Goal: Task Accomplishment & Management: Manage account settings

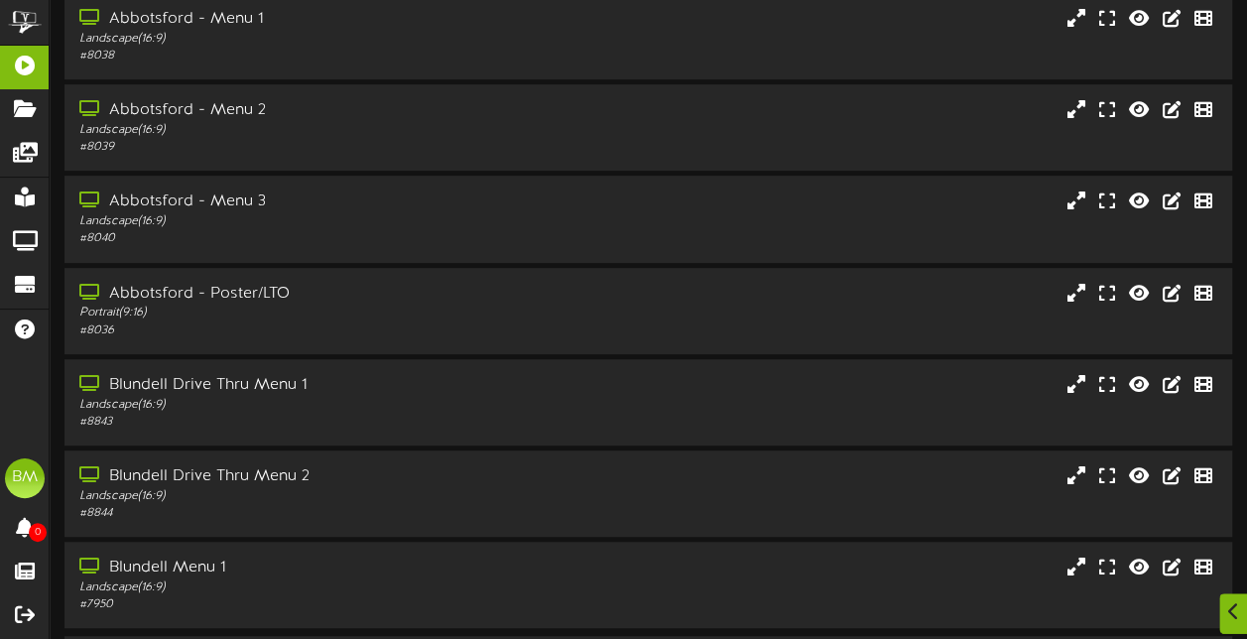
scroll to position [397, 0]
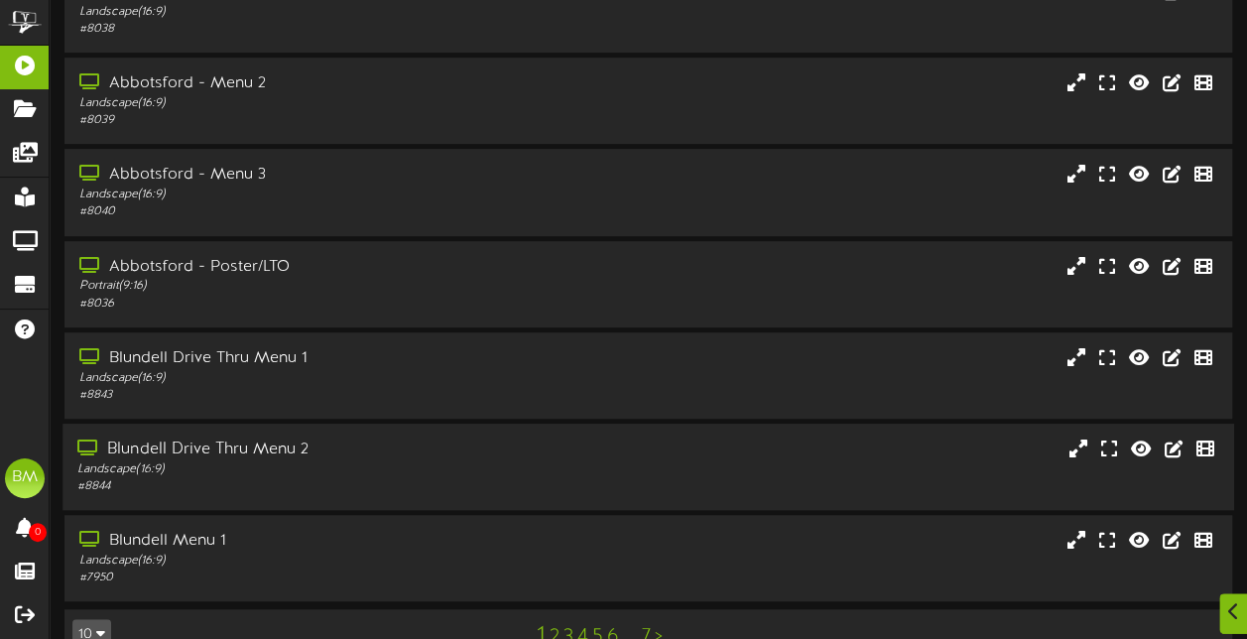
click at [401, 458] on div "Blundell Drive Thru Menu 2" at bounding box center [306, 450] width 458 height 23
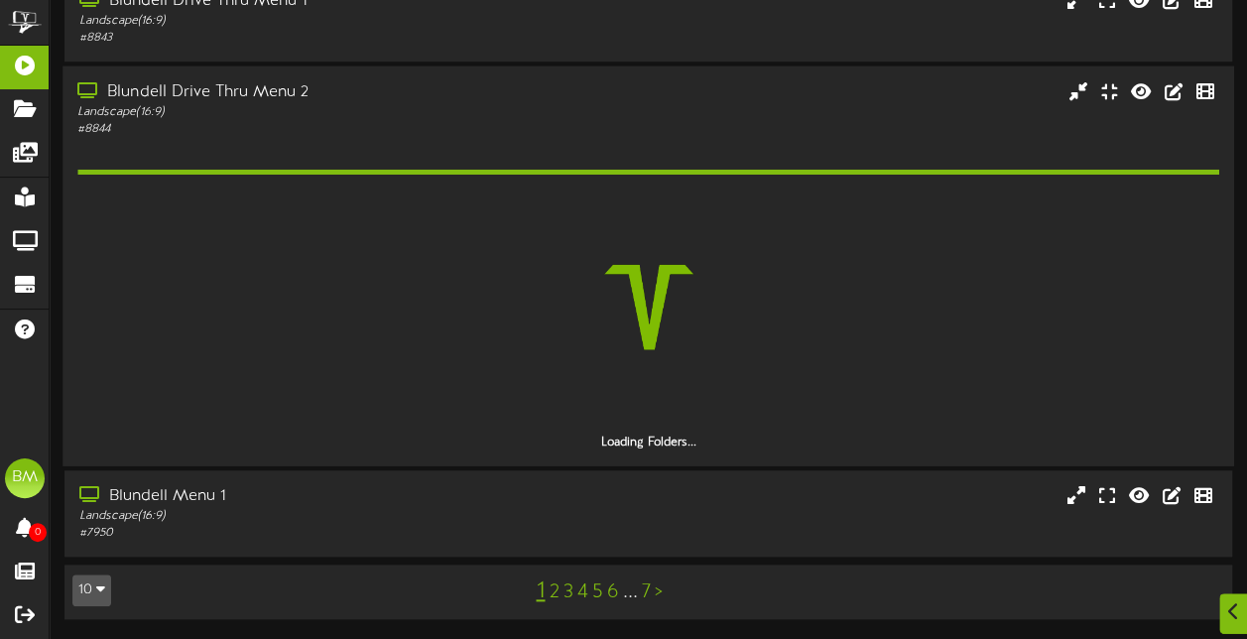
scroll to position [698, 0]
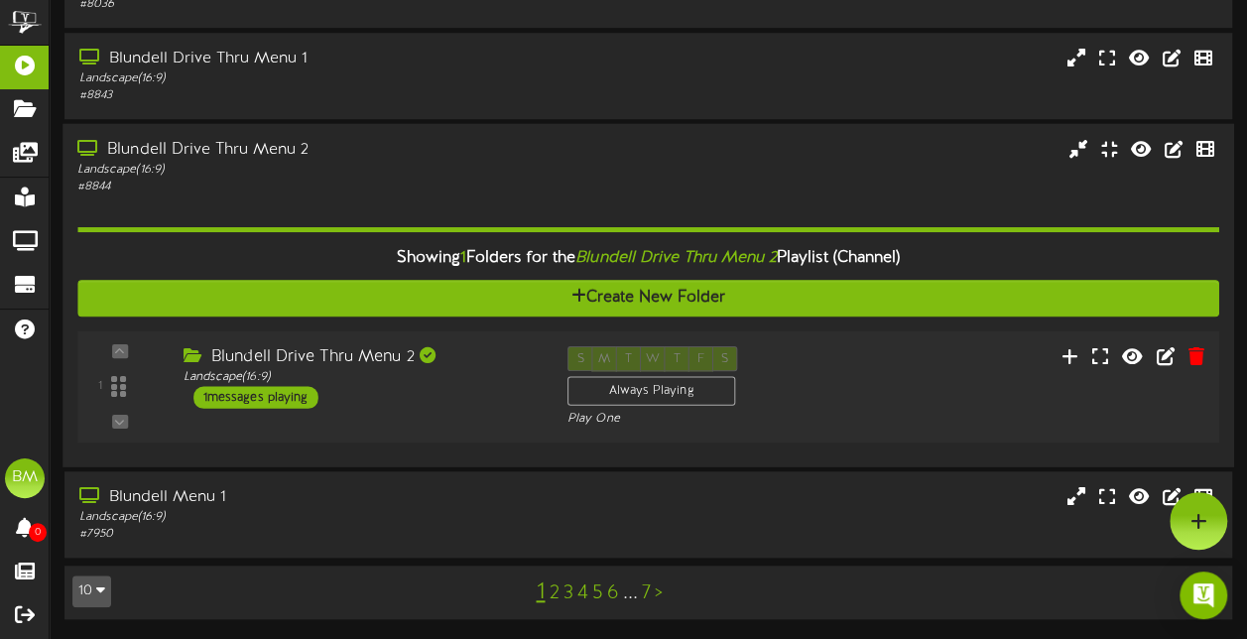
click at [284, 399] on div "1 messages playing" at bounding box center [255, 397] width 125 height 22
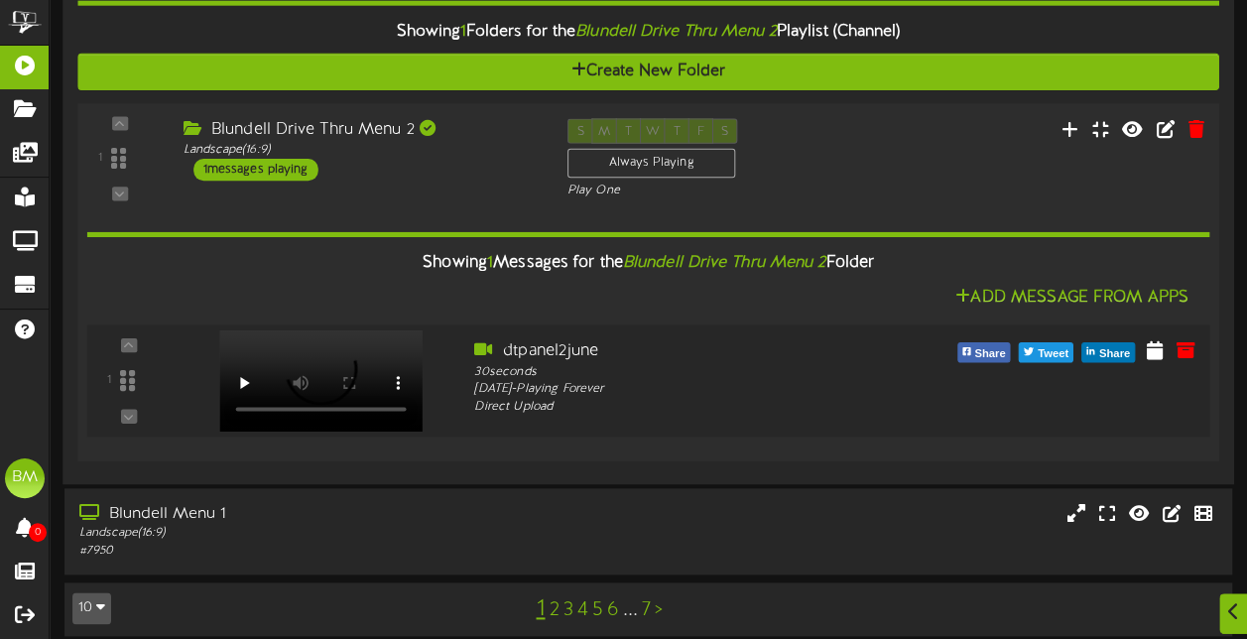
scroll to position [941, 0]
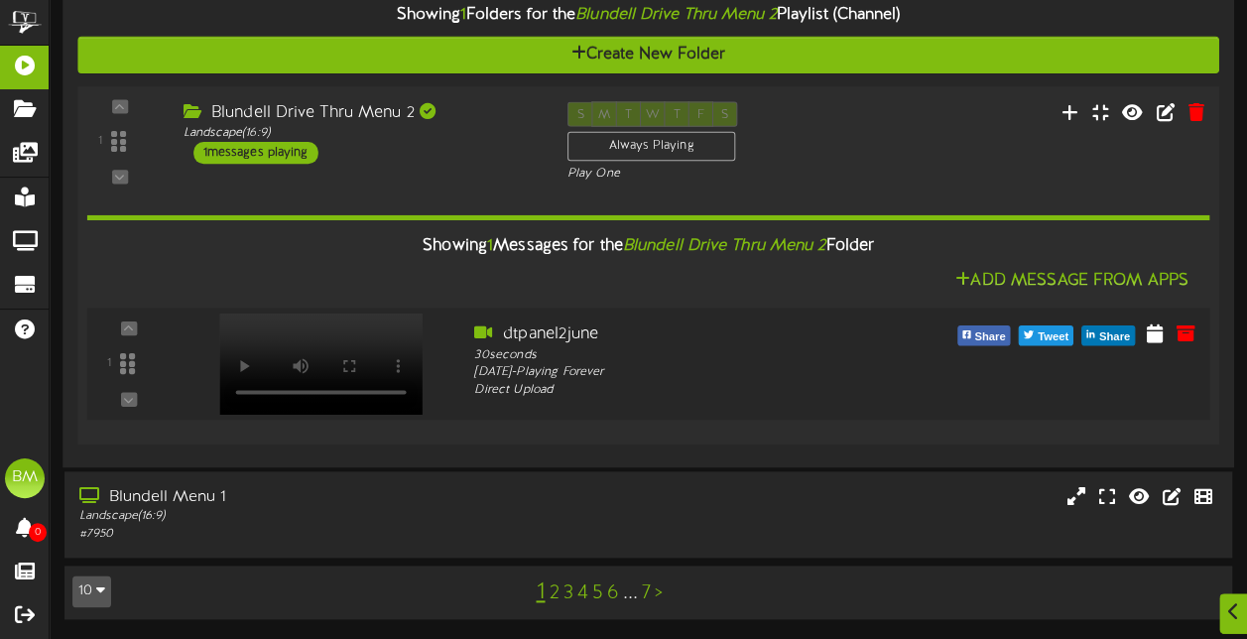
click at [320, 339] on video at bounding box center [320, 363] width 203 height 101
click at [1155, 338] on icon at bounding box center [1155, 333] width 20 height 22
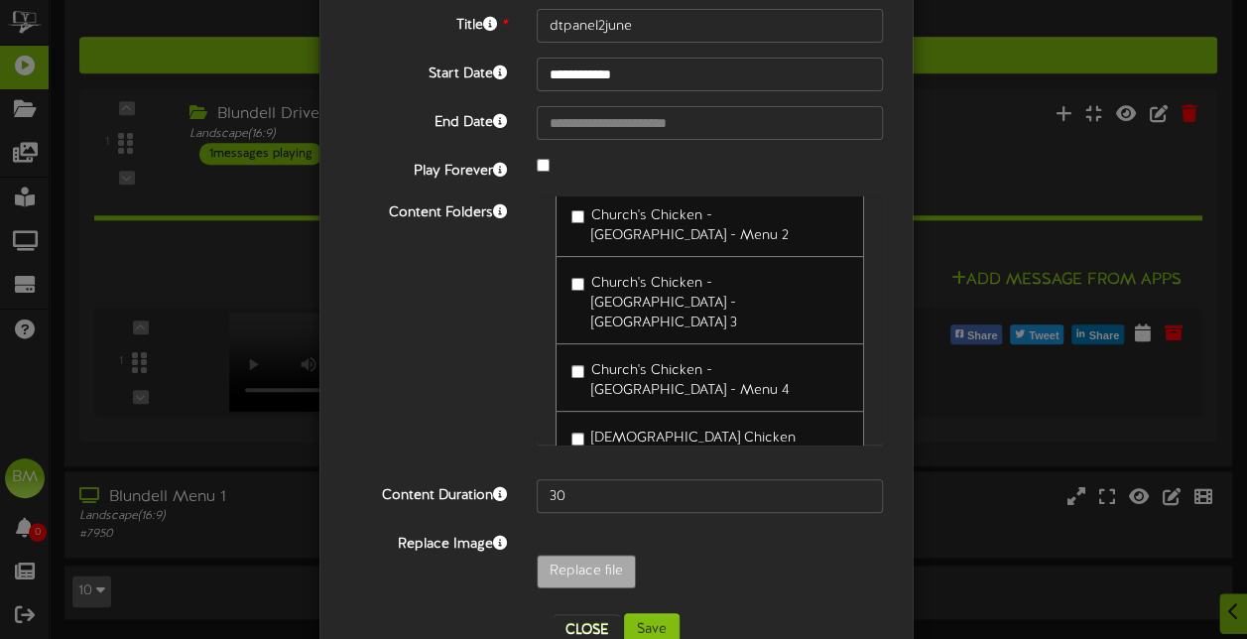
scroll to position [371, 0]
type input "**********"
type input "dtpanelsidesoct25"
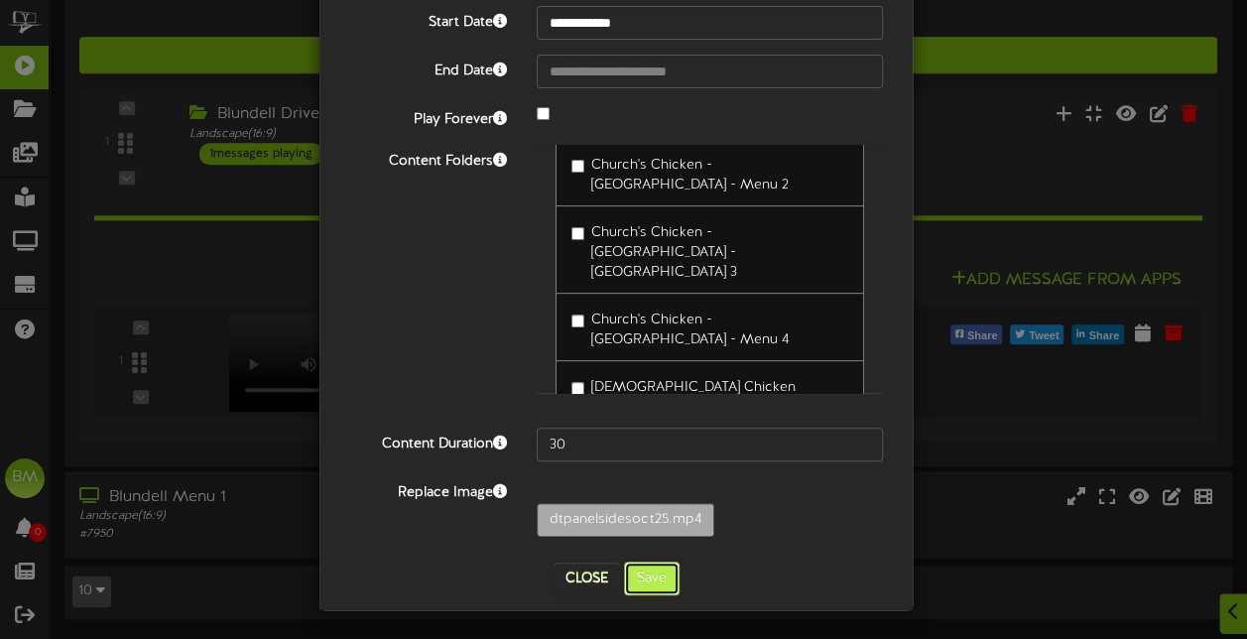
click at [643, 572] on button "Save" at bounding box center [652, 579] width 56 height 34
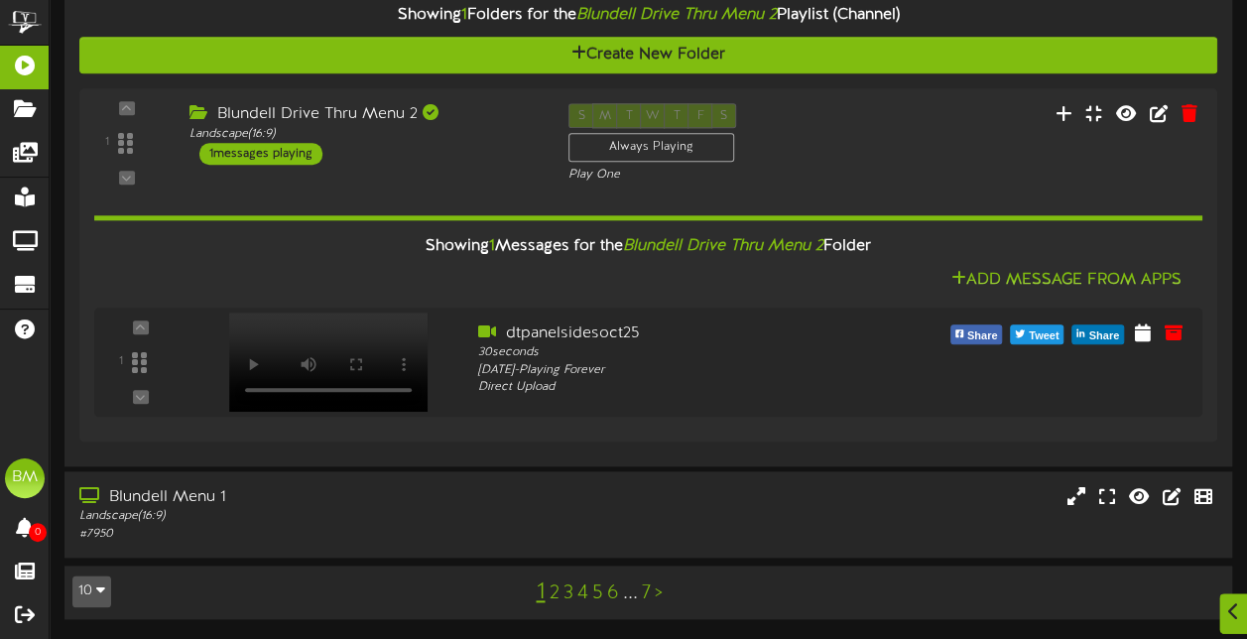
click at [551, 598] on link "2" at bounding box center [554, 593] width 10 height 22
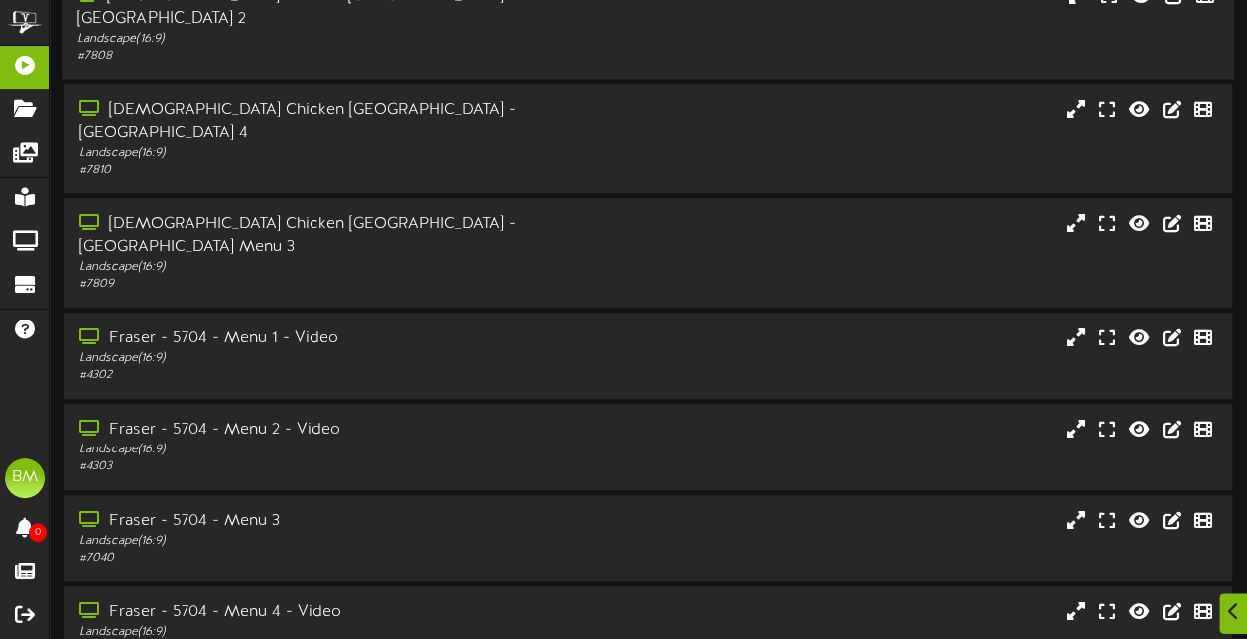
scroll to position [444, 0]
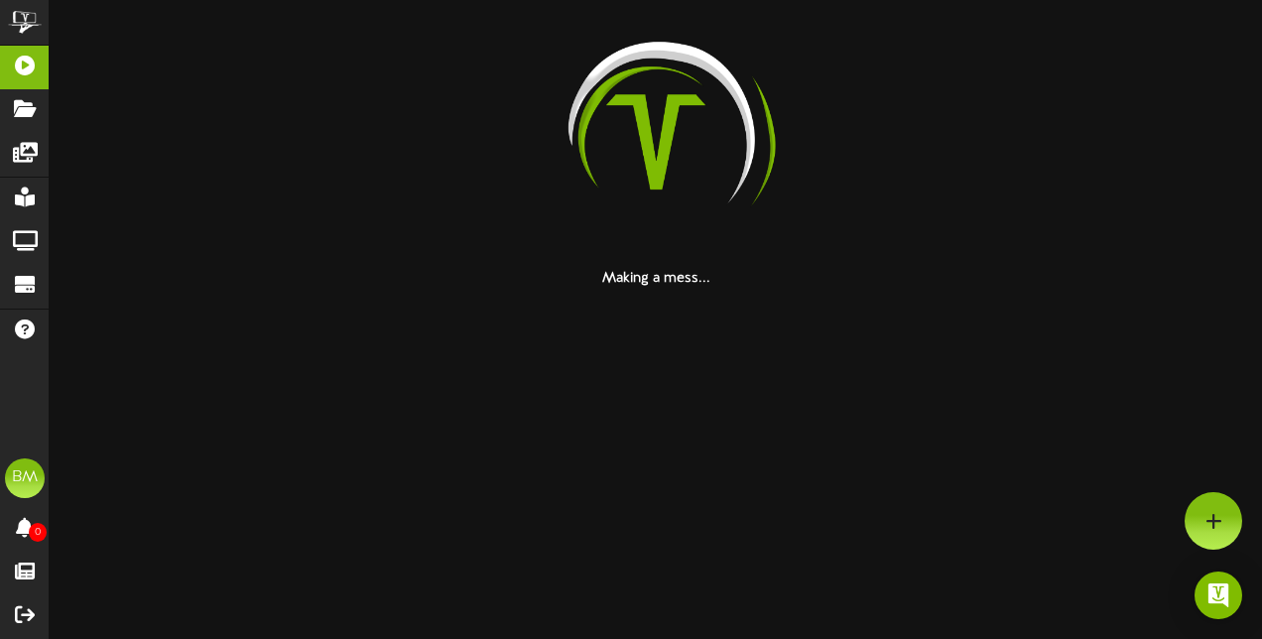
click at [1090, 200] on div at bounding box center [655, 142] width 1183 height 254
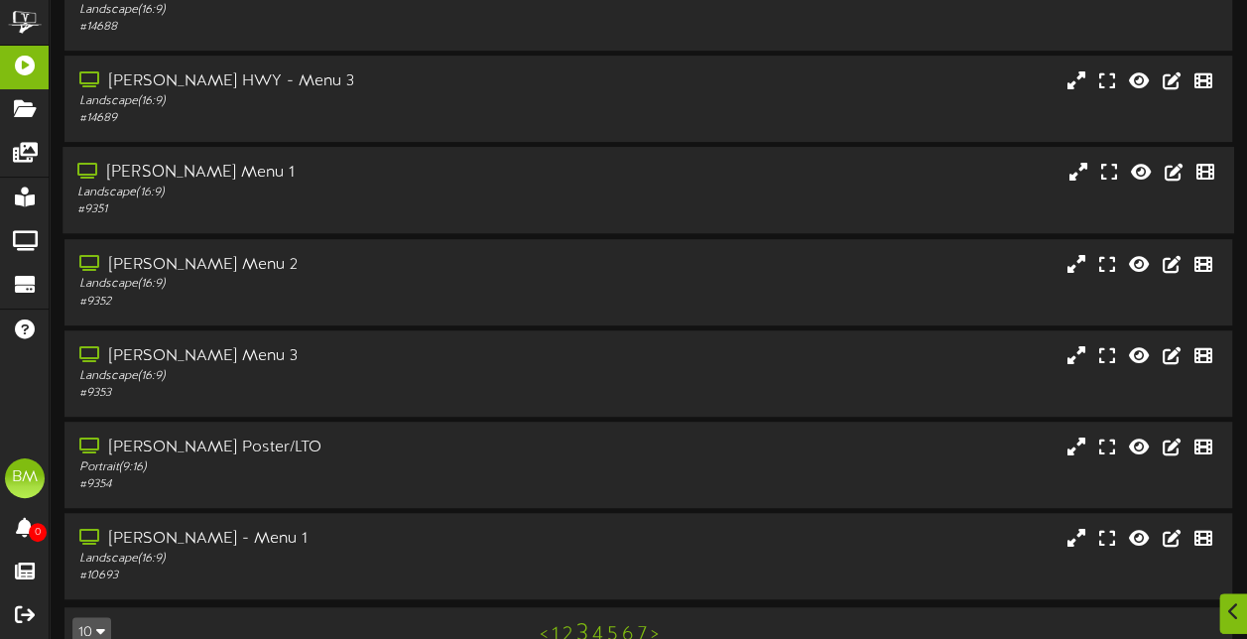
scroll to position [444, 0]
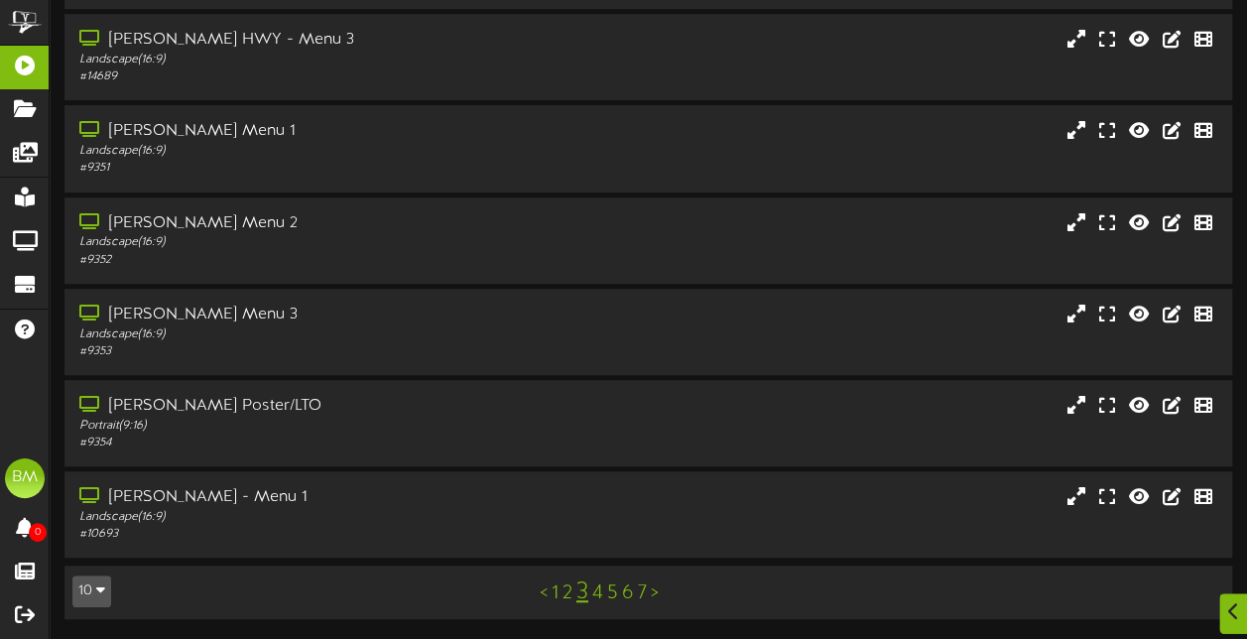
click at [597, 599] on link "4" at bounding box center [597, 593] width 11 height 22
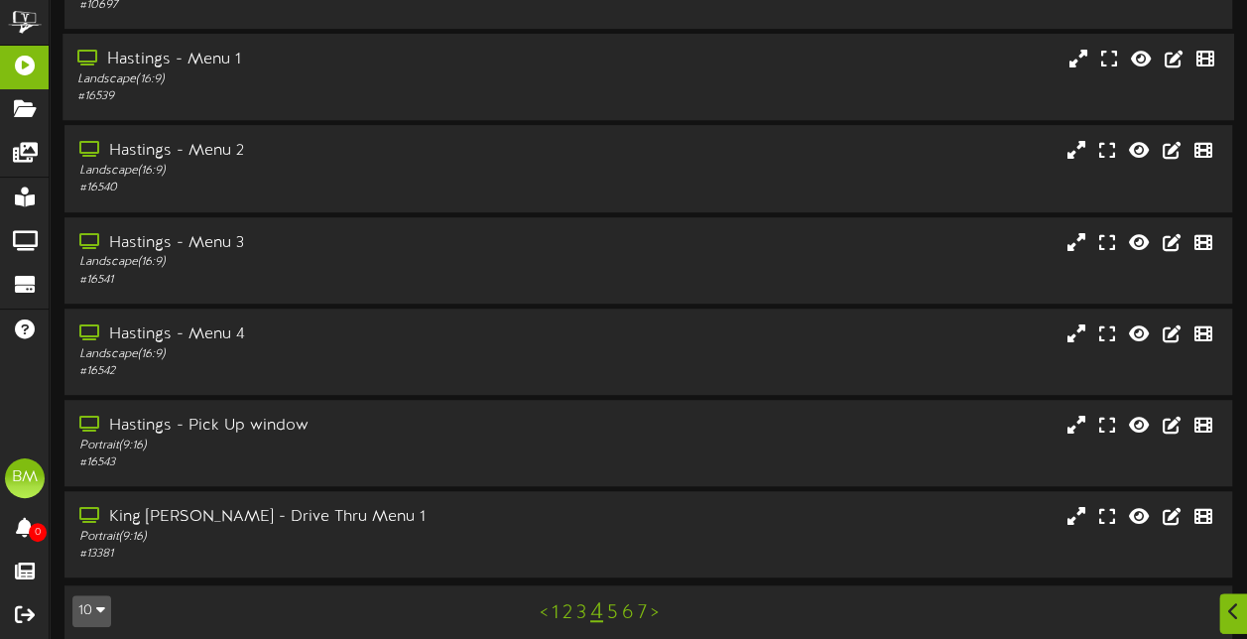
scroll to position [444, 0]
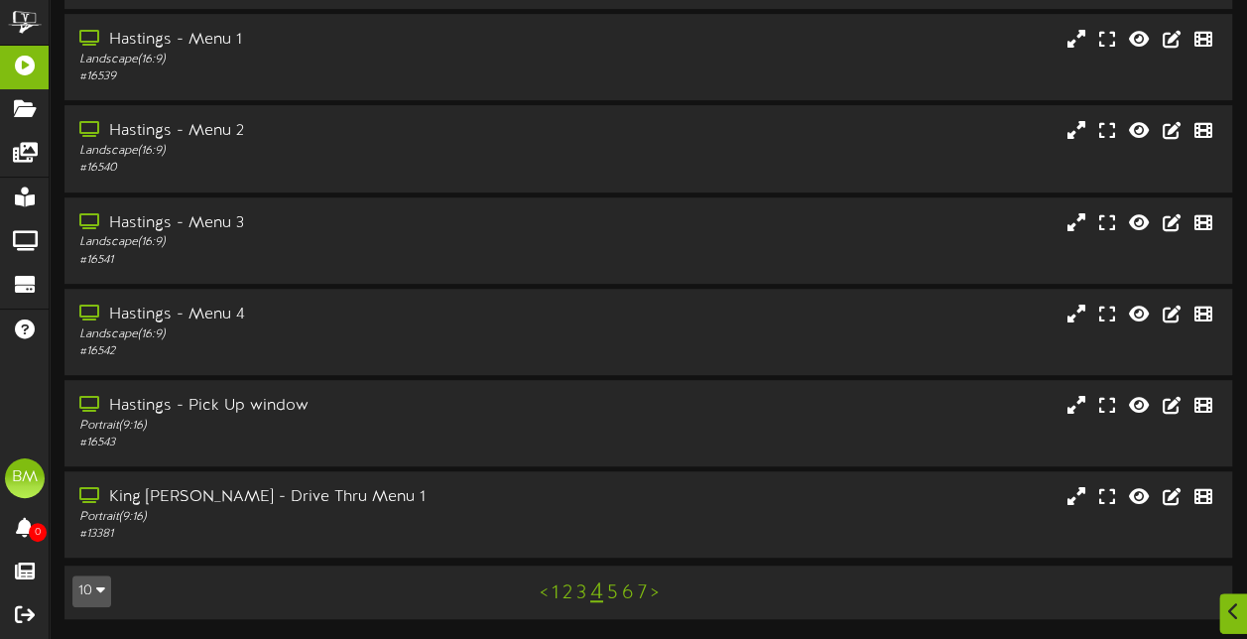
click at [614, 596] on link "5" at bounding box center [612, 593] width 11 height 22
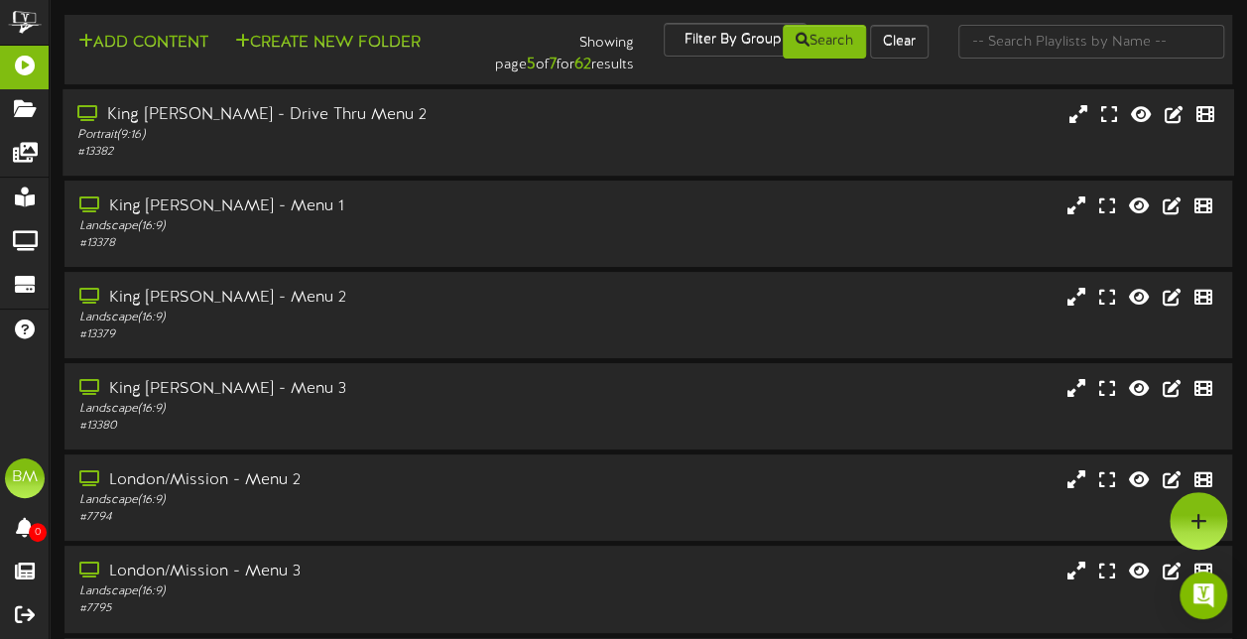
click at [251, 148] on div "# 13382" at bounding box center [306, 152] width 458 height 17
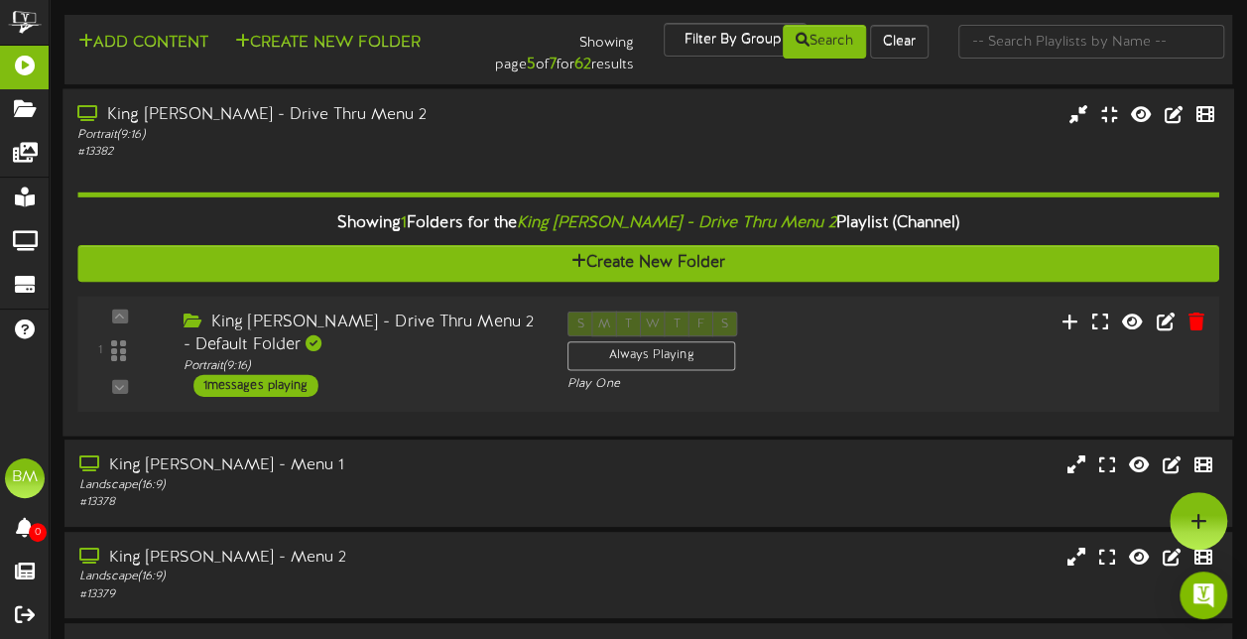
click at [304, 379] on div "1 messages playing" at bounding box center [255, 385] width 125 height 22
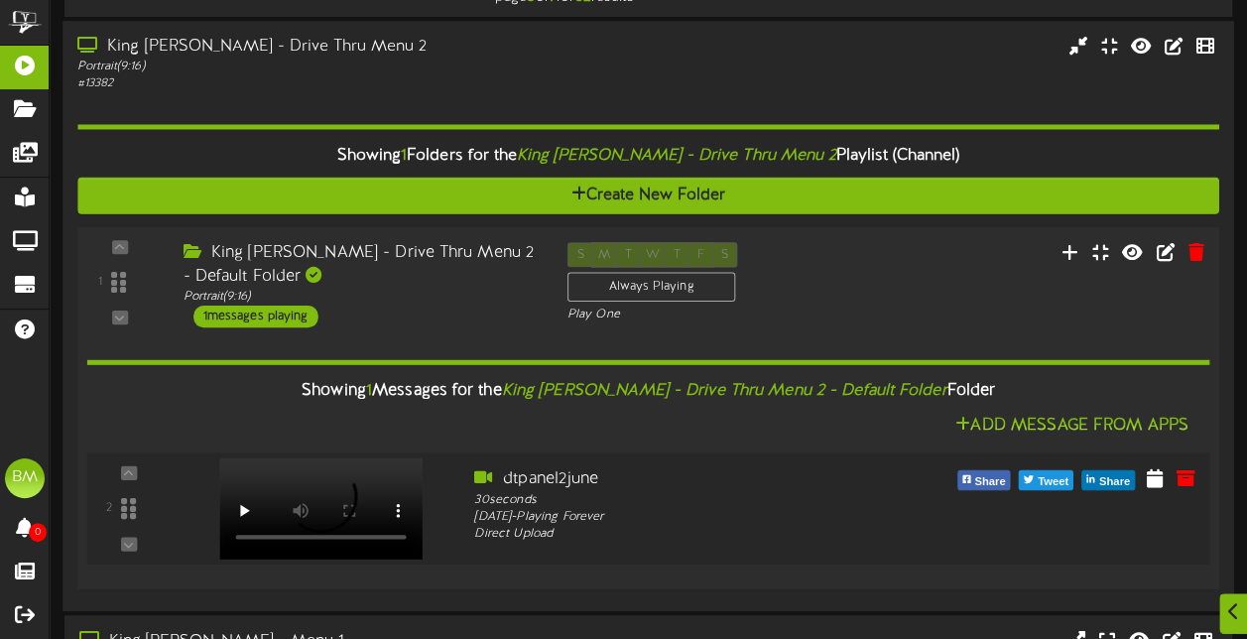
scroll to position [99, 0]
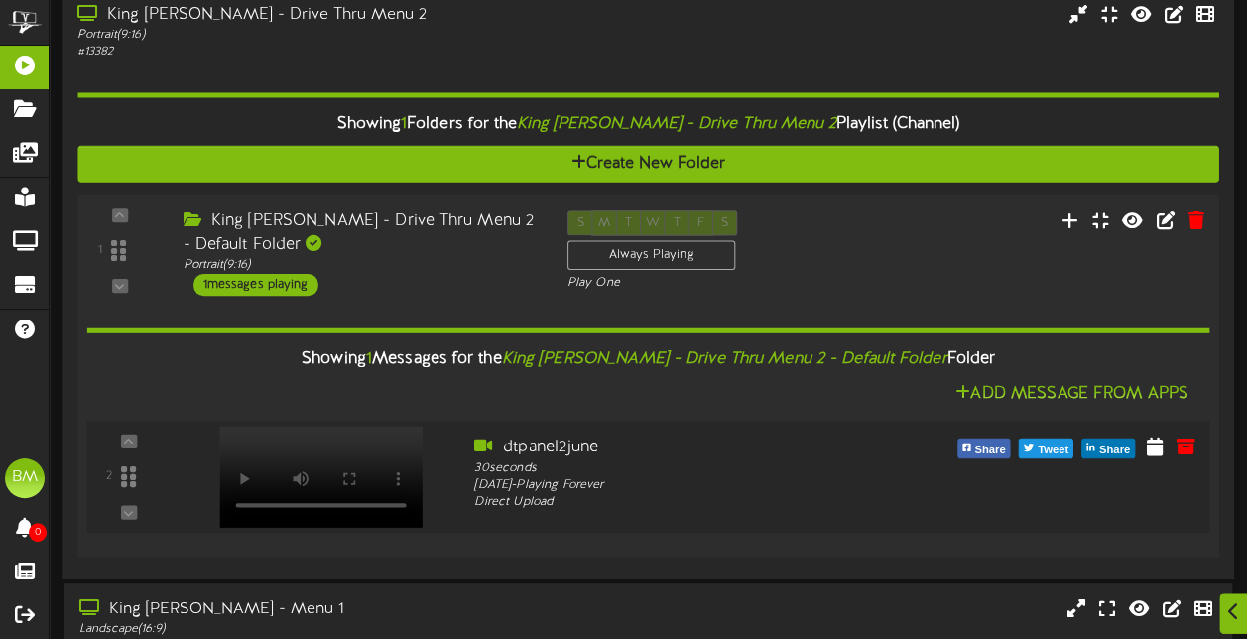
click at [322, 448] on video at bounding box center [320, 476] width 203 height 101
click at [1158, 452] on icon at bounding box center [1155, 445] width 20 height 22
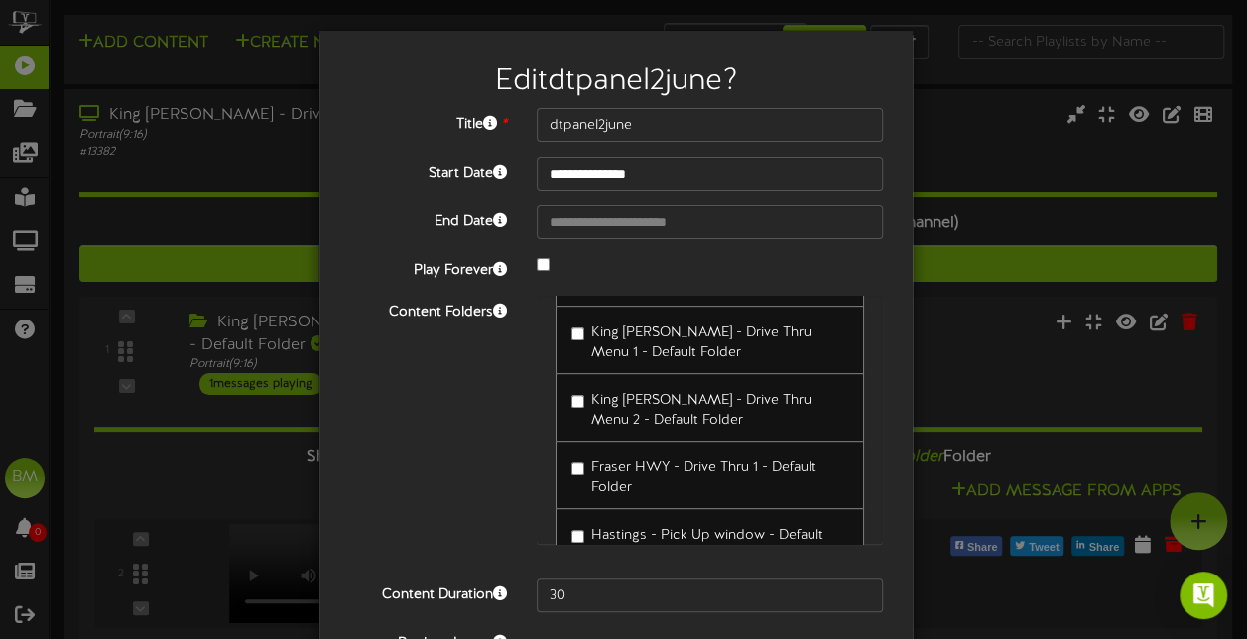
scroll to position [560, 0]
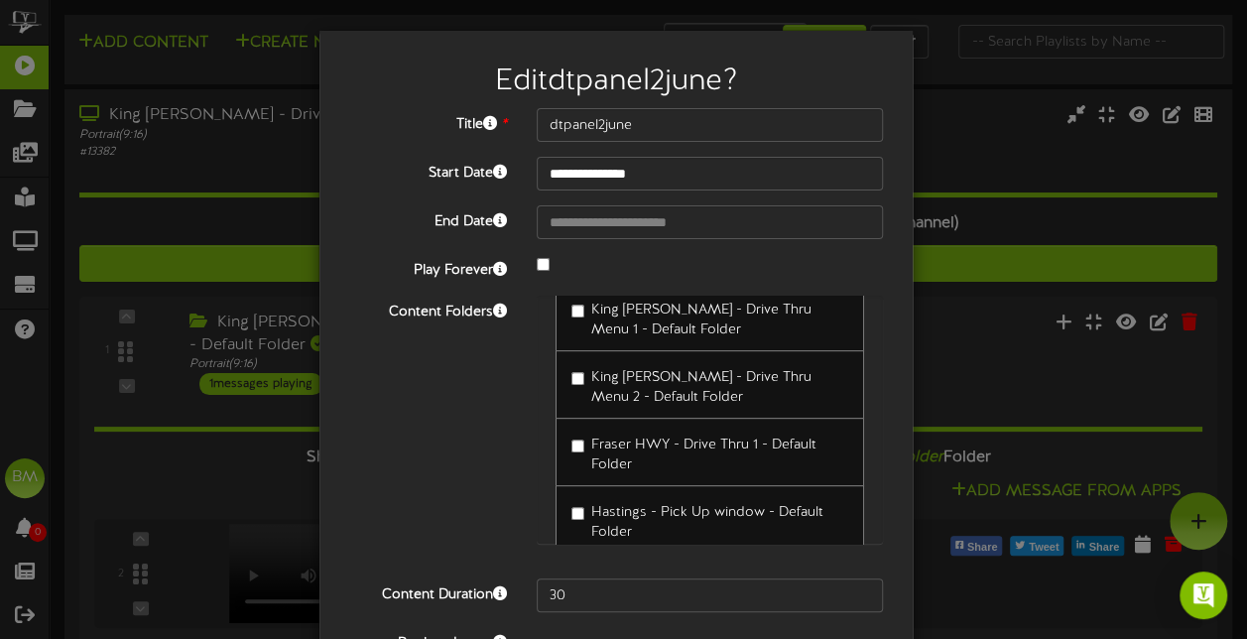
click at [465, 509] on div "Content Folders Fraser Poster or LTO Church's Chicken - London/Mission - LTO Ch…" at bounding box center [616, 430] width 564 height 268
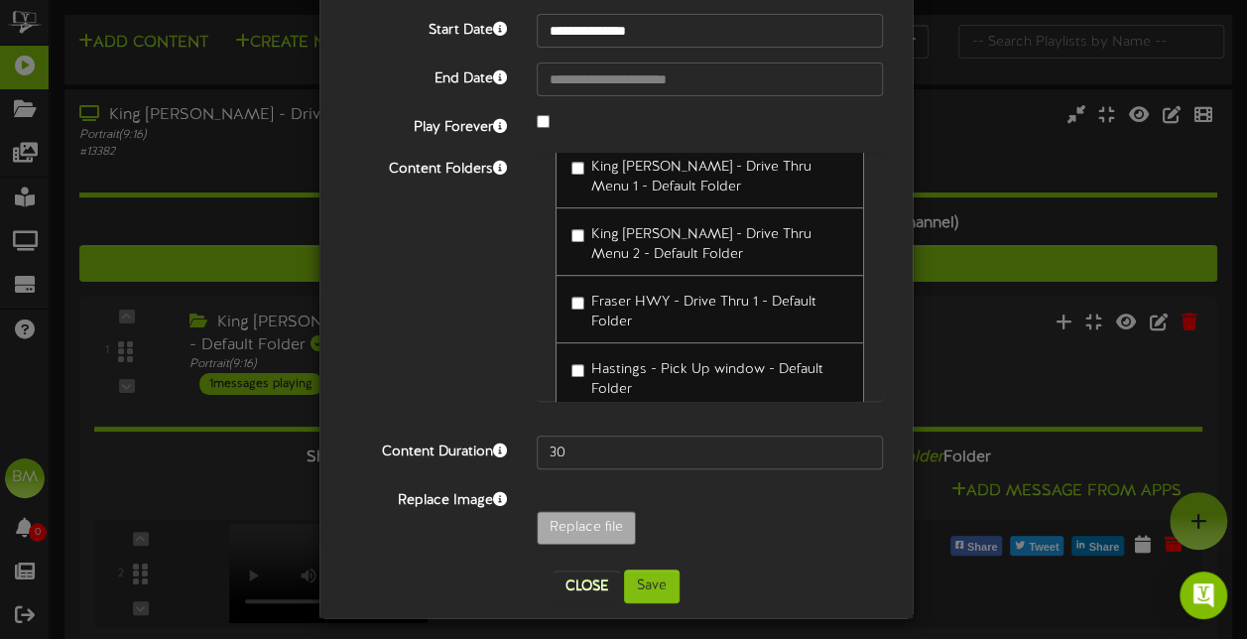
scroll to position [151, 0]
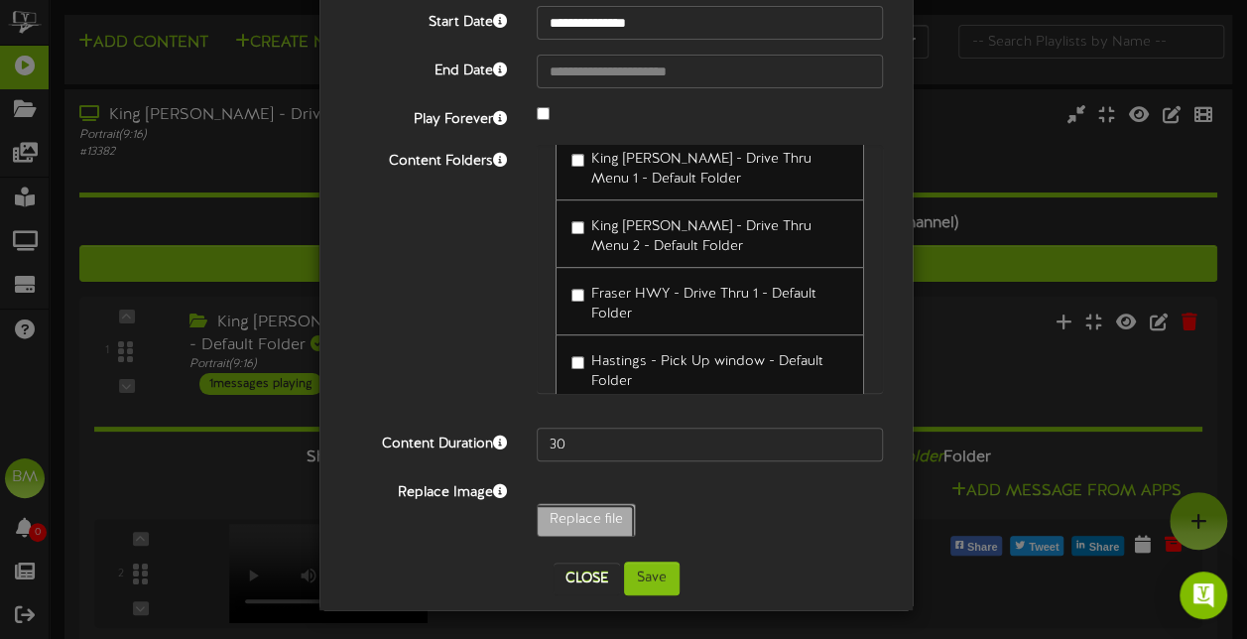
type input "**********"
type input "dtpanelsidesoct25"
click at [645, 580] on button "Save" at bounding box center [652, 579] width 56 height 34
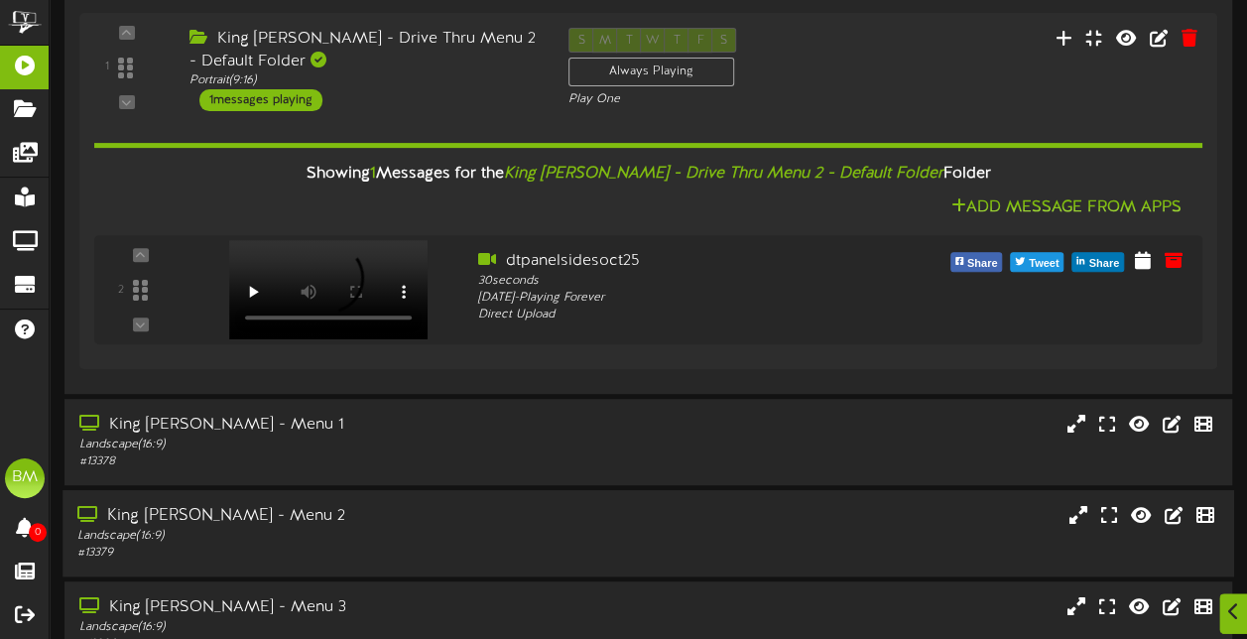
scroll to position [288, 0]
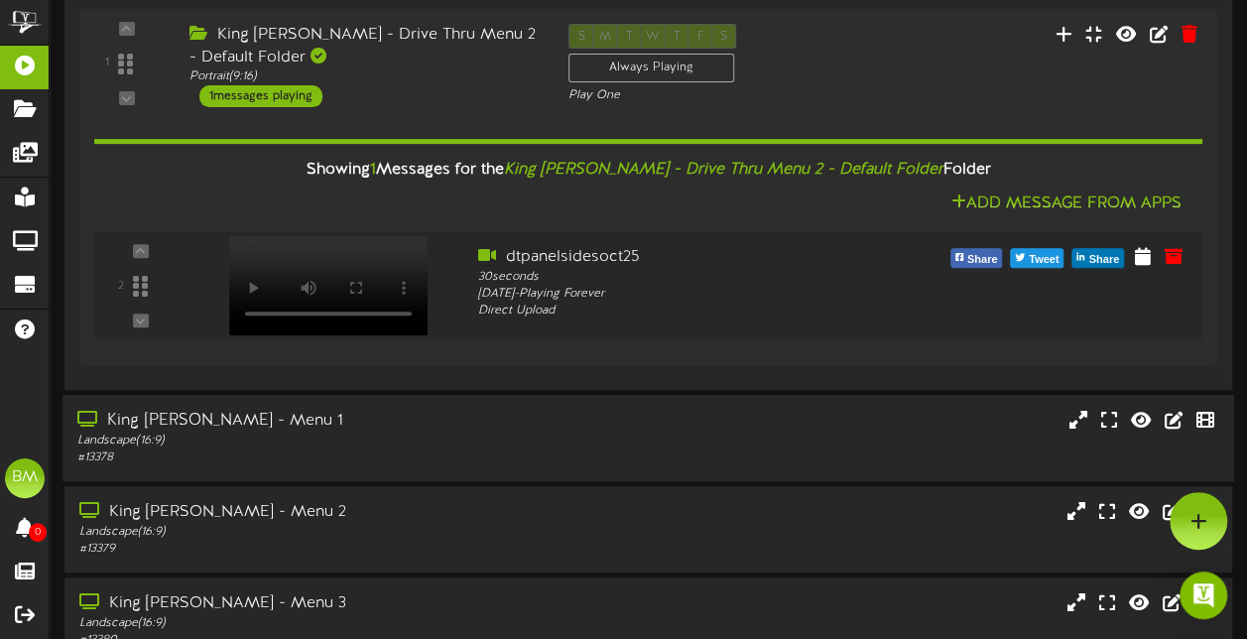
click at [402, 439] on div "Landscape ( 16:9 )" at bounding box center [306, 441] width 458 height 17
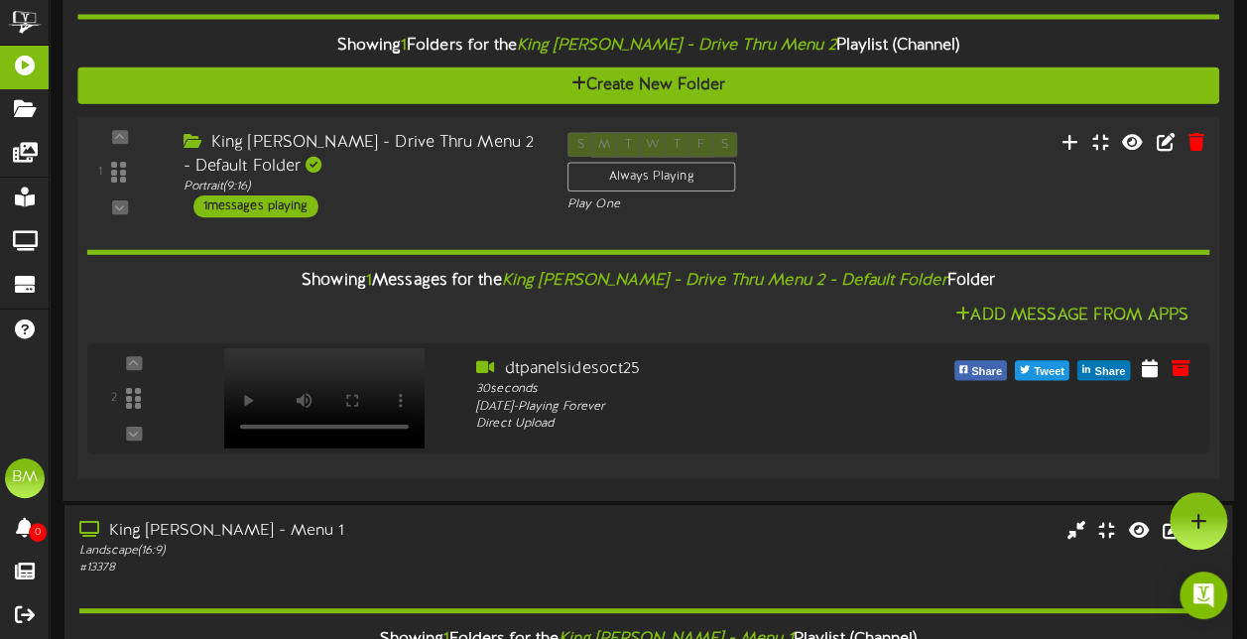
scroll to position [175, 0]
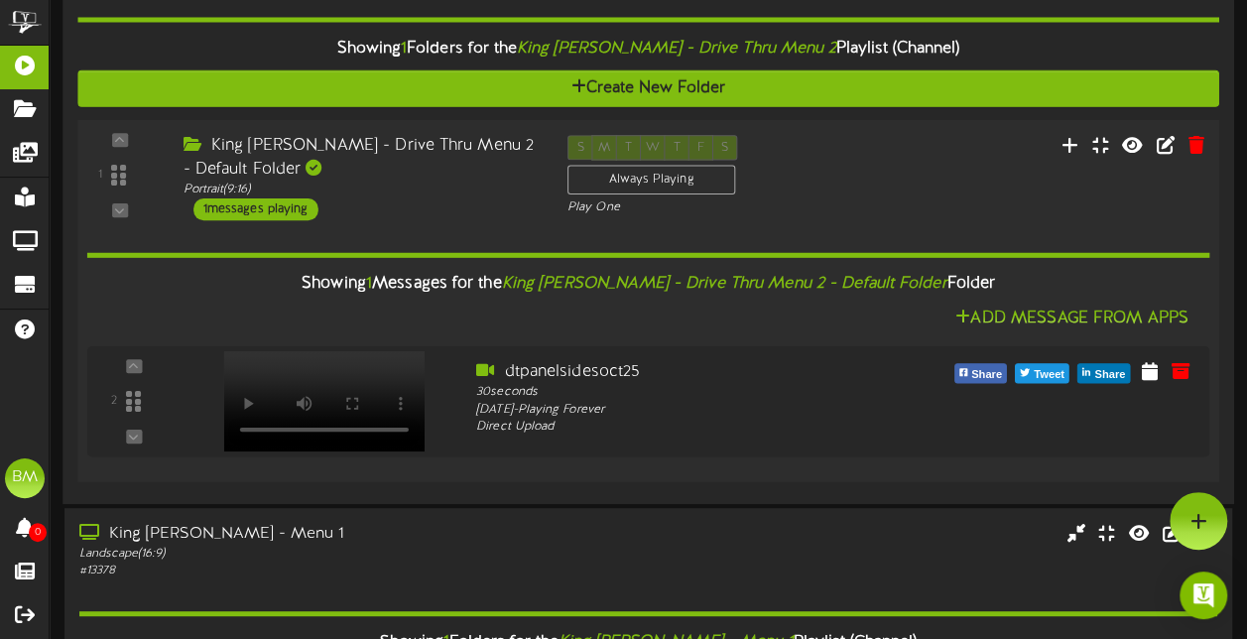
click at [276, 211] on div "1 messages playing" at bounding box center [255, 208] width 125 height 22
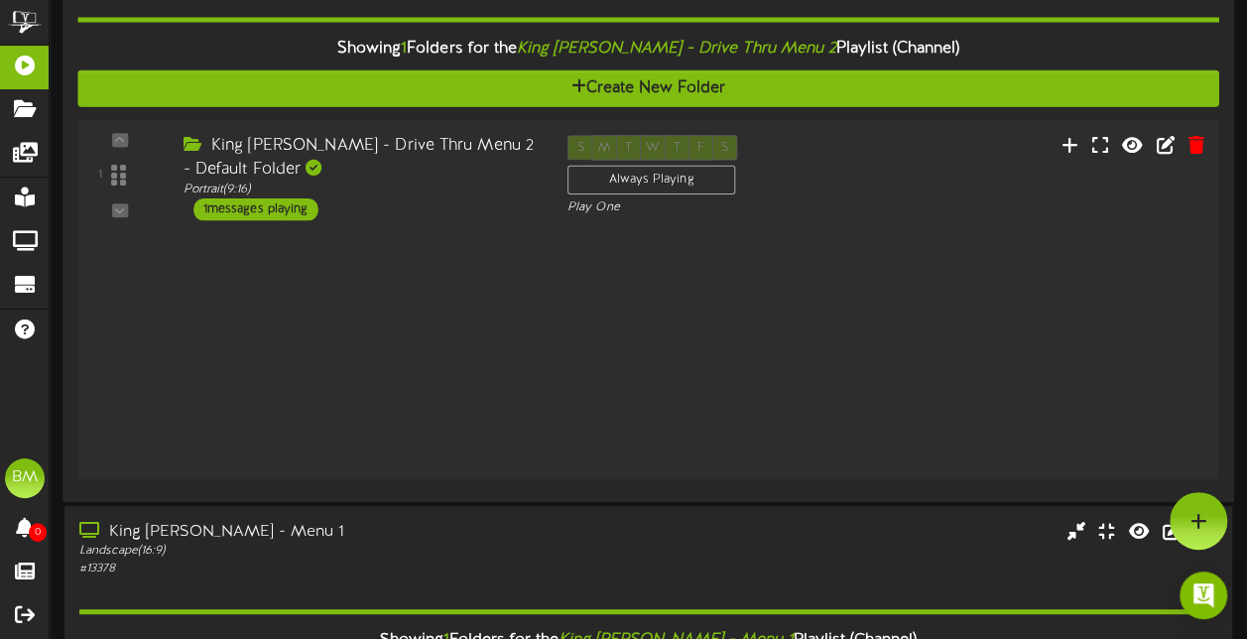
scroll to position [176, 0]
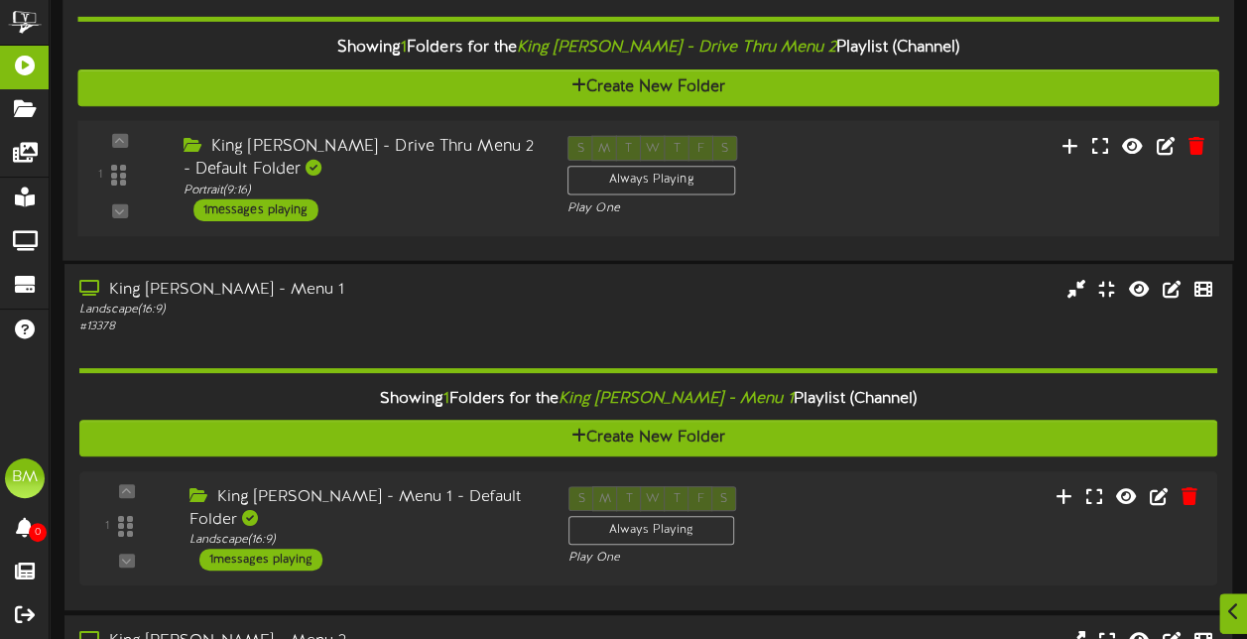
click at [276, 210] on div "1 messages playing" at bounding box center [255, 209] width 125 height 22
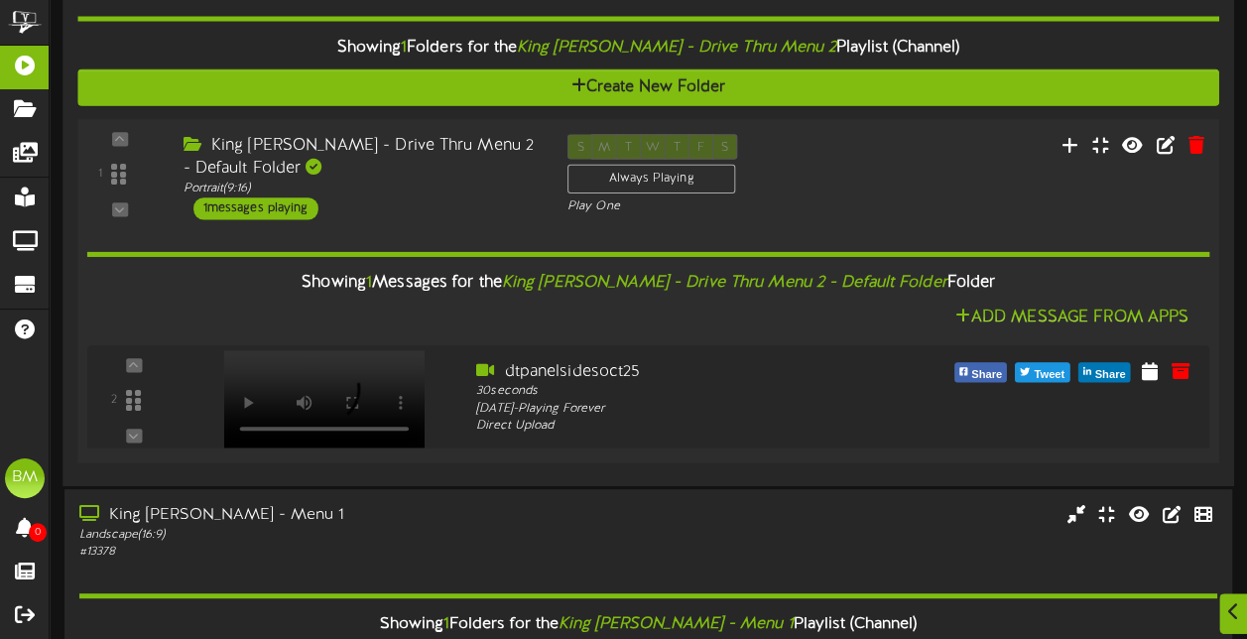
scroll to position [175, 0]
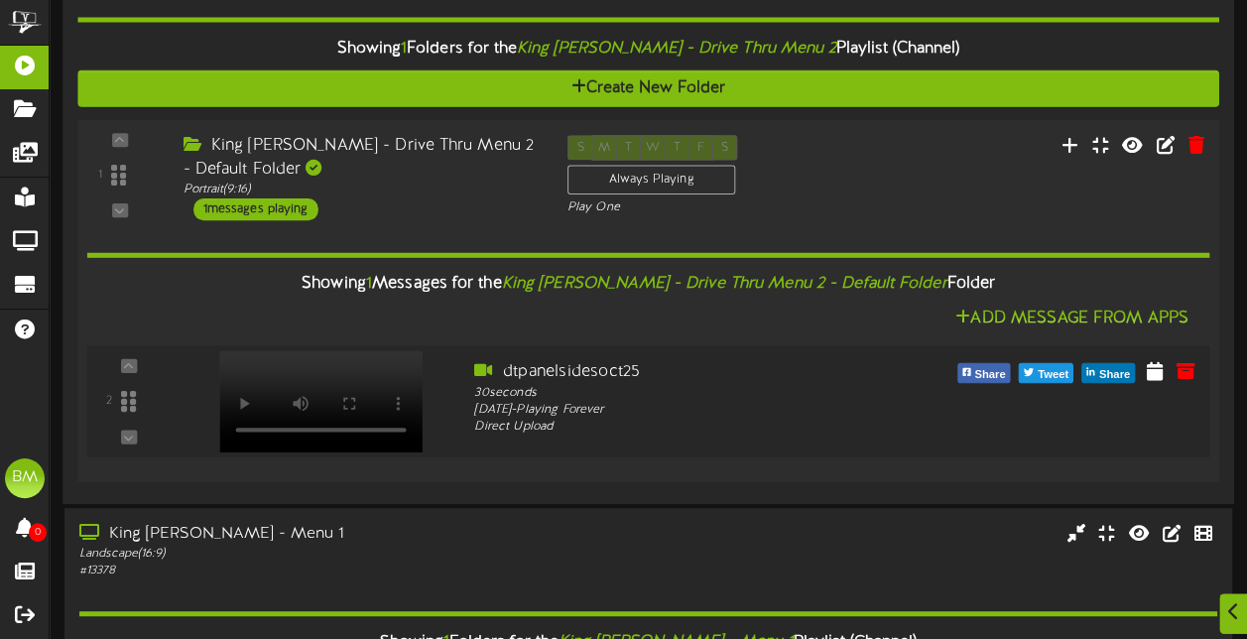
click at [378, 392] on div at bounding box center [318, 379] width 233 height 101
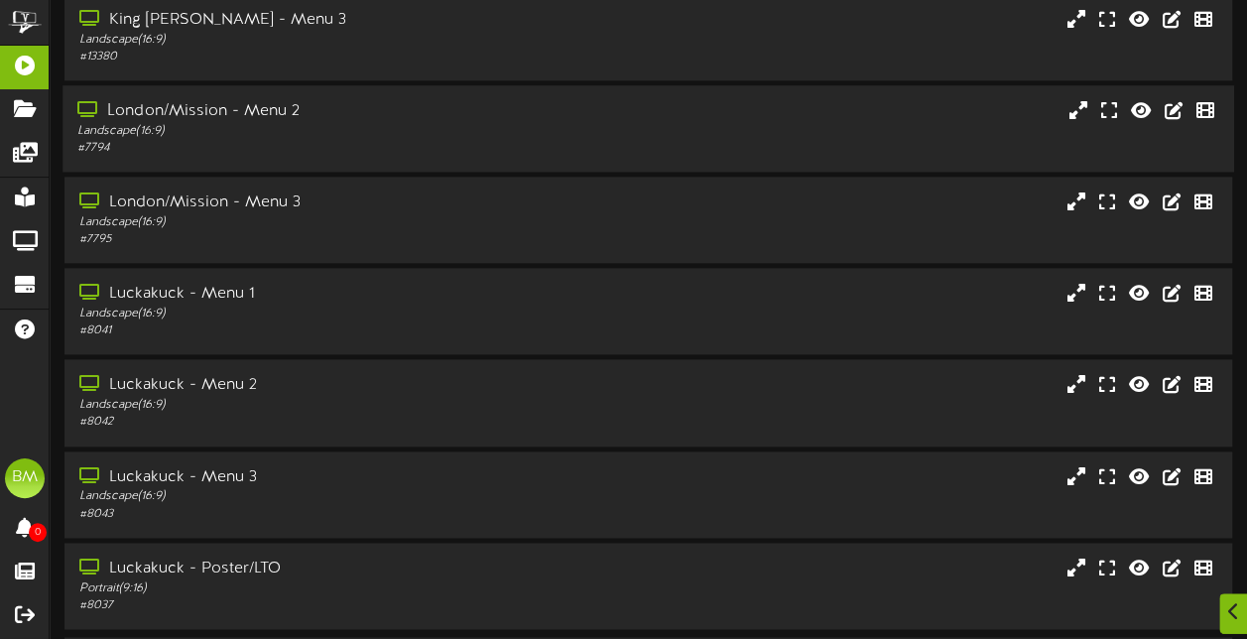
scroll to position [1199, 0]
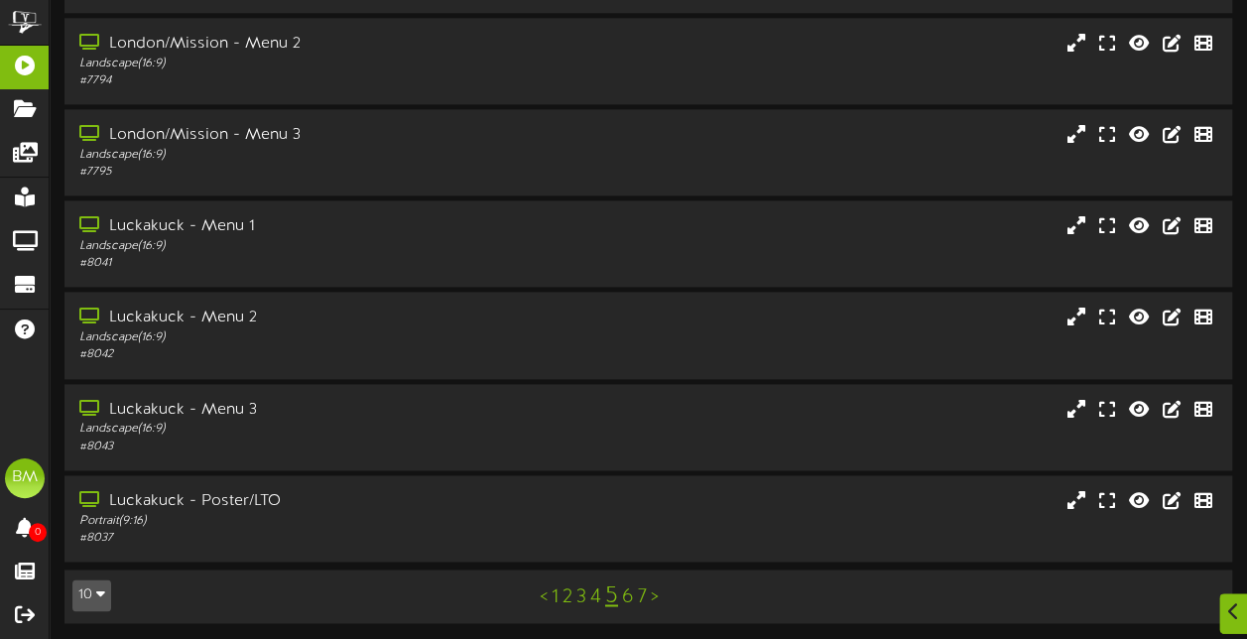
click at [628, 592] on link "6" at bounding box center [628, 597] width 12 height 22
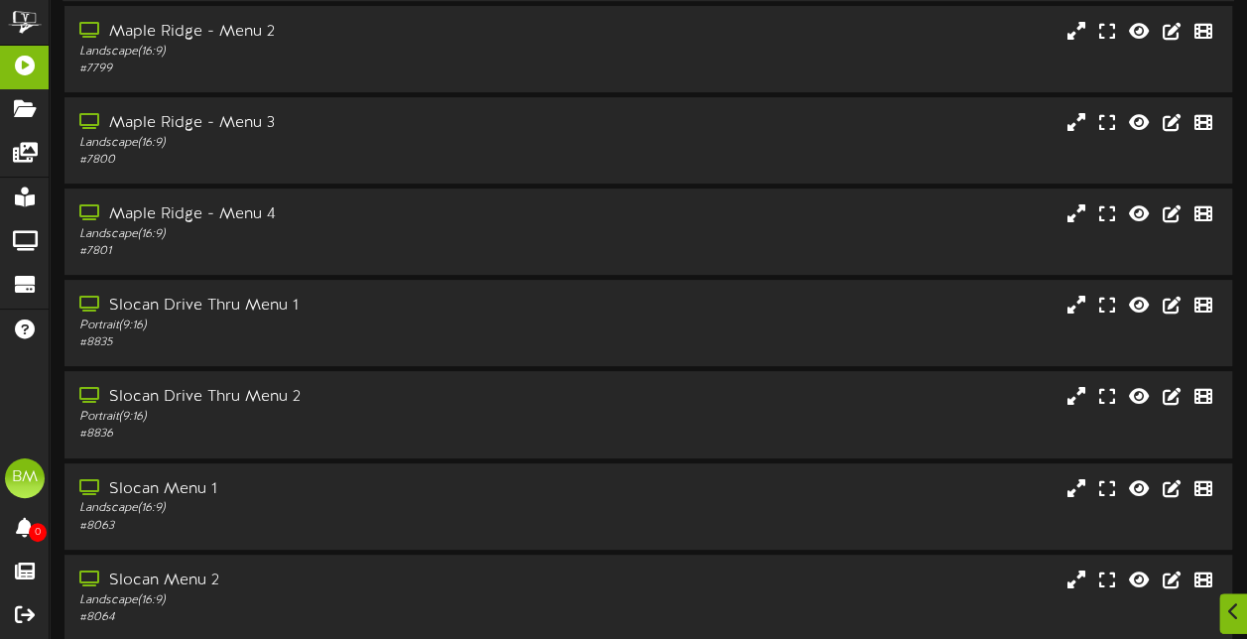
scroll to position [189, 0]
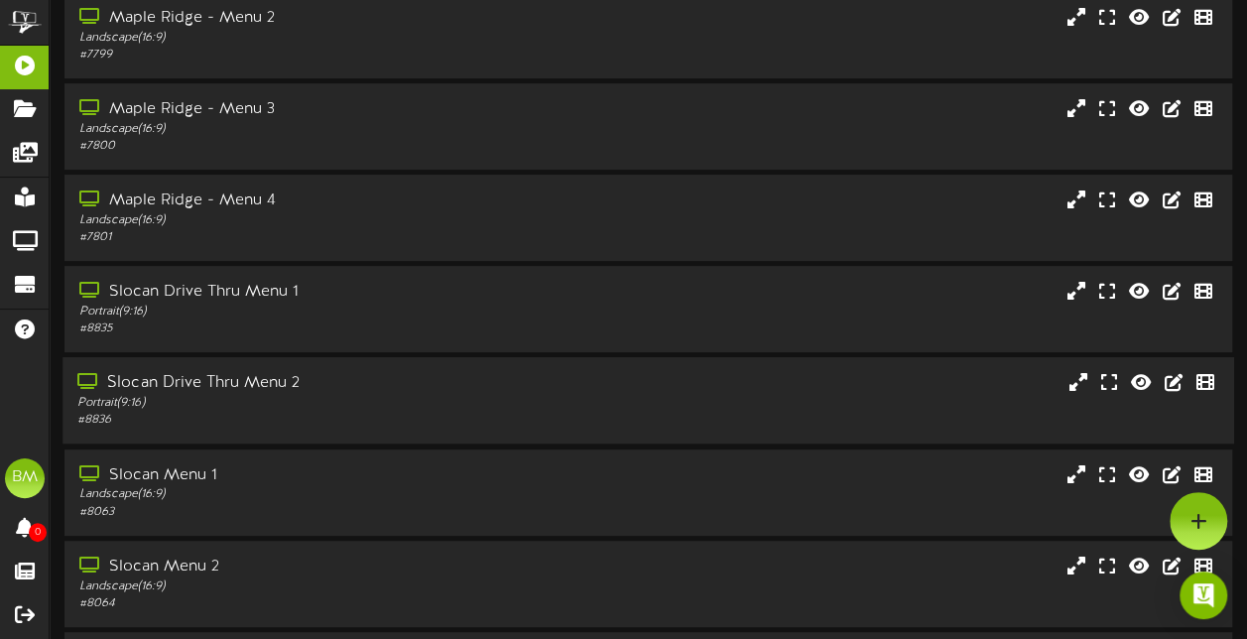
click at [395, 391] on div "Slocan Drive Thru Menu 2" at bounding box center [306, 383] width 458 height 23
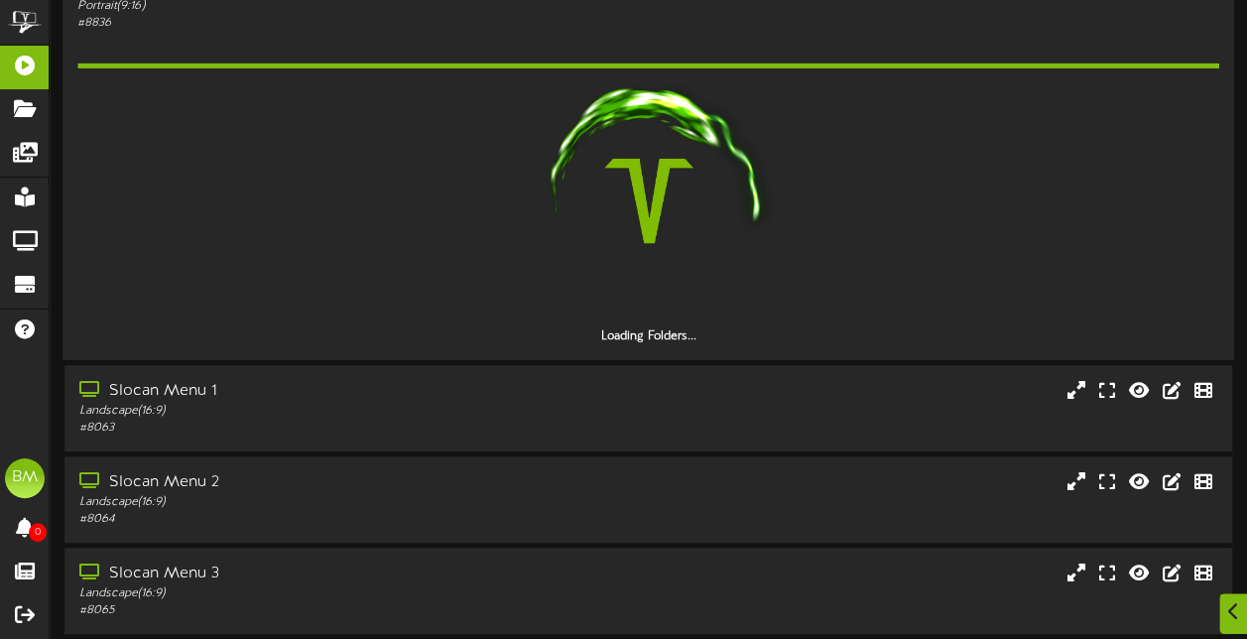
scroll to position [676, 0]
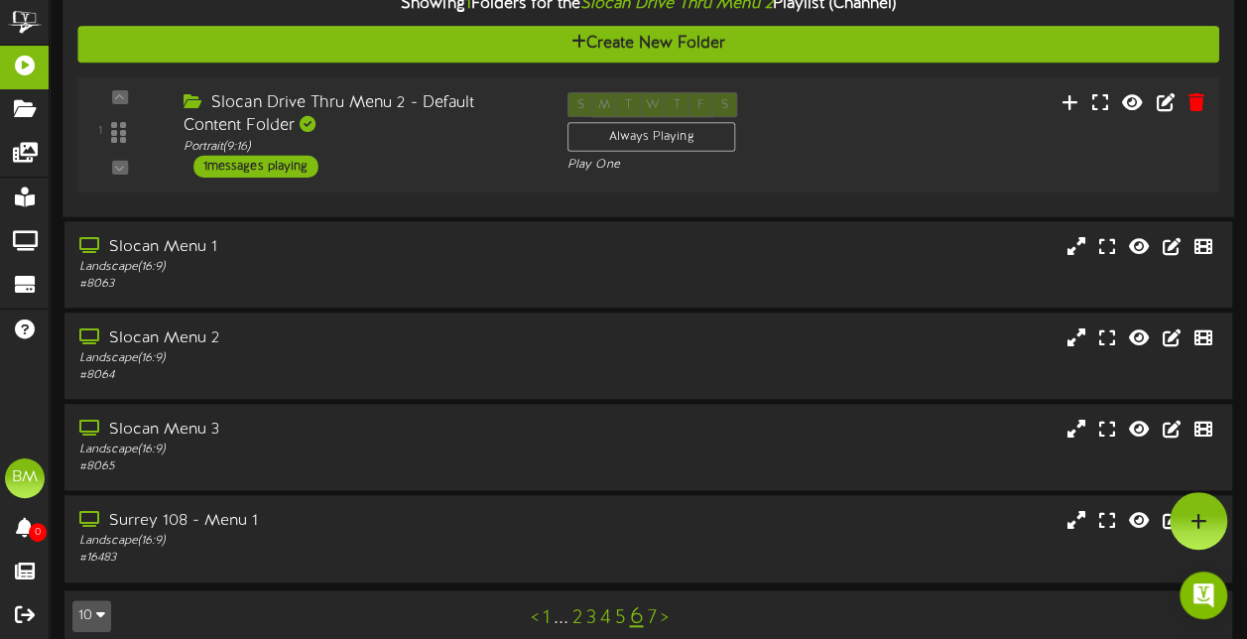
click at [304, 171] on div "1 messages playing" at bounding box center [255, 167] width 125 height 22
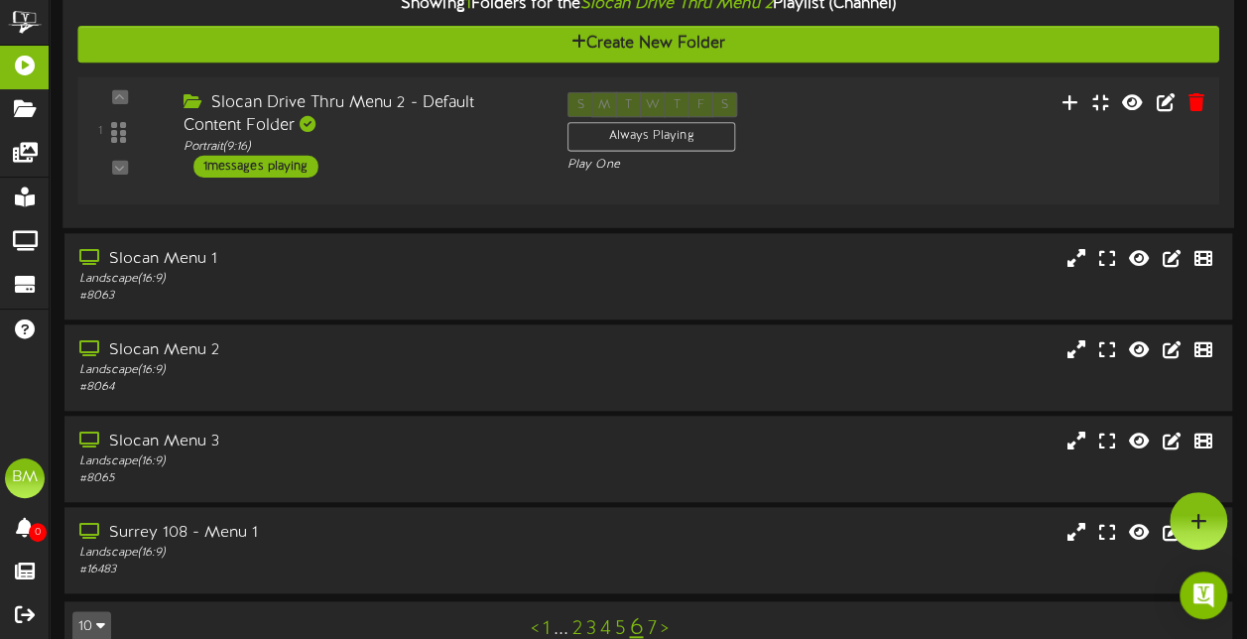
scroll to position [675, 0]
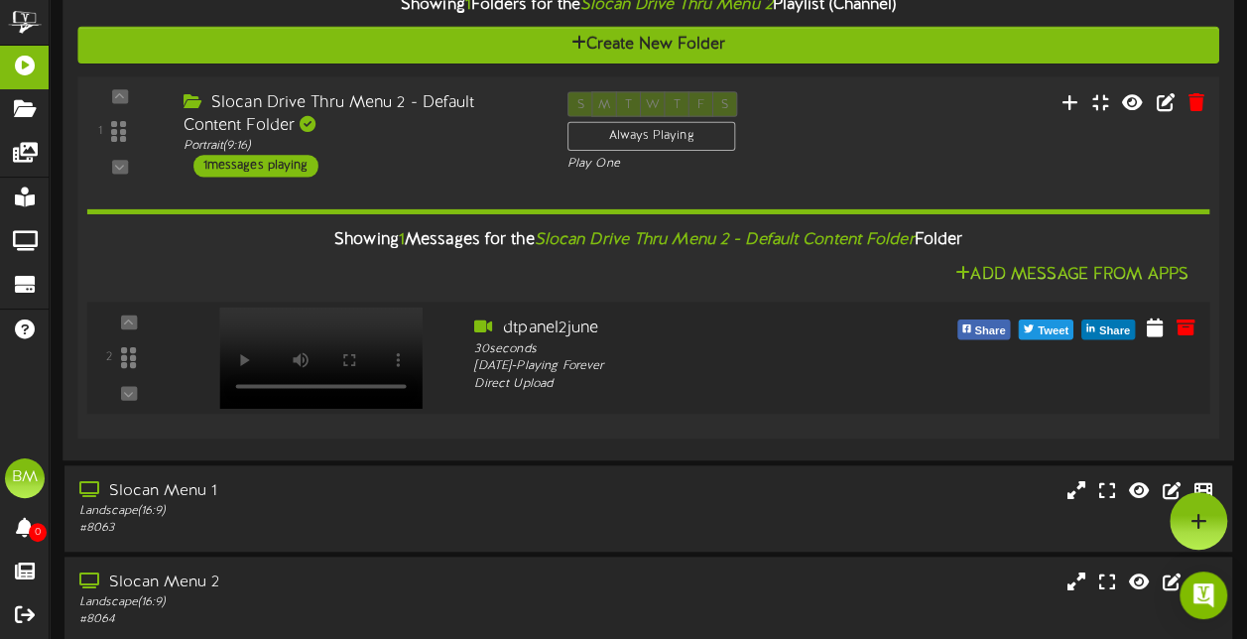
click at [322, 329] on video at bounding box center [320, 357] width 203 height 101
click at [1161, 329] on icon at bounding box center [1155, 327] width 20 height 22
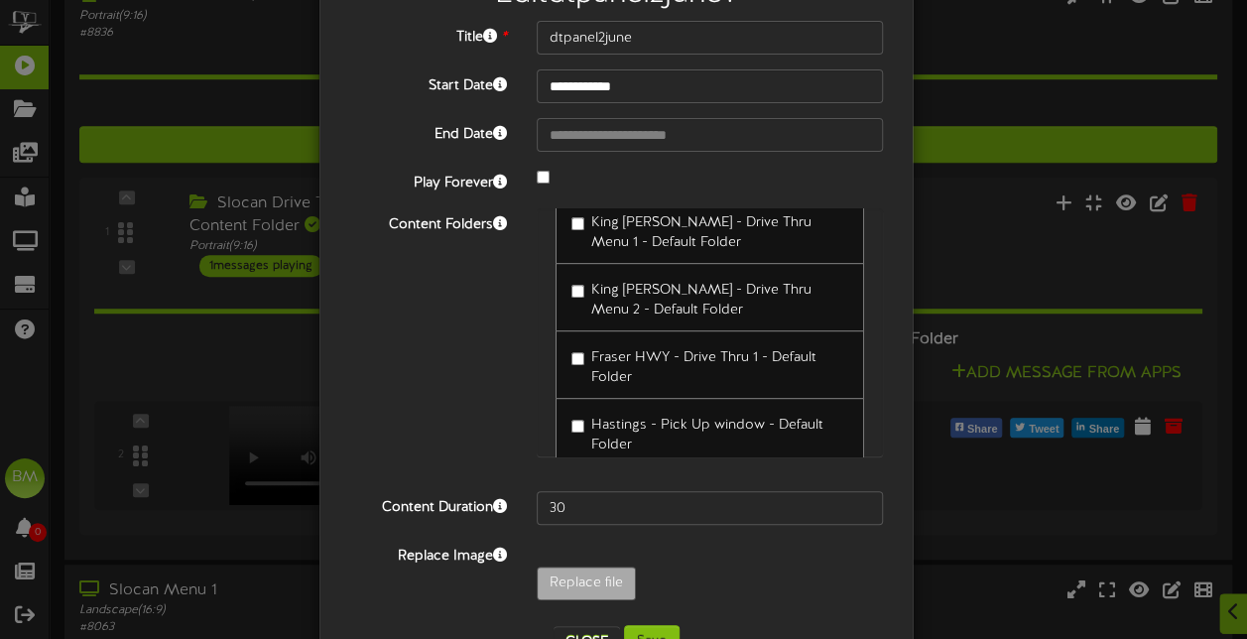
scroll to position [151, 0]
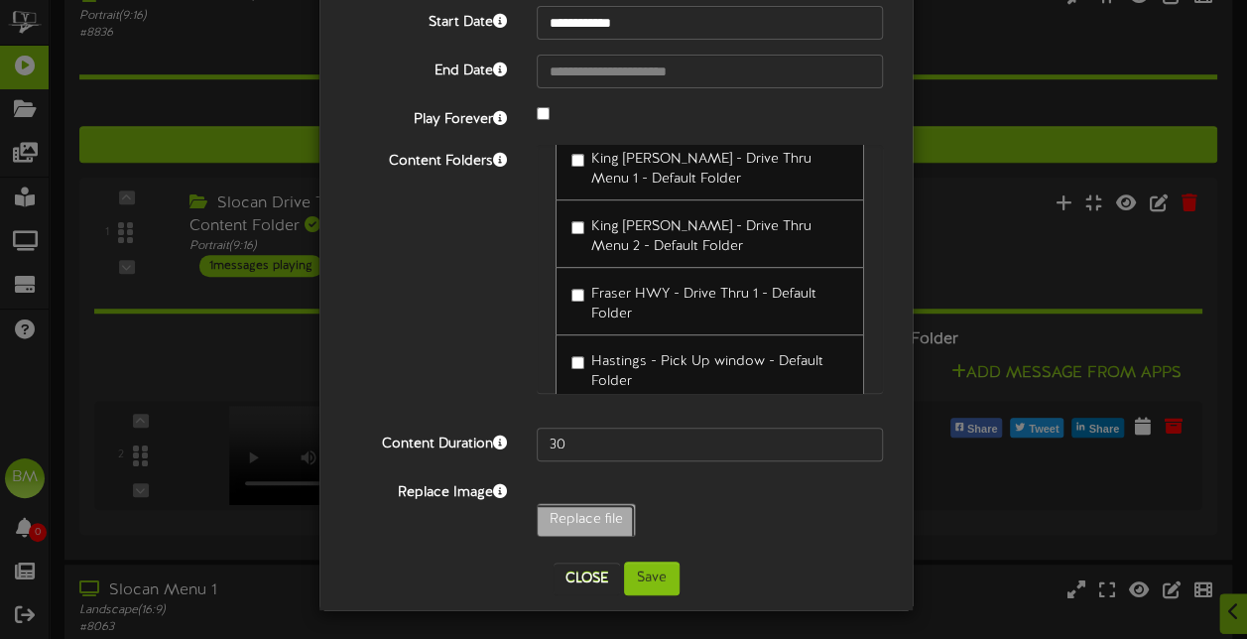
type input "**********"
type input "dtpanelsidesoct25"
click at [653, 574] on button "Save" at bounding box center [652, 579] width 56 height 34
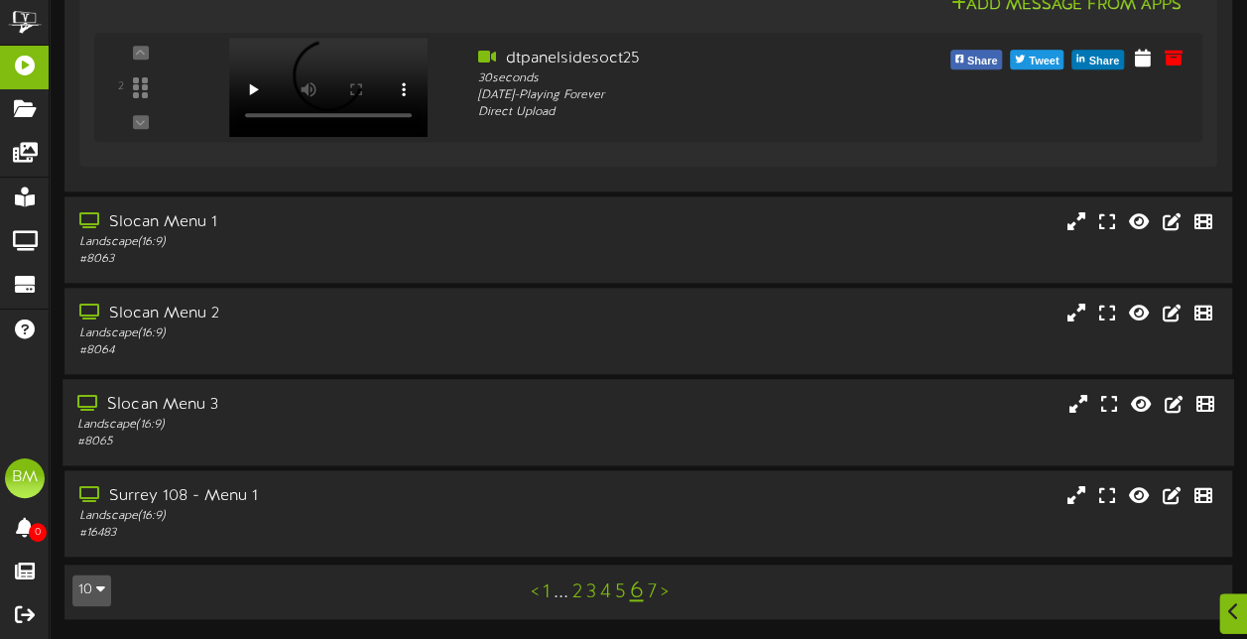
scroll to position [945, 0]
click at [650, 596] on link "7" at bounding box center [651, 592] width 9 height 22
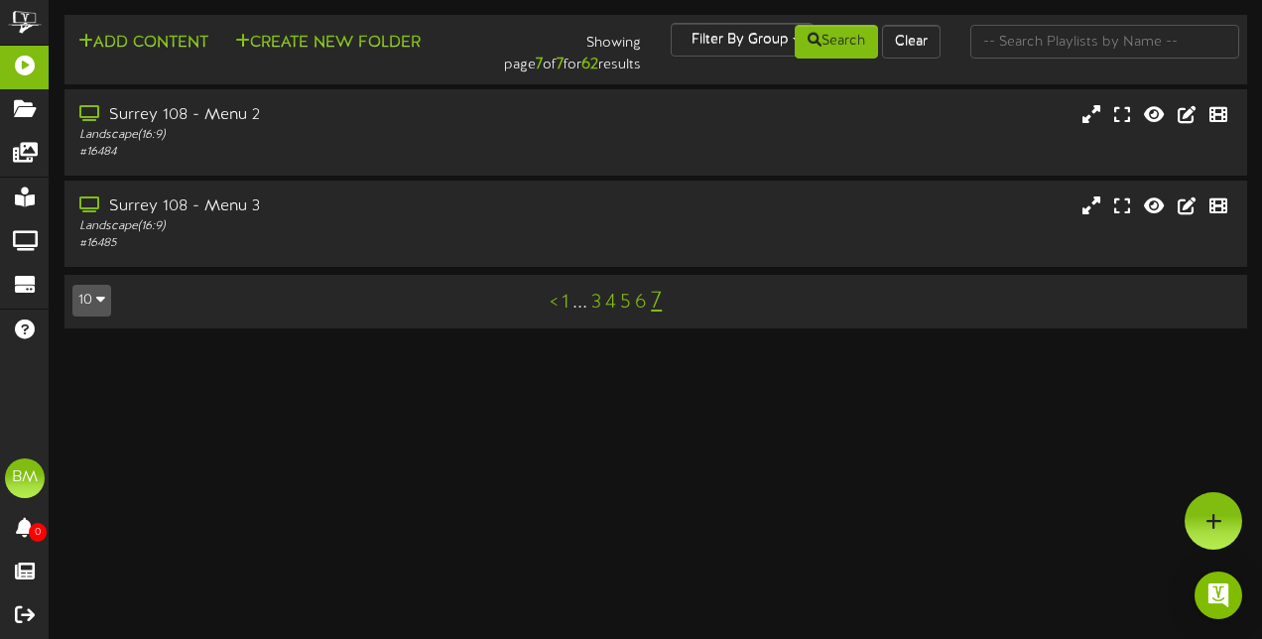
click at [552, 308] on link "<" at bounding box center [554, 303] width 8 height 22
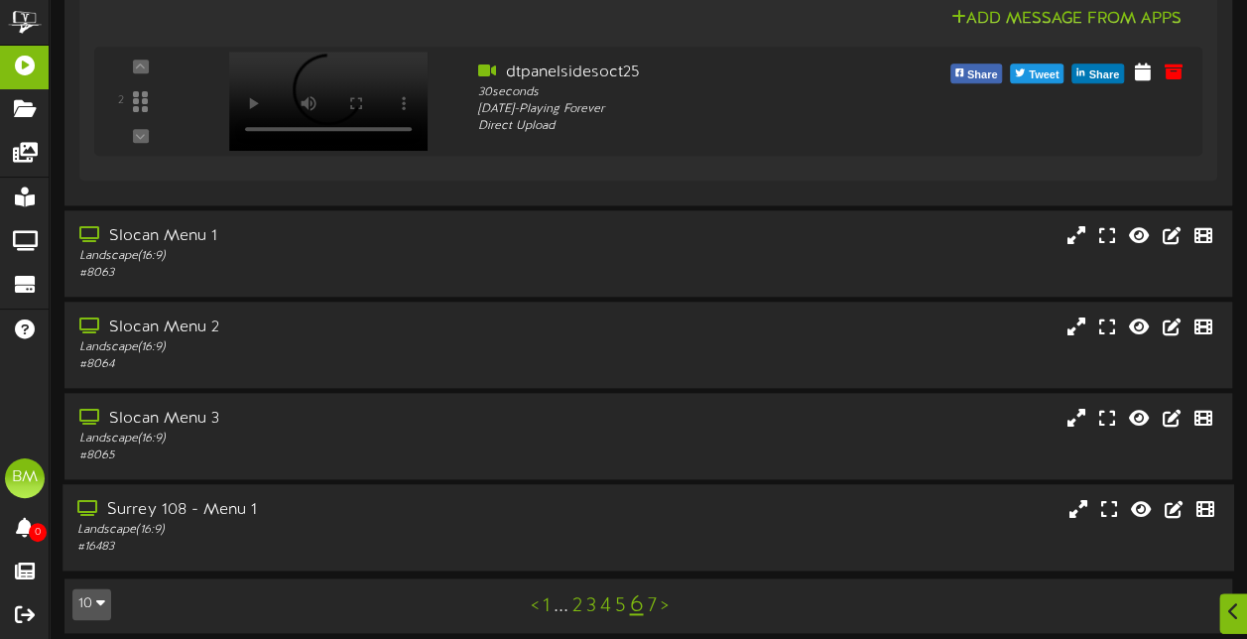
scroll to position [945, 0]
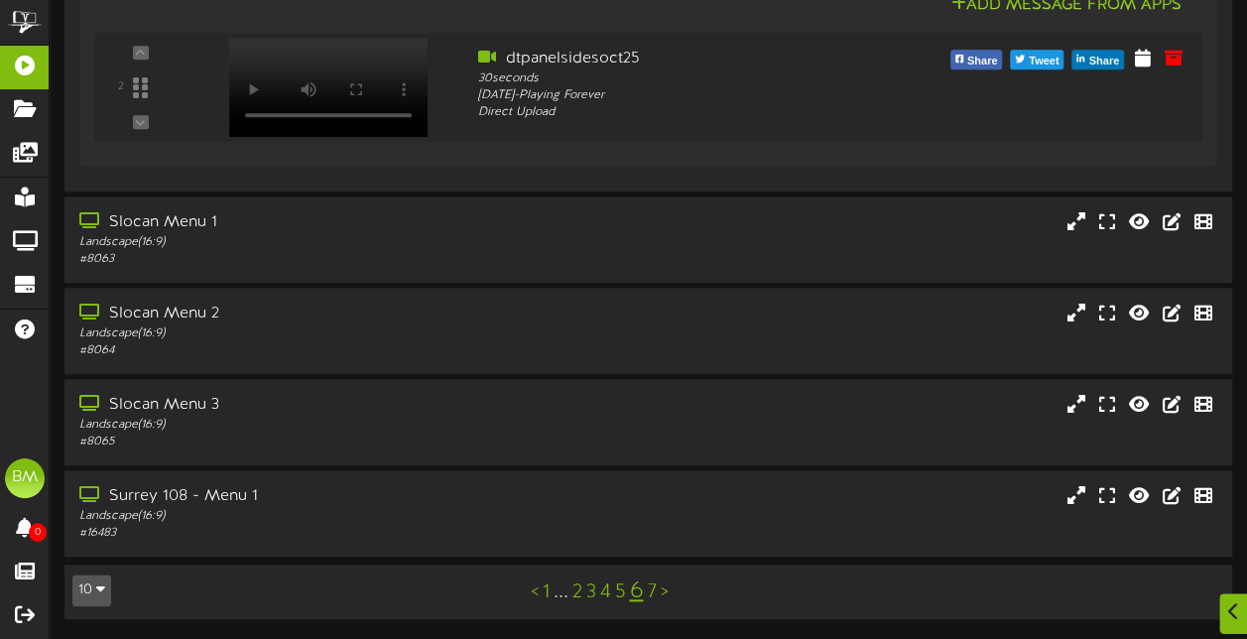
click at [544, 595] on link "1" at bounding box center [545, 592] width 7 height 22
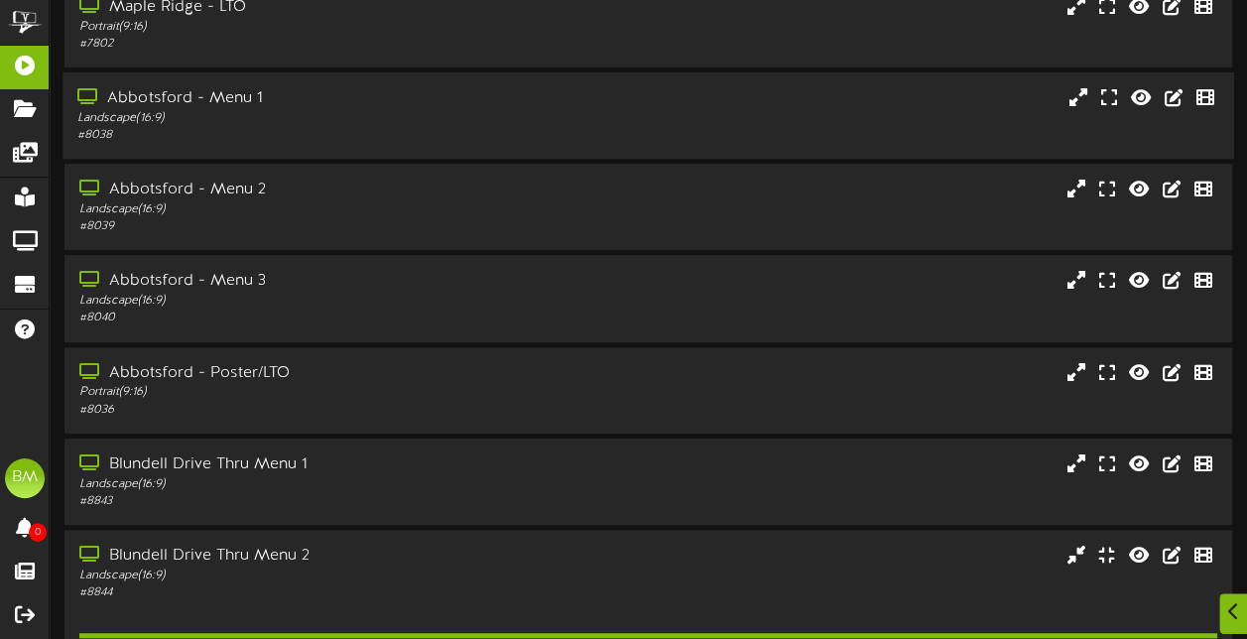
scroll to position [298, 0]
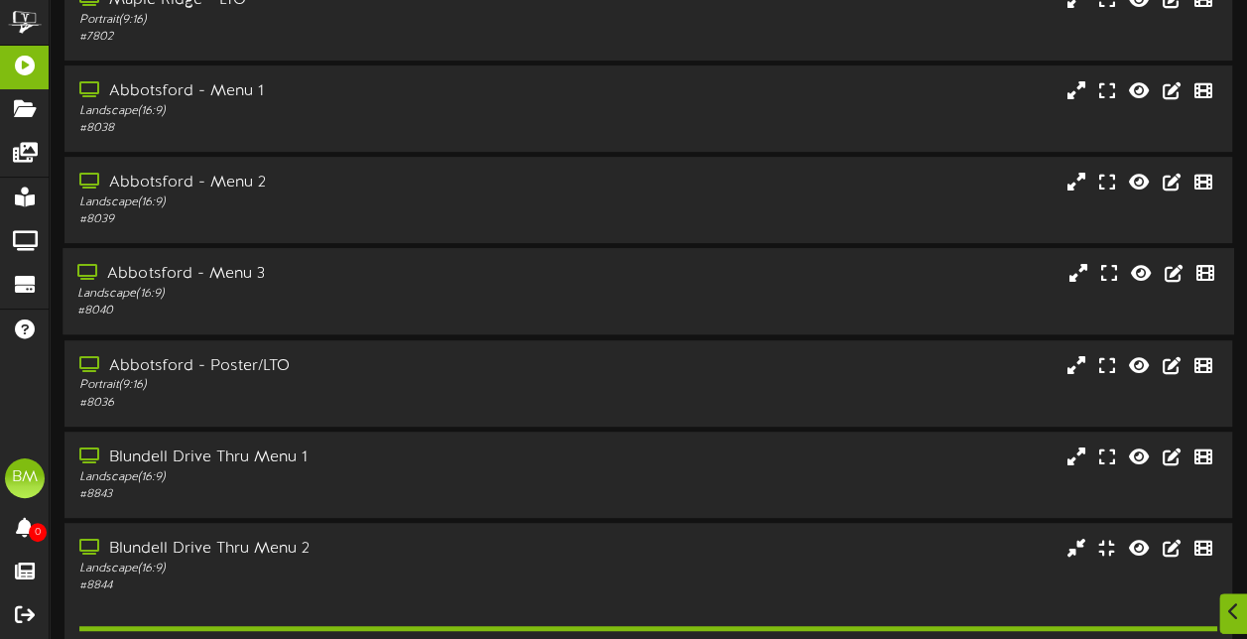
click at [367, 302] on div "Landscape ( 16:9 )" at bounding box center [306, 294] width 458 height 17
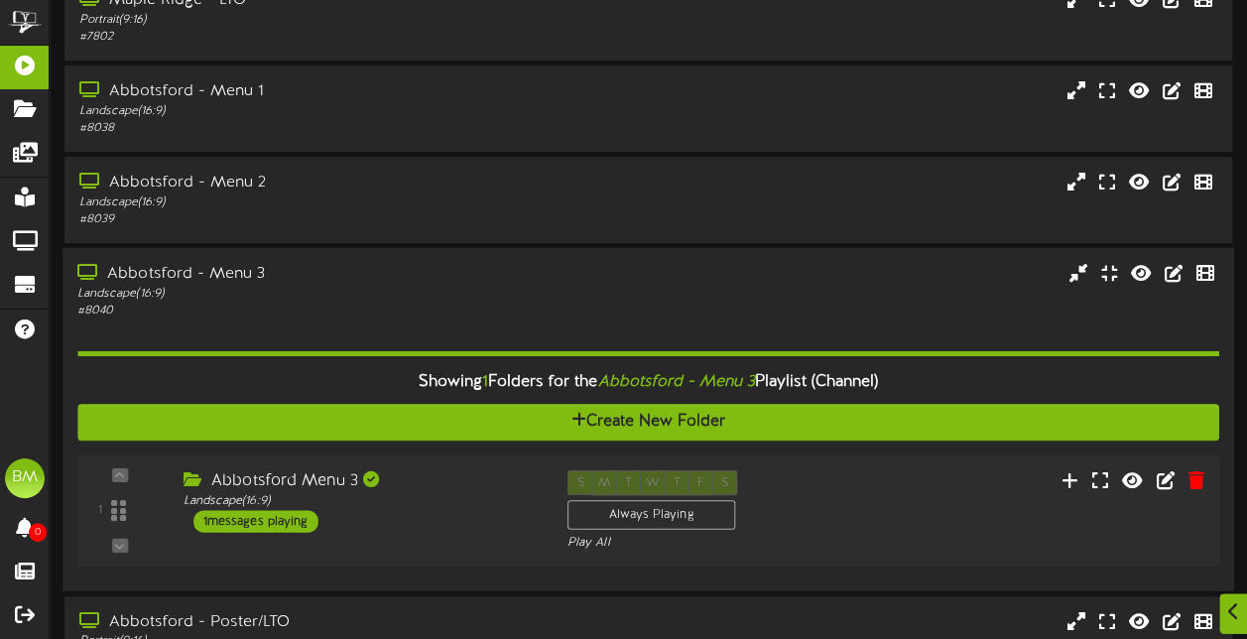
click at [292, 524] on div "1 messages playing" at bounding box center [255, 522] width 125 height 22
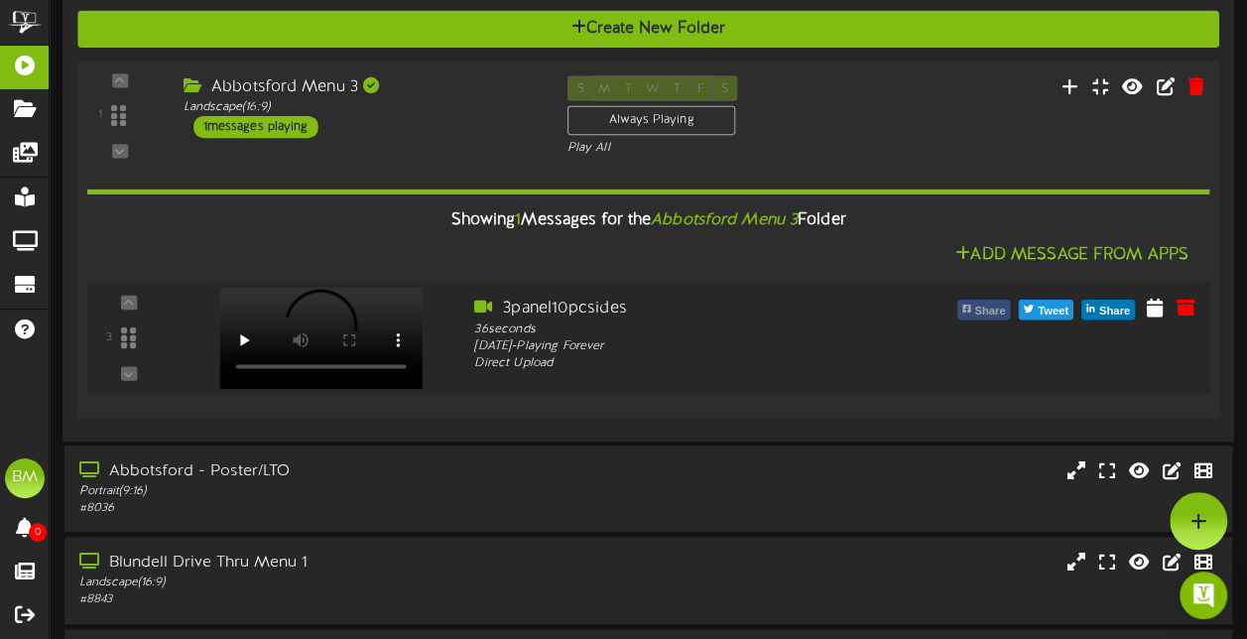
scroll to position [685, 0]
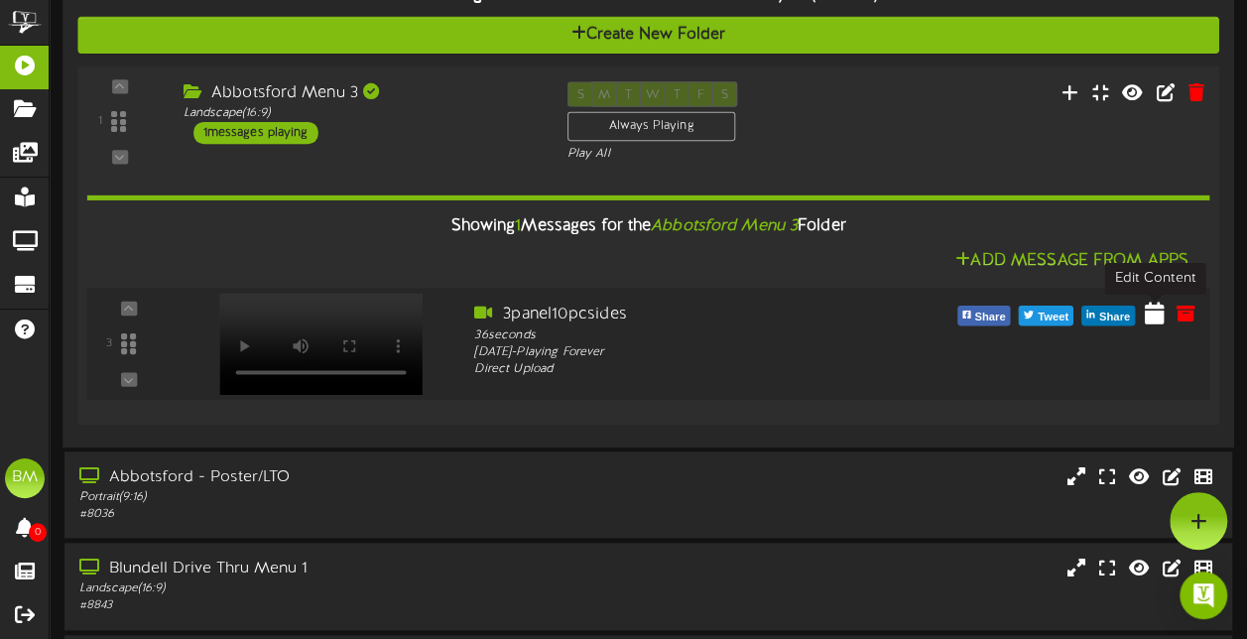
click at [1156, 323] on icon at bounding box center [1155, 313] width 20 height 22
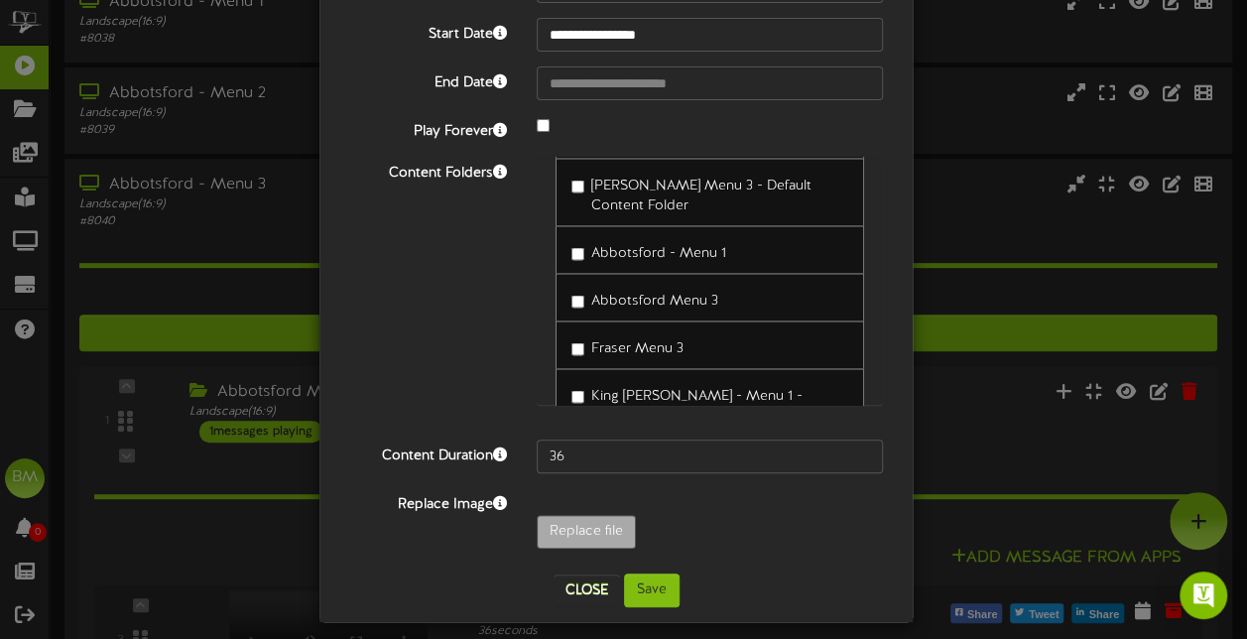
scroll to position [151, 0]
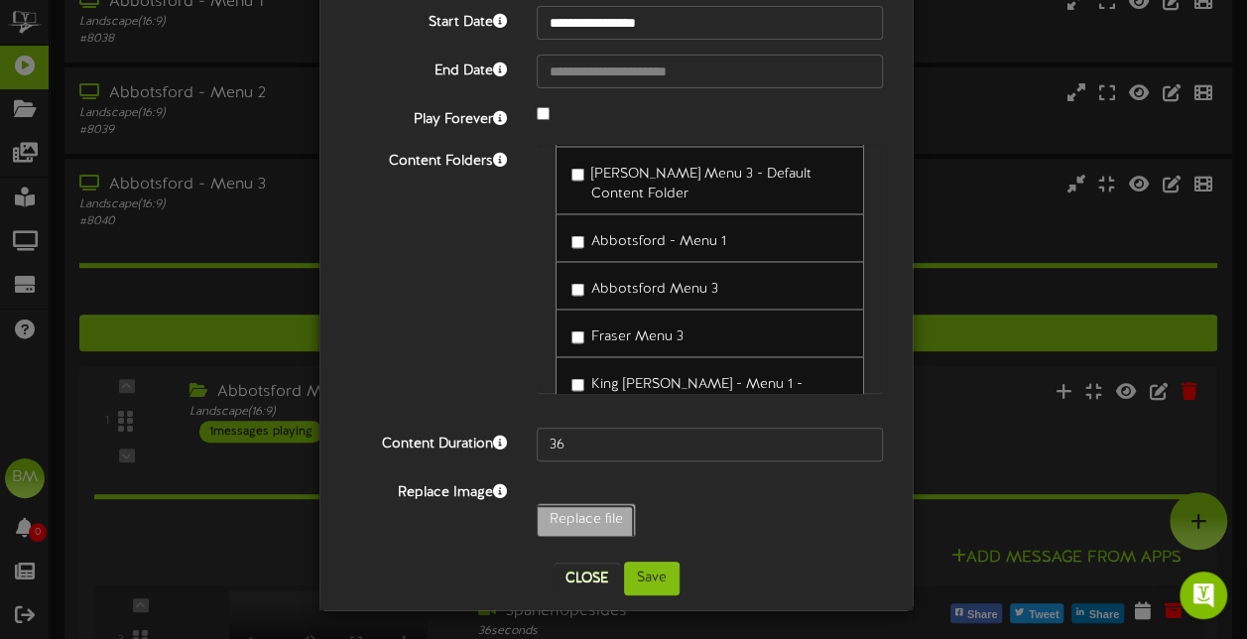
type input "**********"
type input "3panelsidesoct25"
type input "43"
click at [643, 583] on button "Save" at bounding box center [652, 579] width 56 height 34
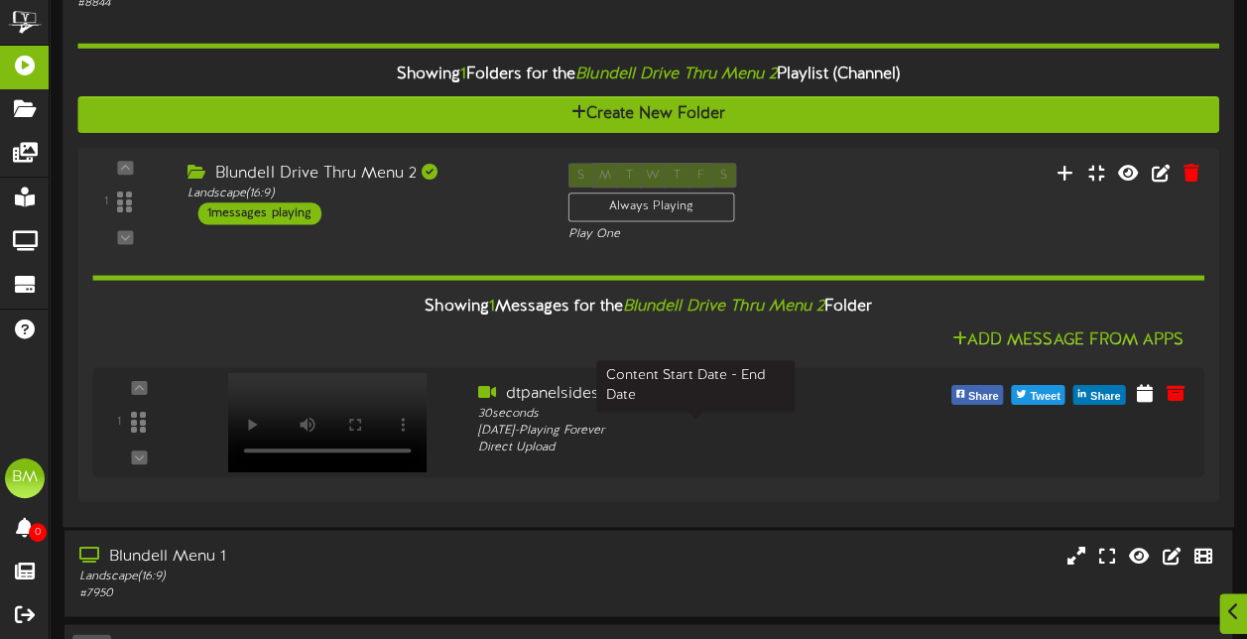
scroll to position [1437, 0]
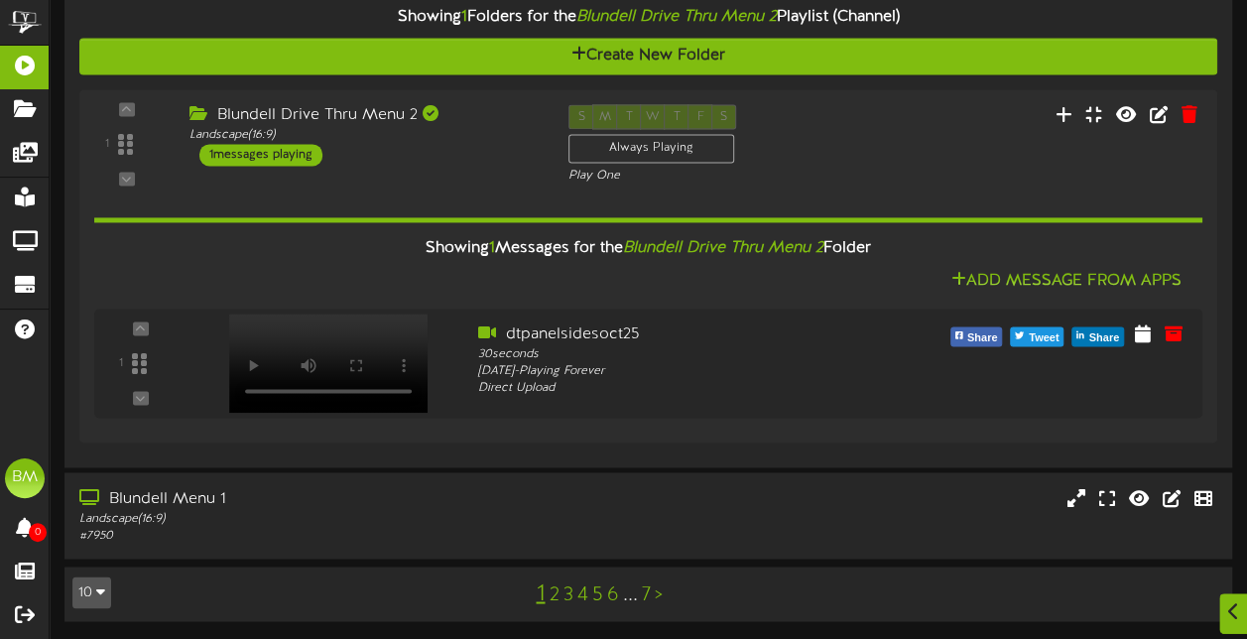
click at [556, 594] on link "2" at bounding box center [554, 594] width 10 height 22
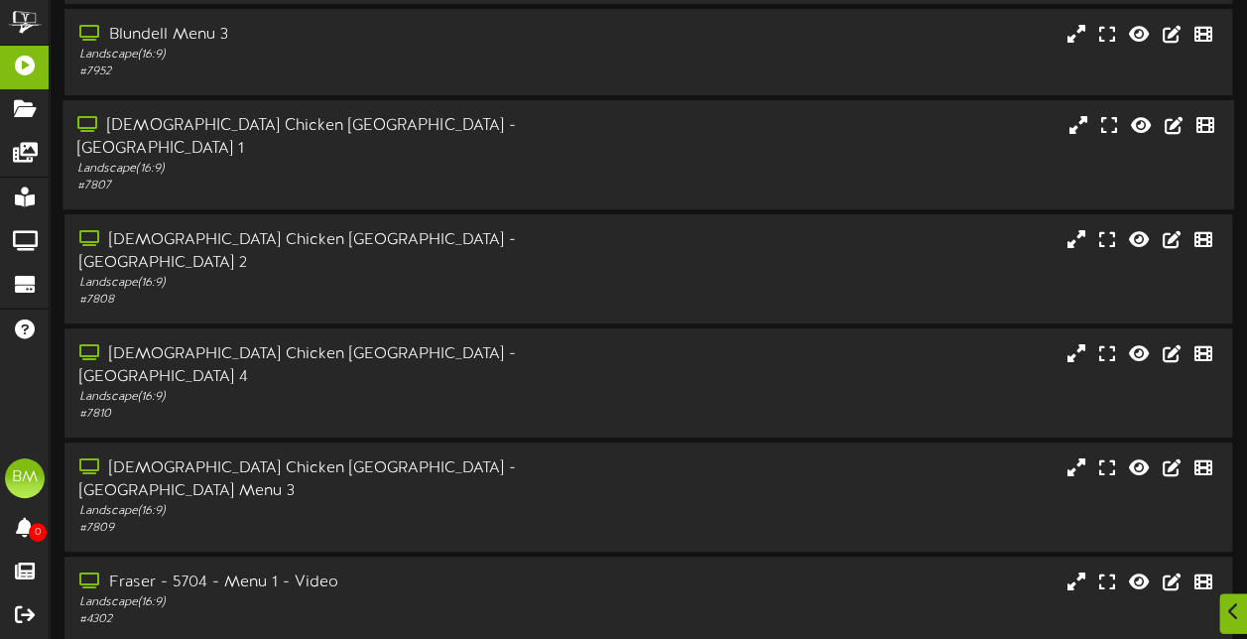
scroll to position [198, 0]
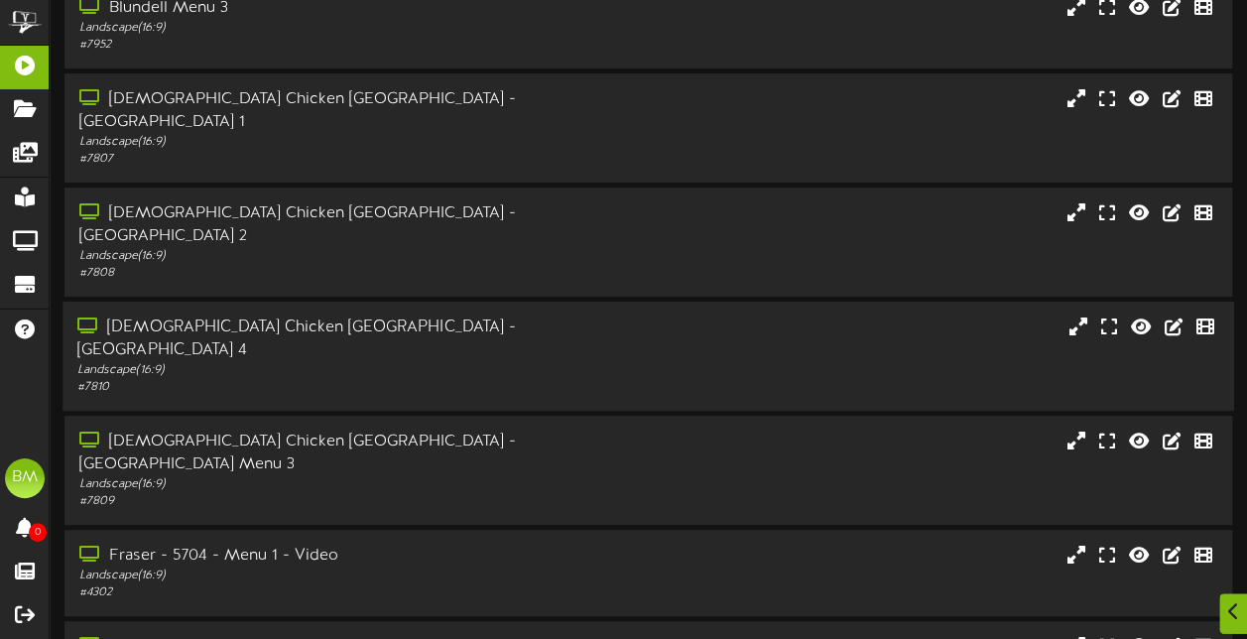
click at [404, 362] on div "Landscape ( 16:9 )" at bounding box center [306, 370] width 458 height 17
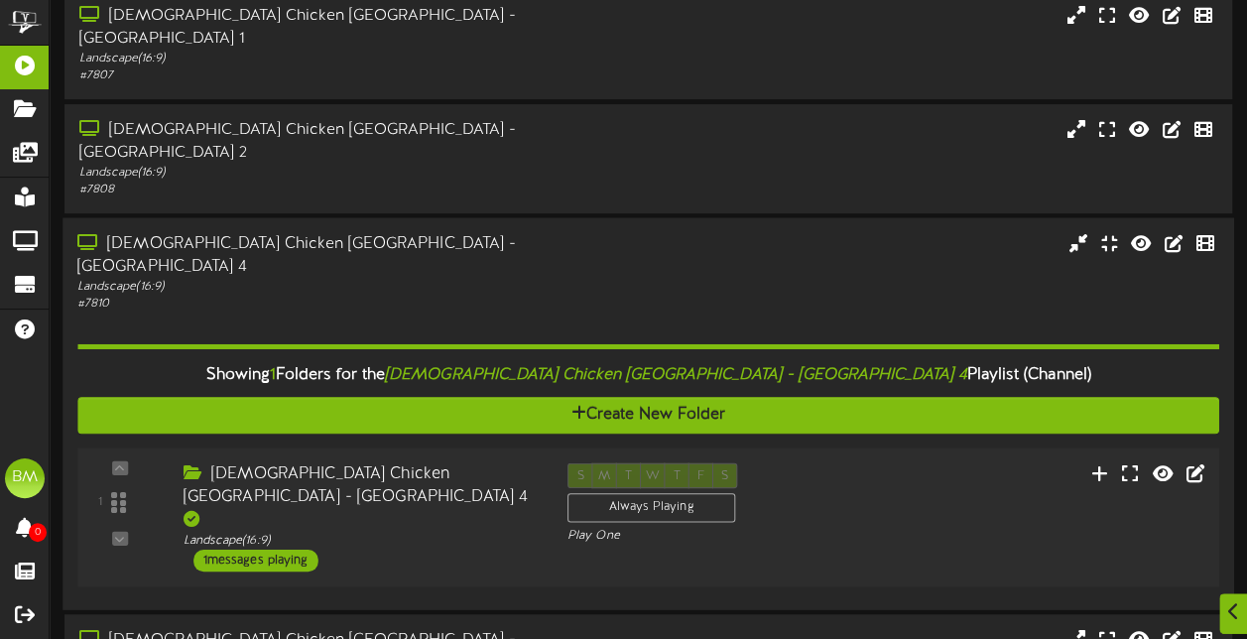
scroll to position [397, 0]
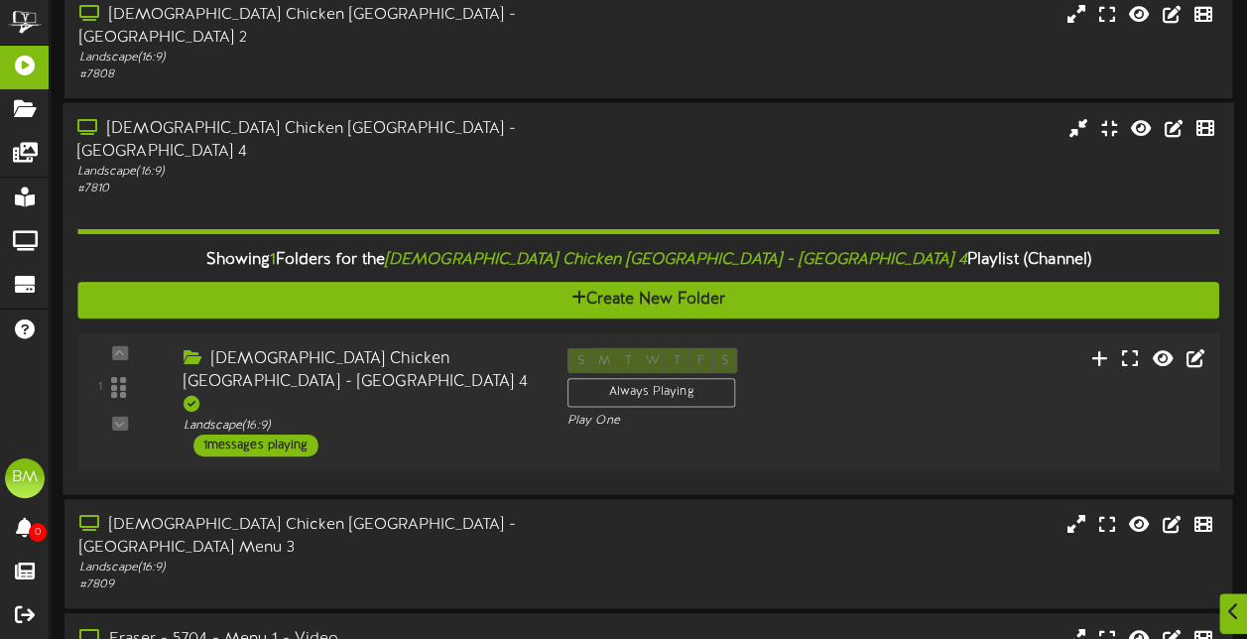
click at [288, 434] on div "1 messages playing" at bounding box center [255, 445] width 125 height 22
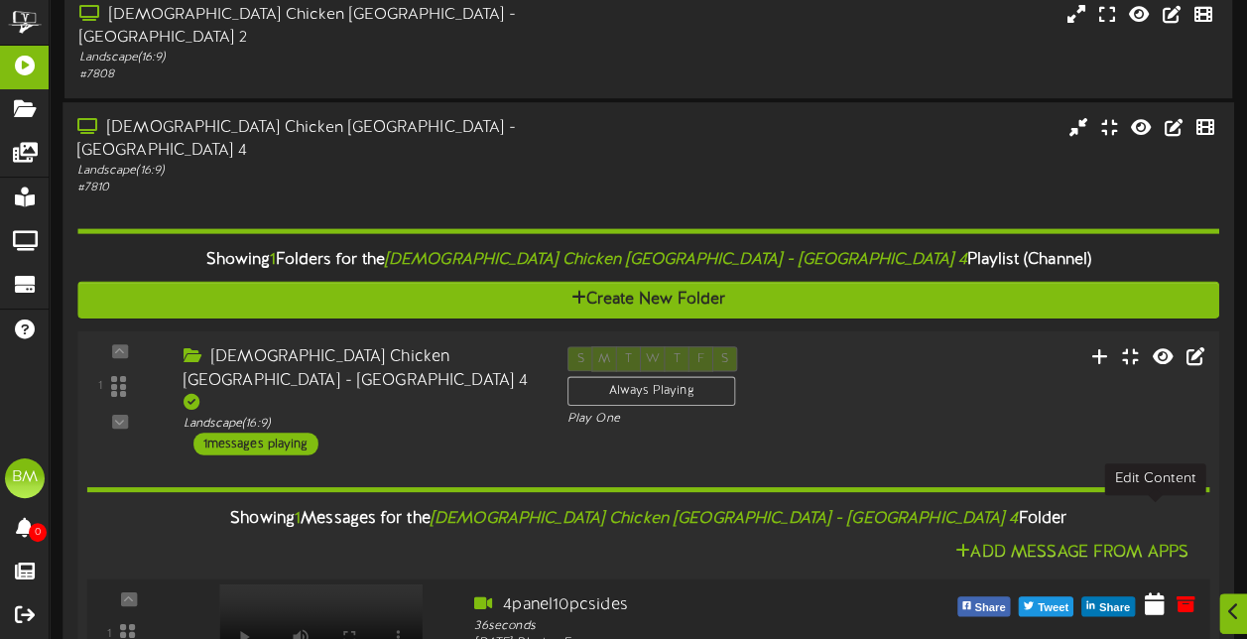
click at [1156, 592] on icon at bounding box center [1155, 603] width 20 height 22
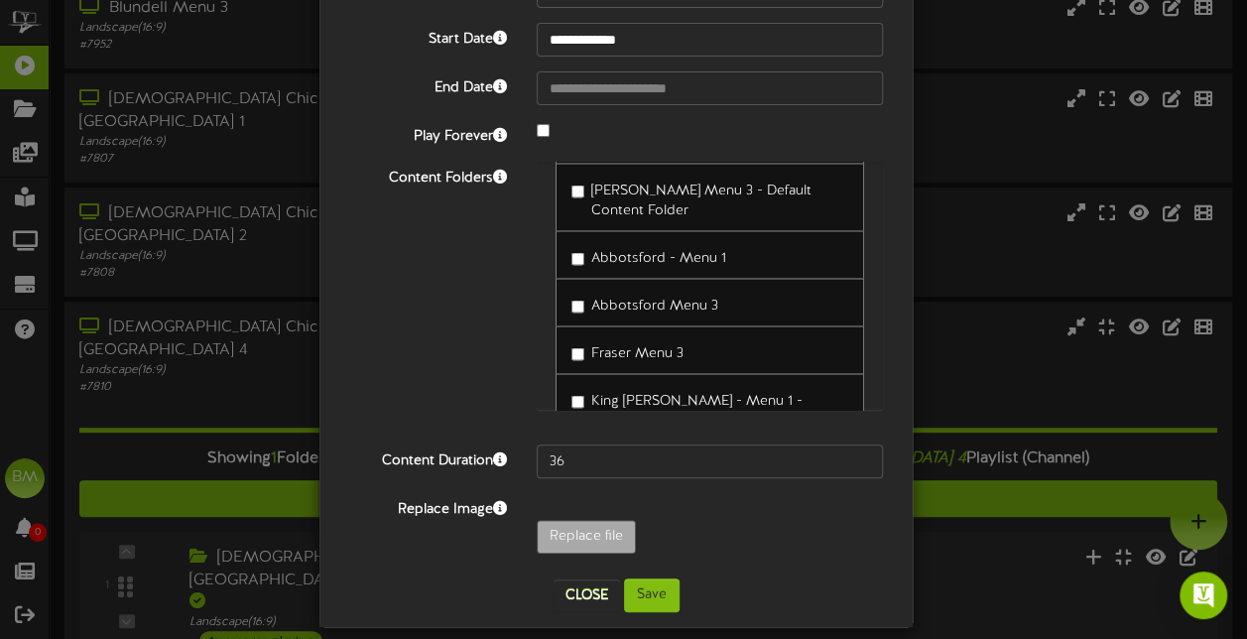
scroll to position [151, 0]
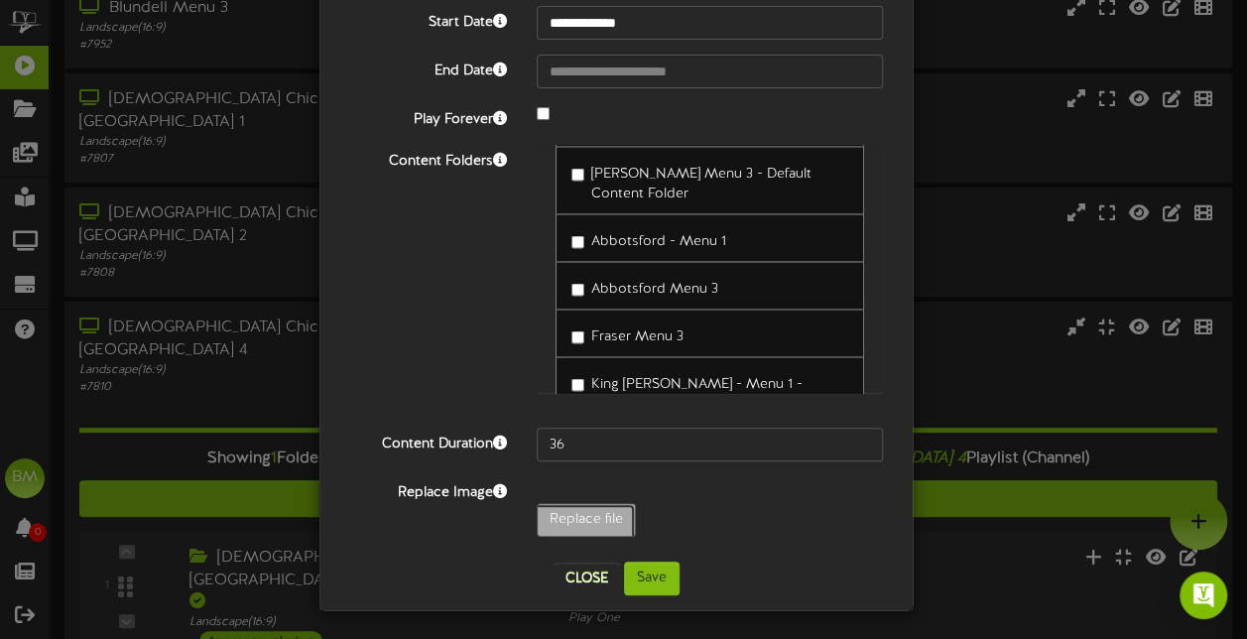
type input "**********"
type input "4panelsidesoct25"
type input "43"
click at [637, 581] on button "Save" at bounding box center [652, 579] width 56 height 34
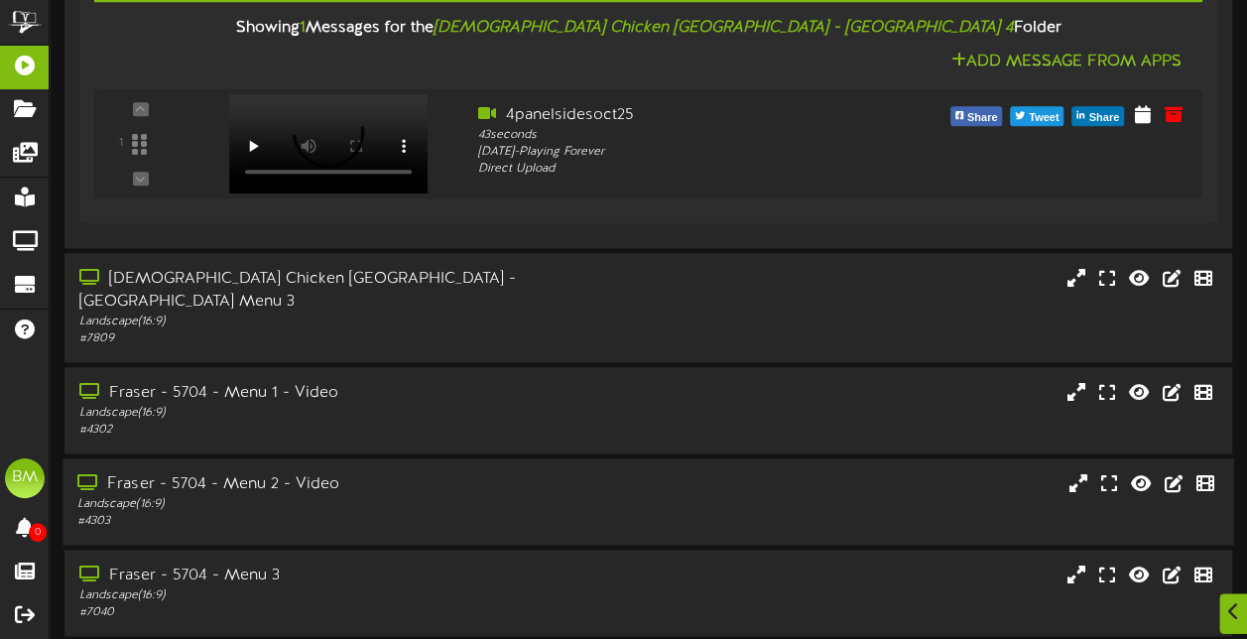
scroll to position [945, 0]
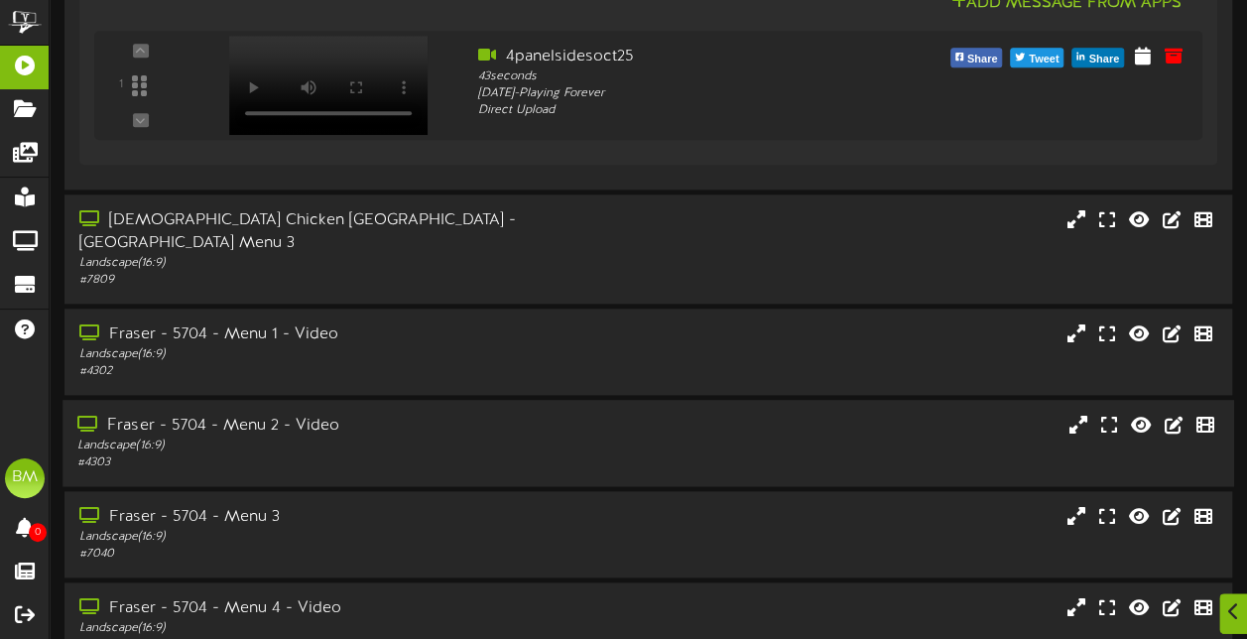
click at [482, 438] on div "Landscape ( 16:9 )" at bounding box center [306, 446] width 458 height 17
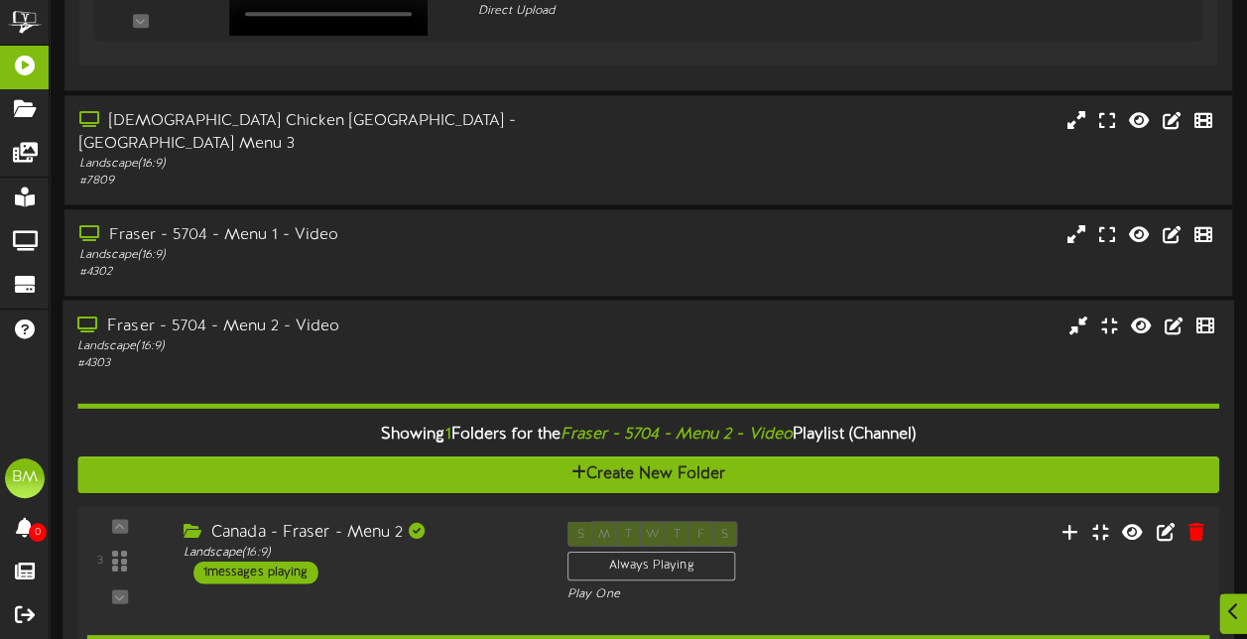
scroll to position [1143, 0]
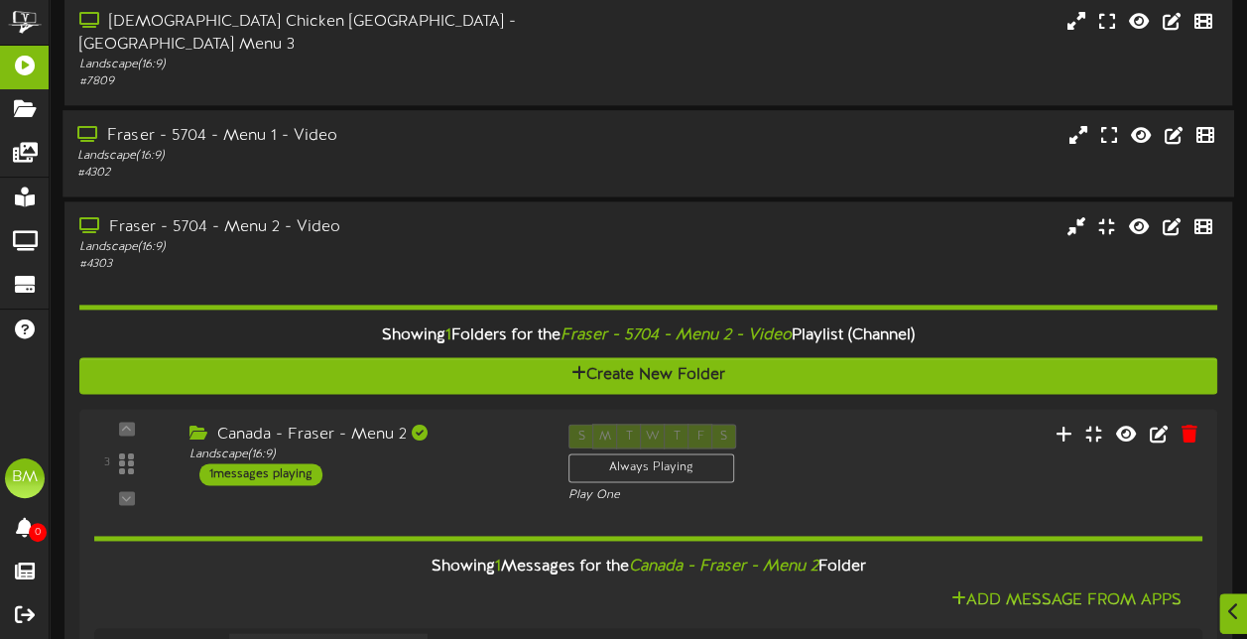
click at [320, 165] on div "# 4302" at bounding box center [306, 173] width 458 height 17
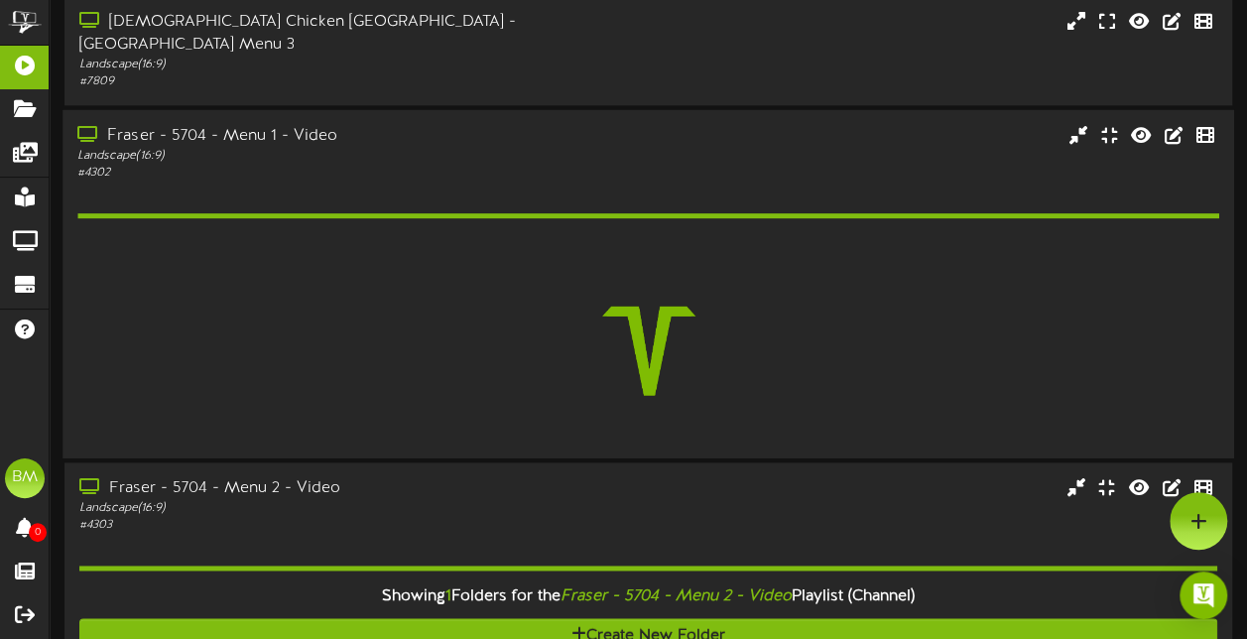
scroll to position [1142, 0]
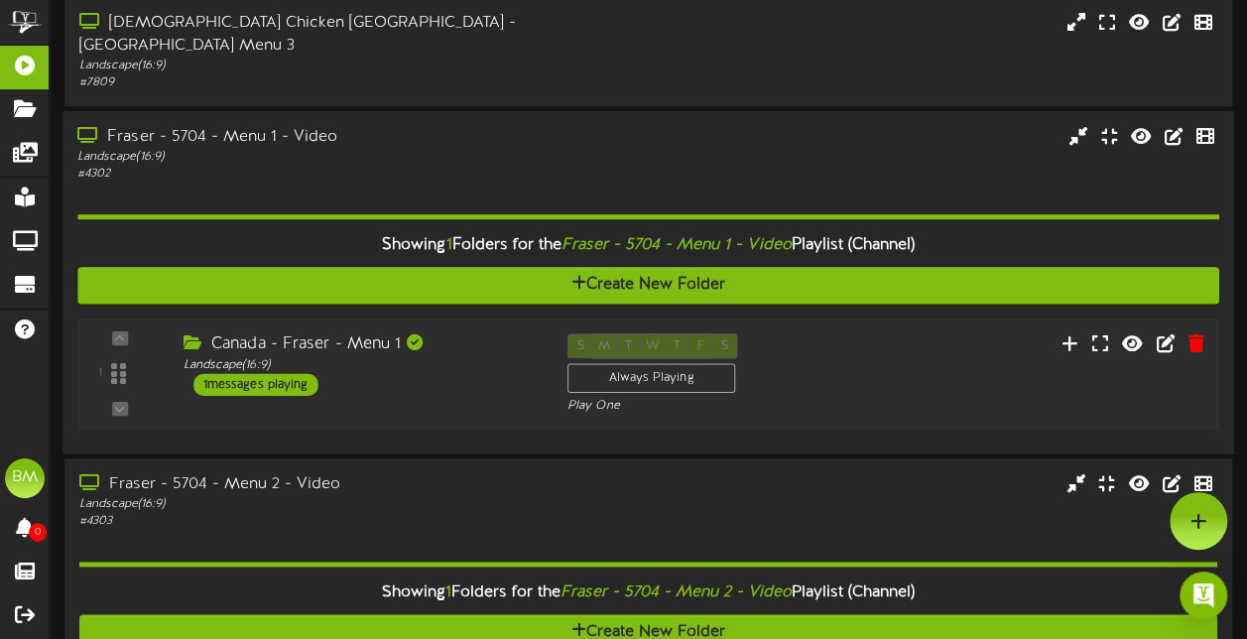
click at [285, 373] on div "1 messages playing" at bounding box center [255, 384] width 125 height 22
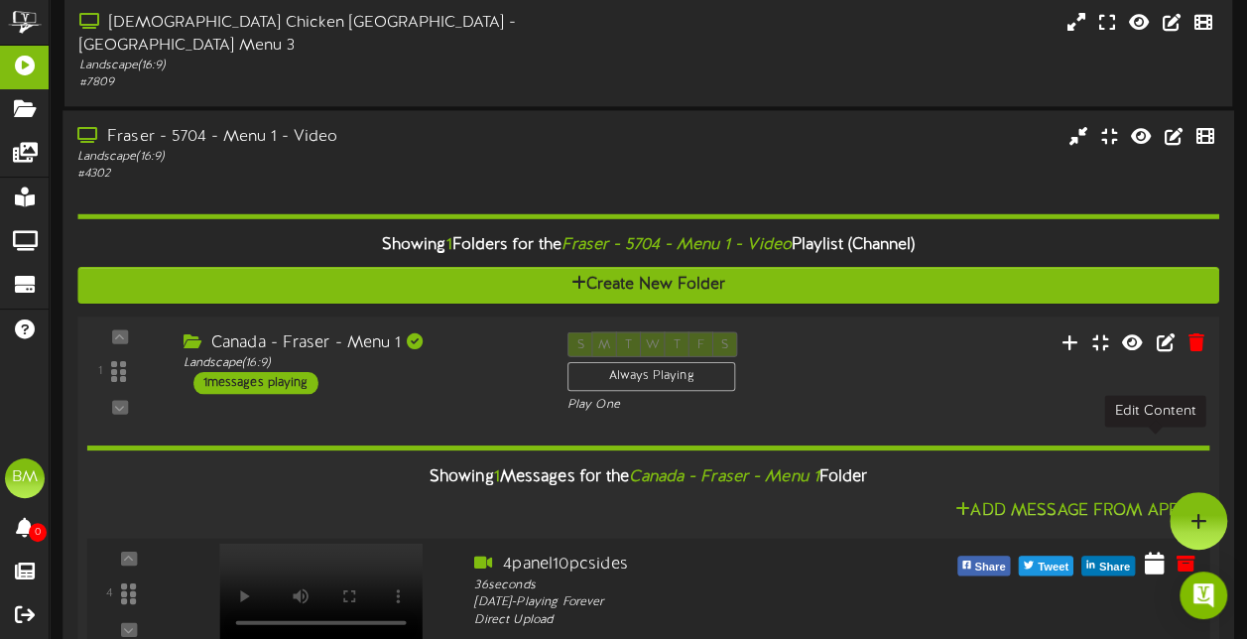
click at [1156, 552] on icon at bounding box center [1155, 563] width 20 height 22
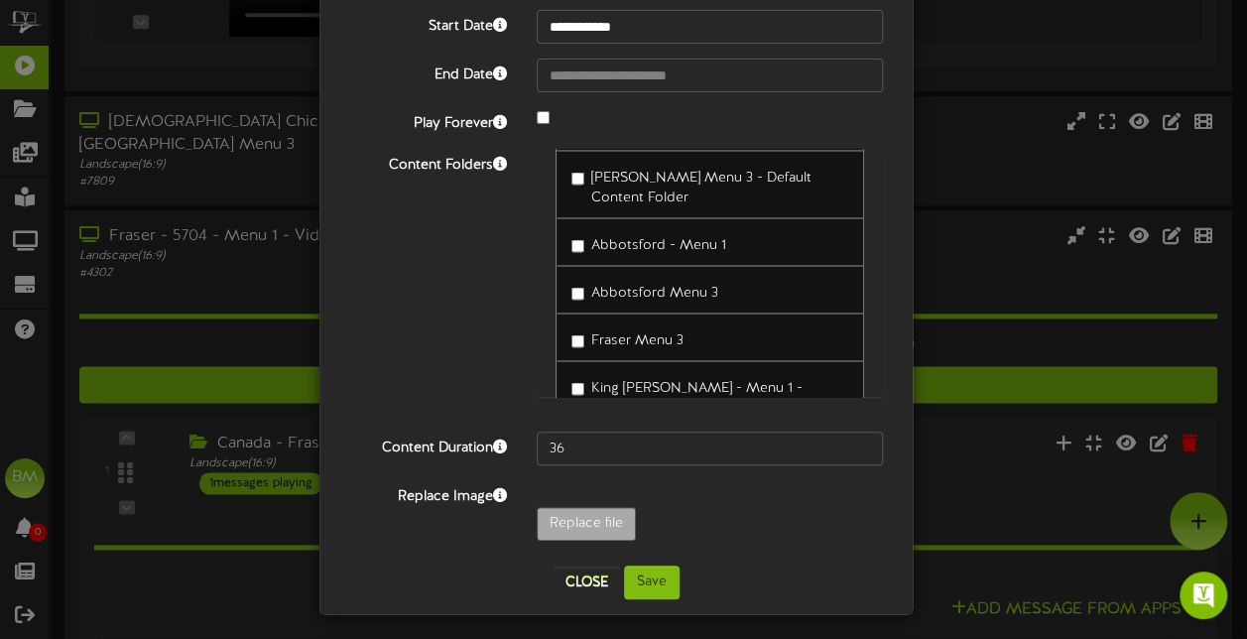
scroll to position [151, 0]
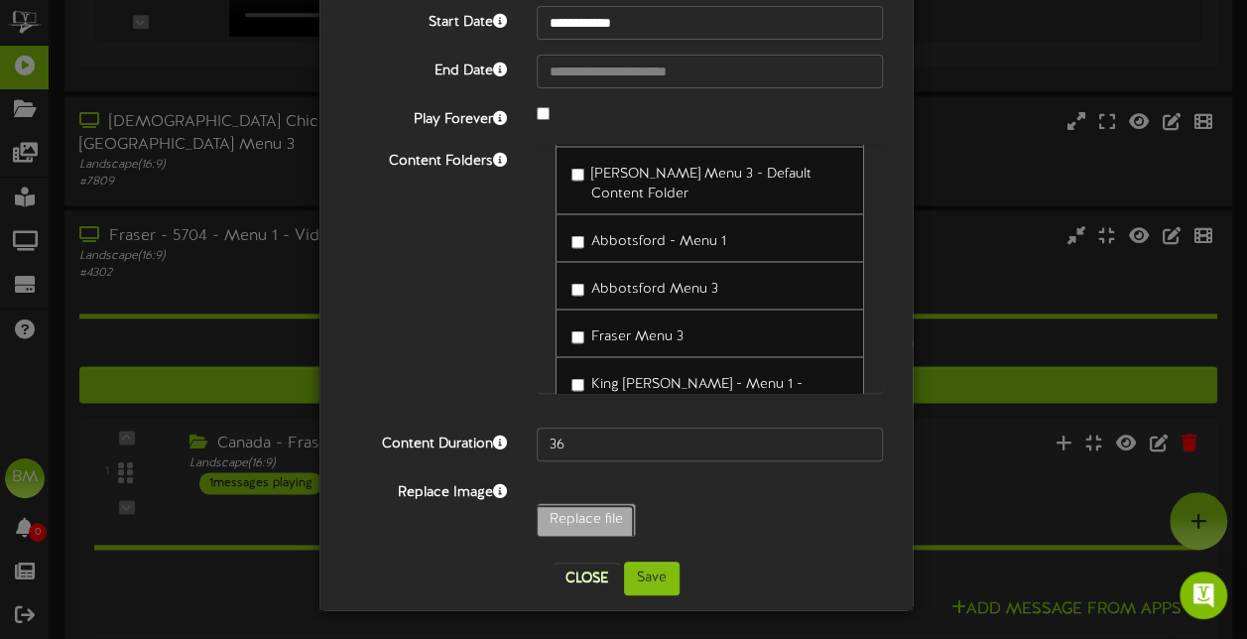
type input "**********"
type input "4panelsidesoct25"
type input "43"
click at [639, 572] on button "Save" at bounding box center [652, 579] width 56 height 34
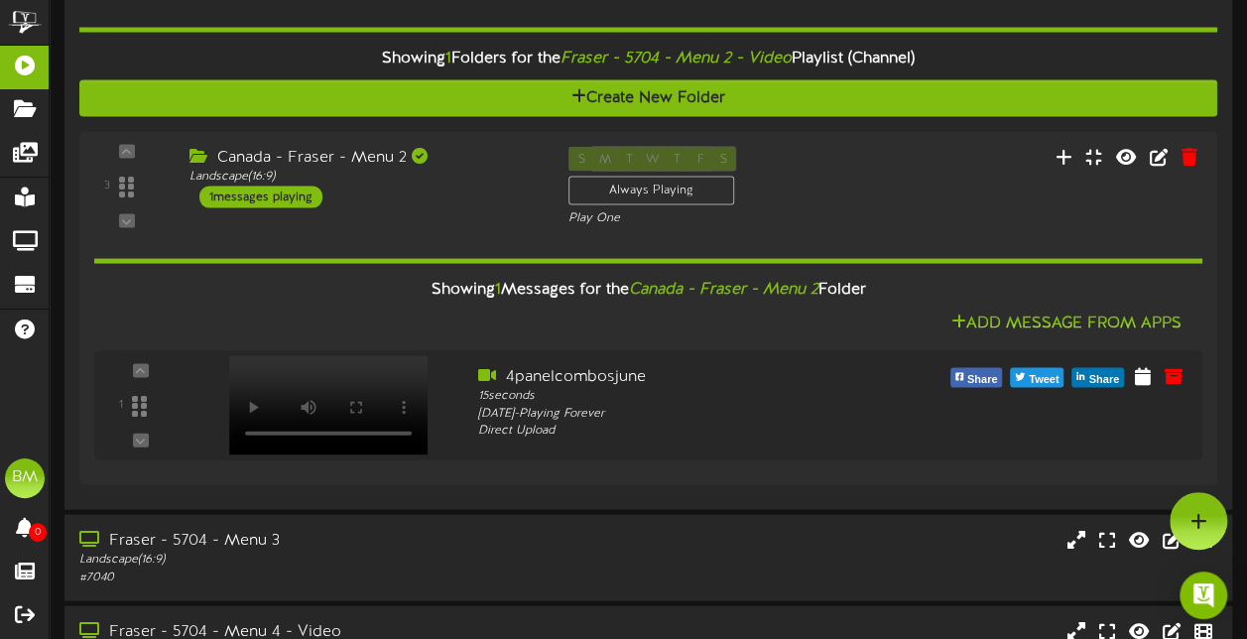
scroll to position [1911, 0]
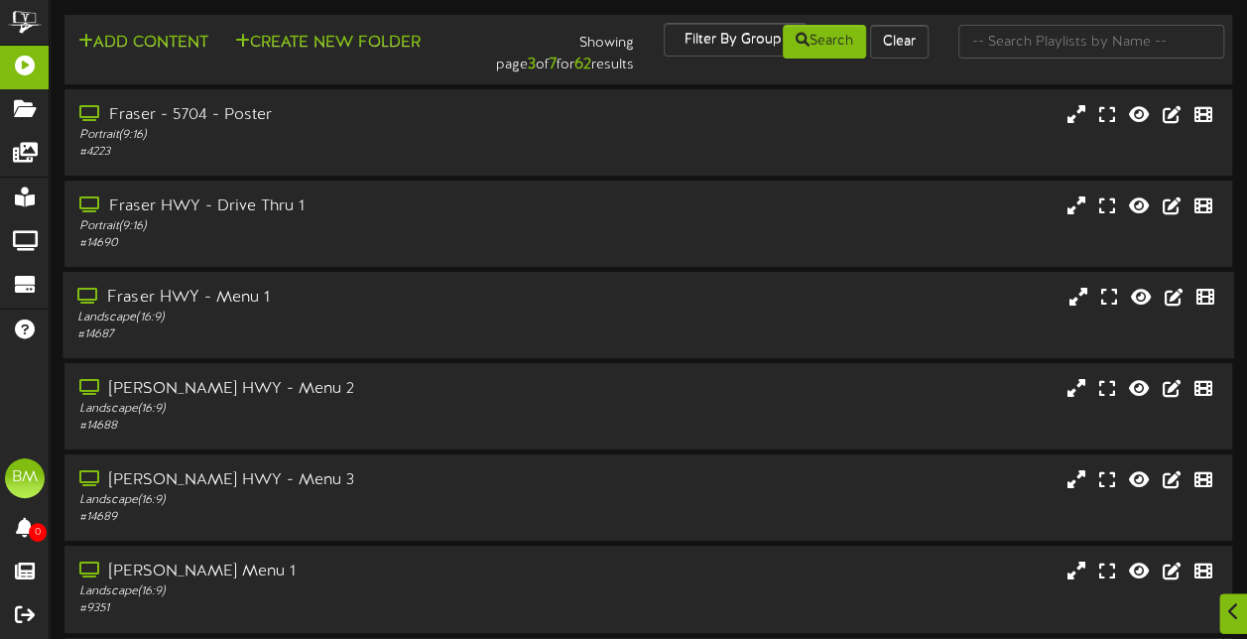
scroll to position [99, 0]
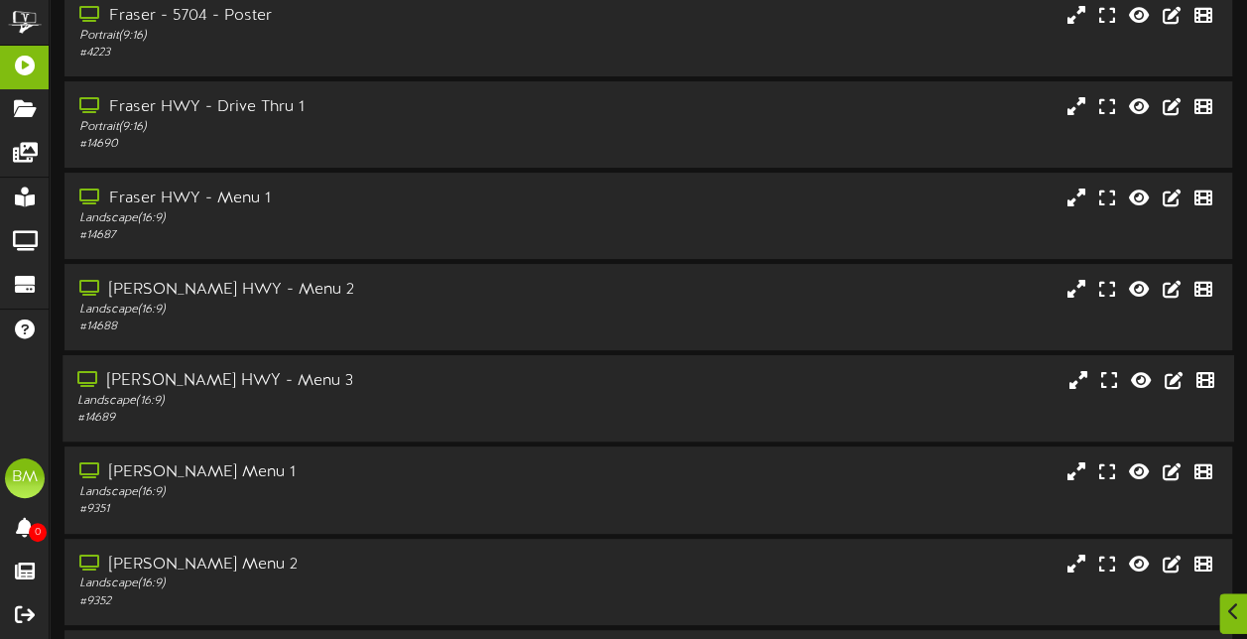
click at [552, 399] on div "Fraser HWY - Menu 3 Landscape ( 16:9 ) # 14689" at bounding box center [649, 398] width 1172 height 57
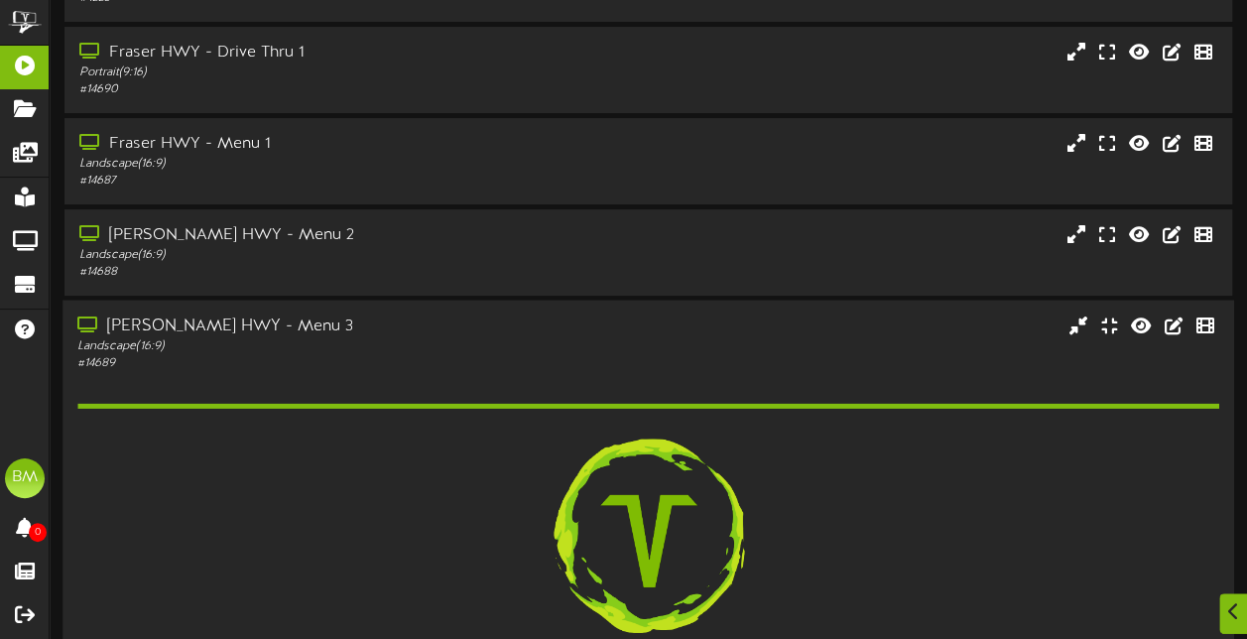
scroll to position [198, 0]
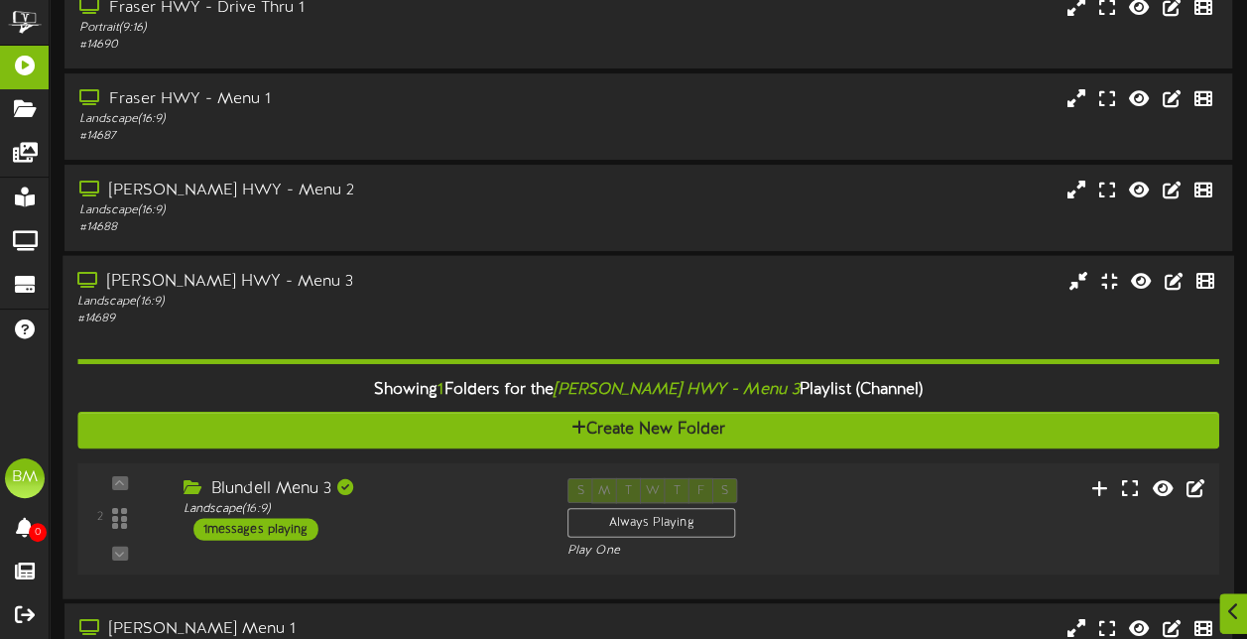
click at [237, 532] on div "1 messages playing" at bounding box center [255, 529] width 125 height 22
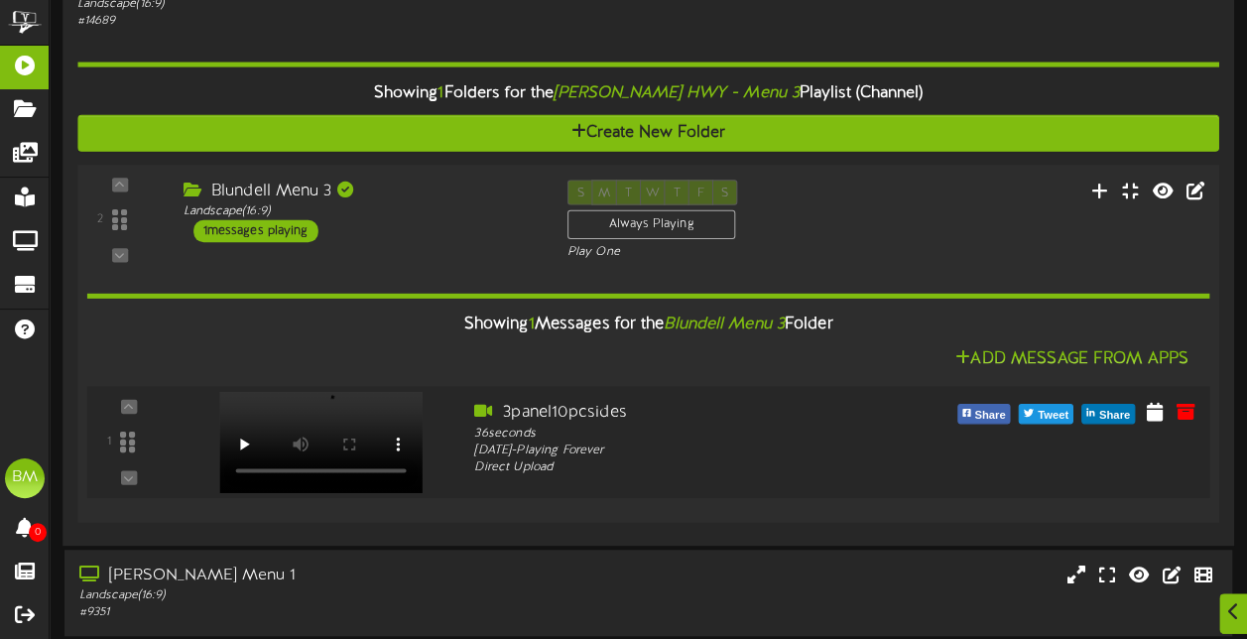
scroll to position [496, 0]
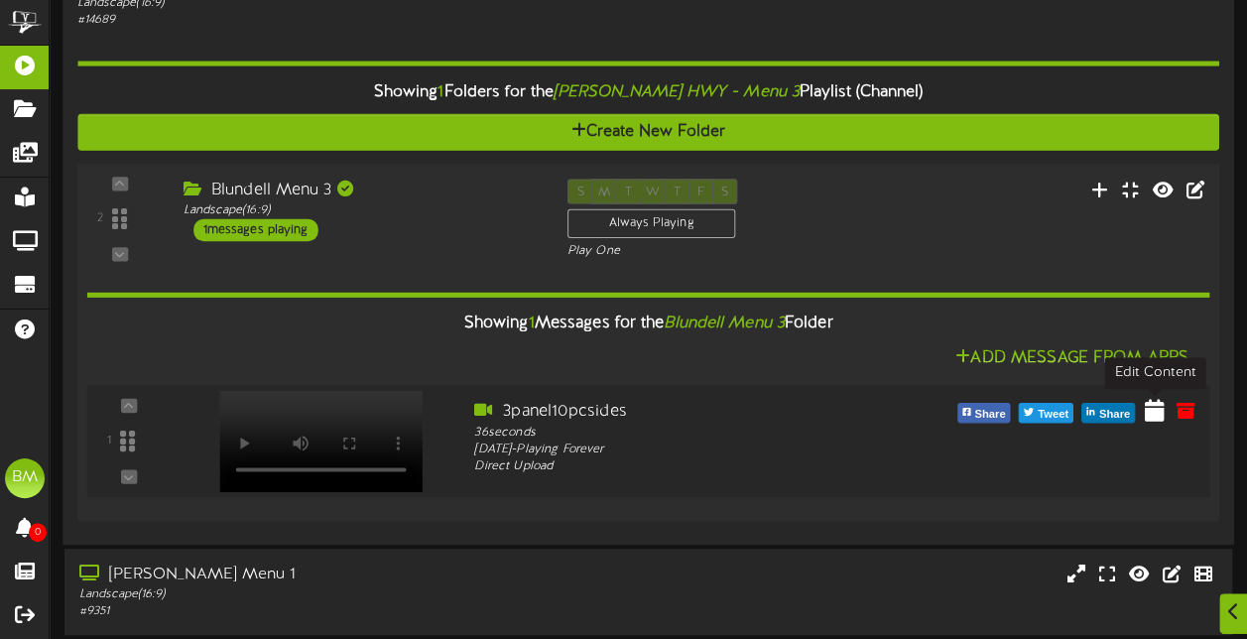
click at [1163, 415] on icon at bounding box center [1155, 410] width 20 height 22
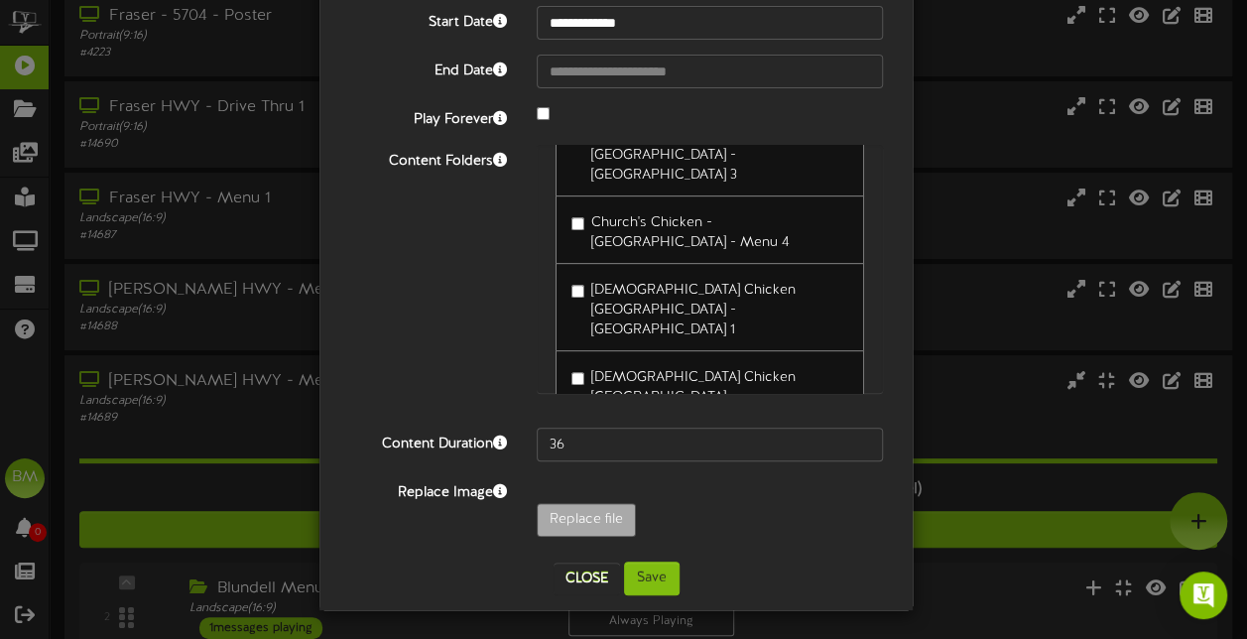
scroll to position [371, 0]
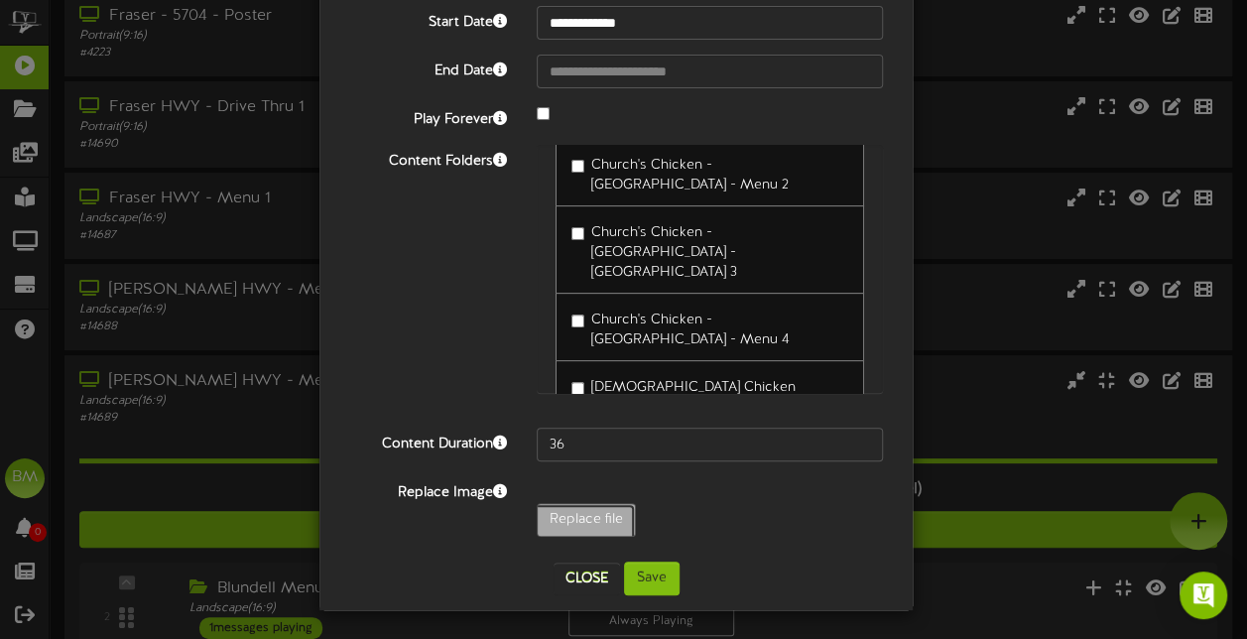
type input "**********"
type input "3panelsidesoct25"
type input "43"
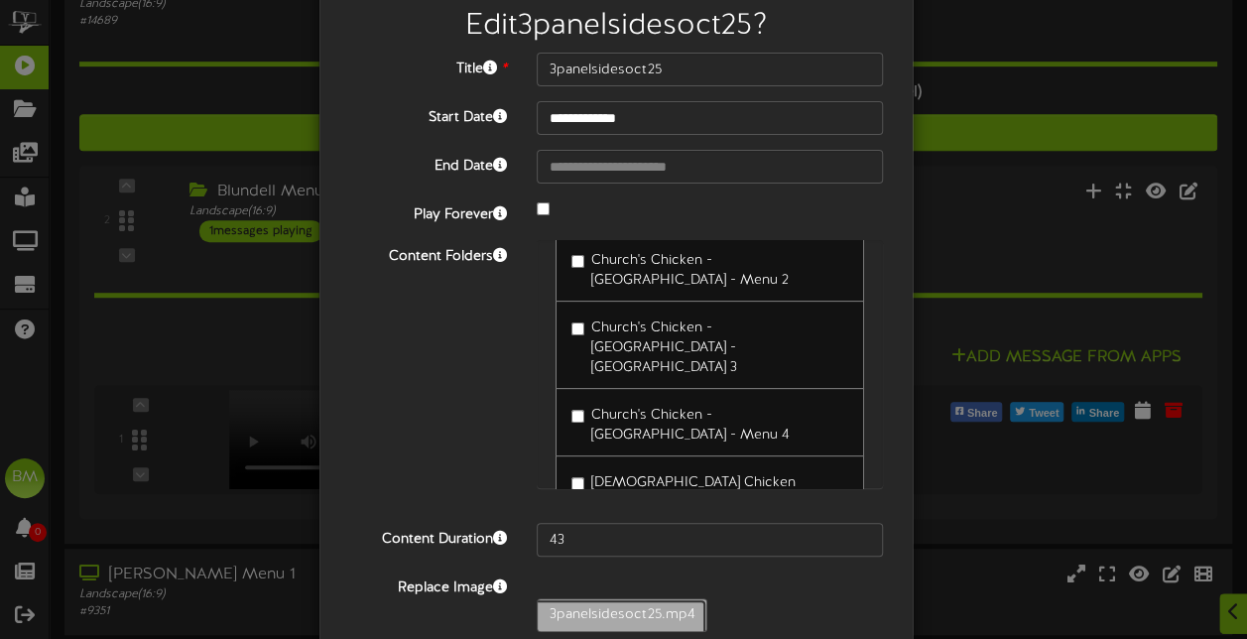
scroll to position [99, 0]
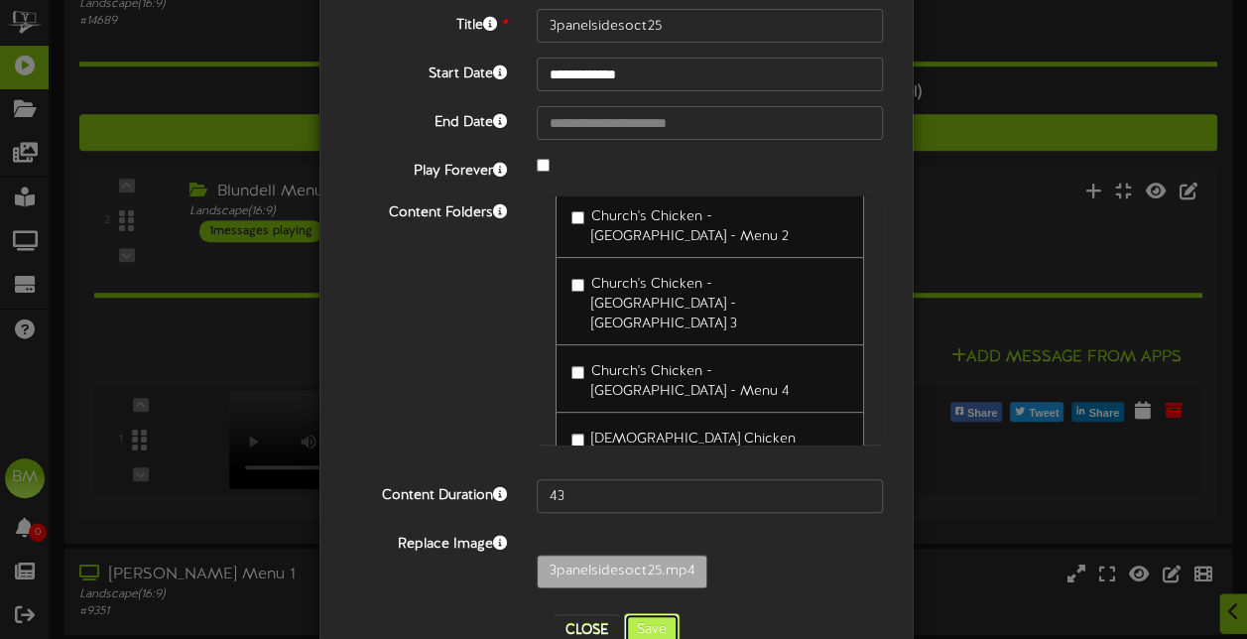
click at [644, 623] on button "Save" at bounding box center [652, 630] width 56 height 34
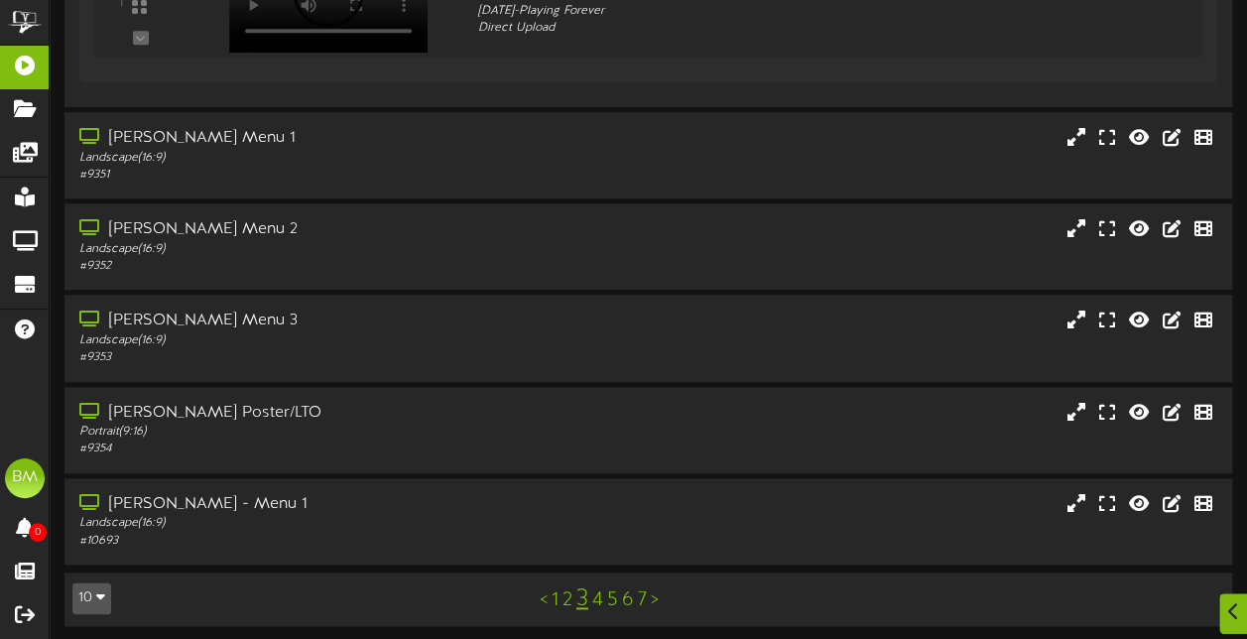
scroll to position [941, 0]
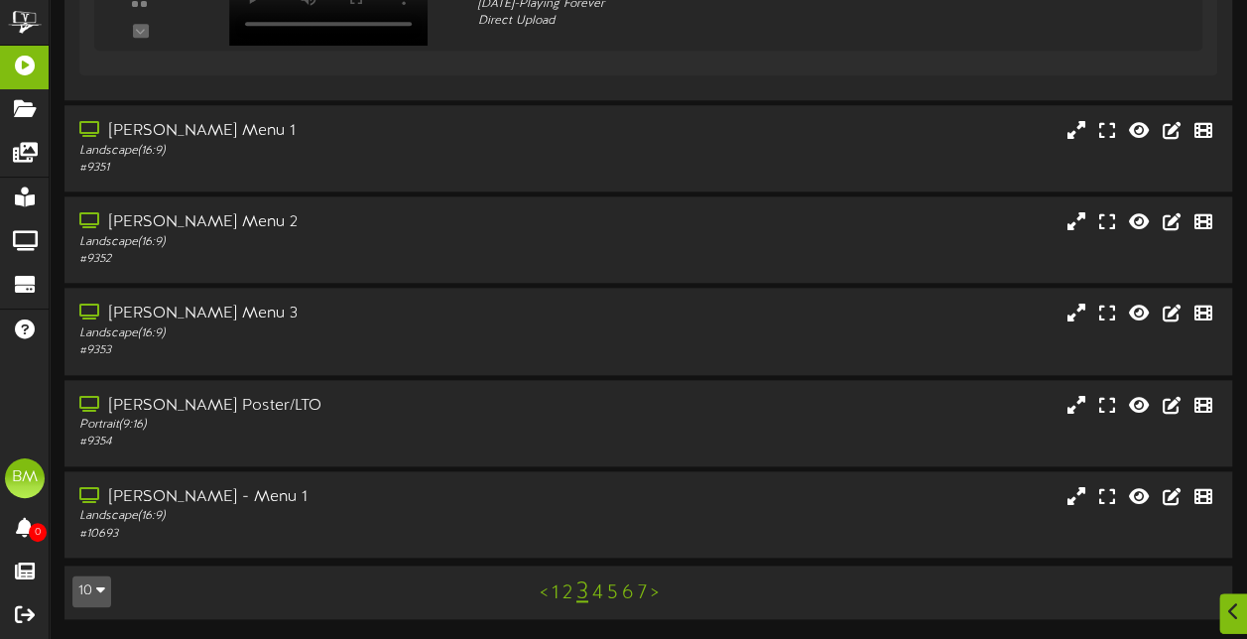
click at [595, 597] on link "4" at bounding box center [597, 593] width 11 height 22
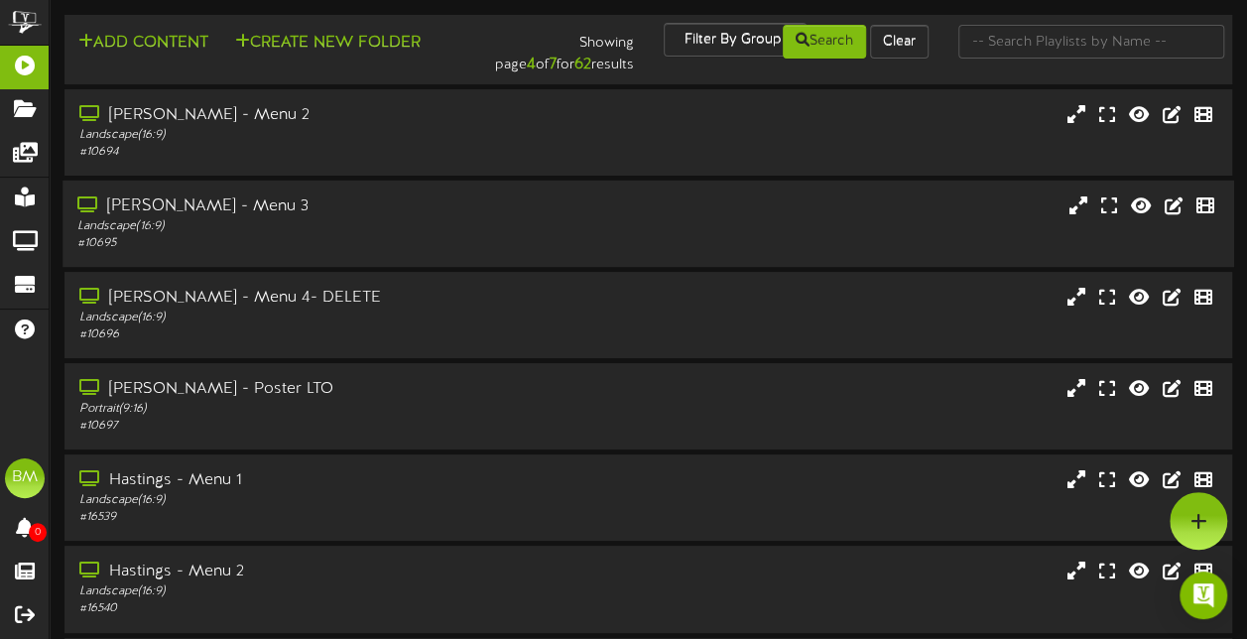
click at [402, 223] on div "Landscape ( 16:9 )" at bounding box center [306, 226] width 458 height 17
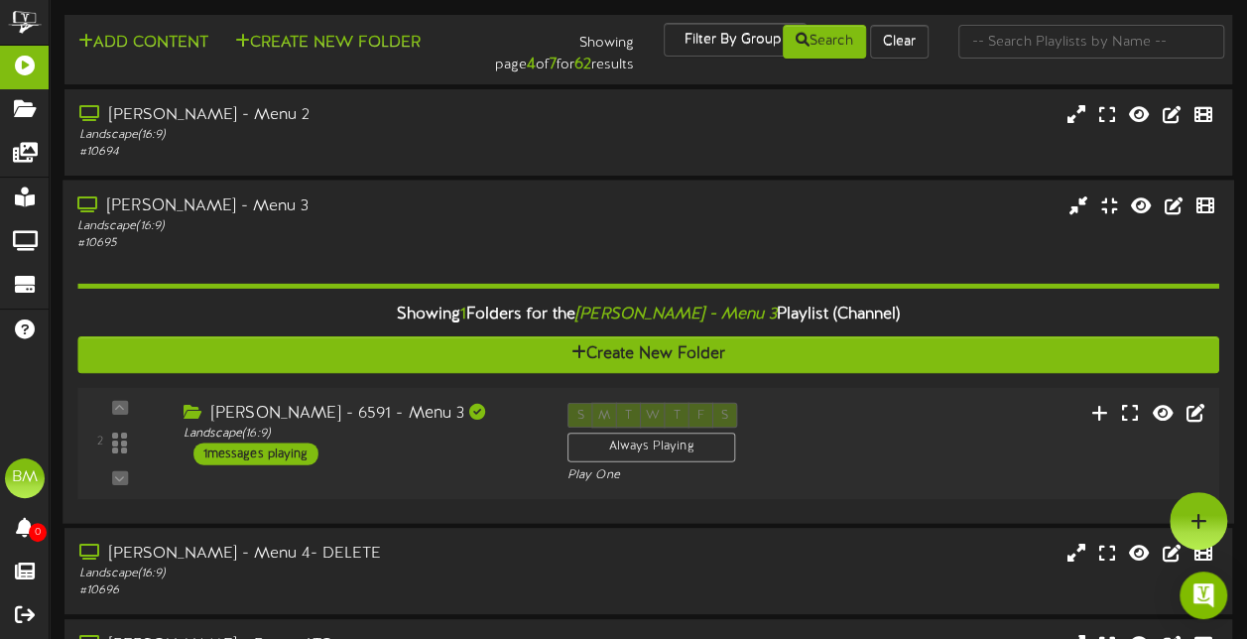
click at [299, 453] on div "1 messages playing" at bounding box center [255, 454] width 125 height 22
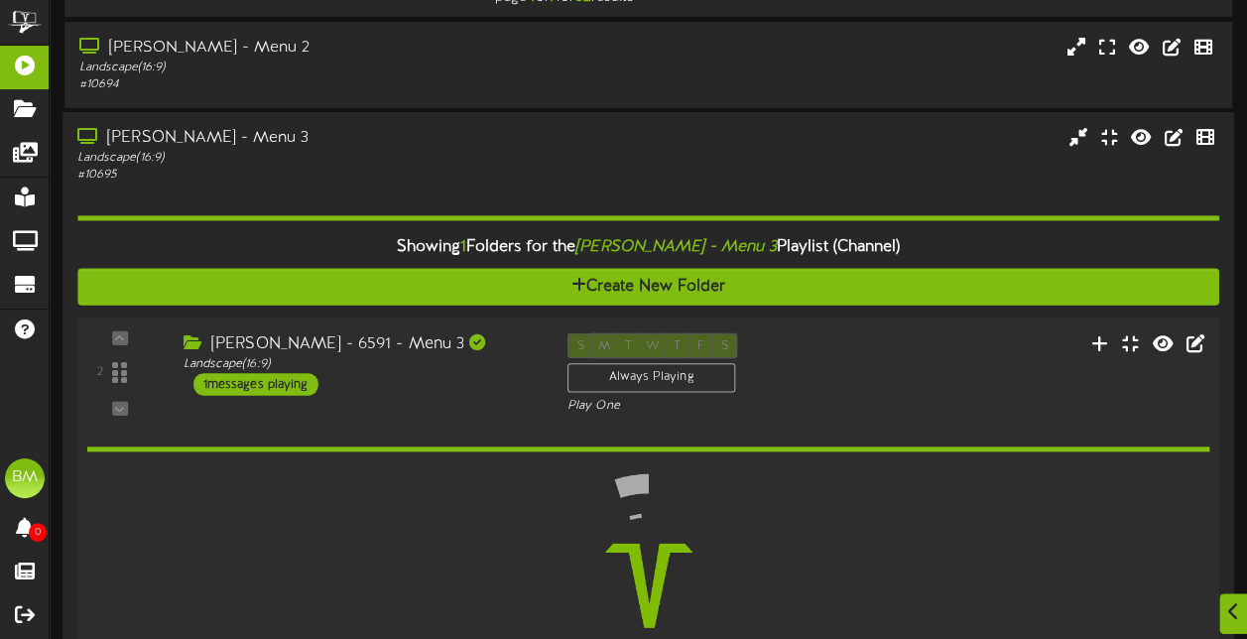
scroll to position [99, 0]
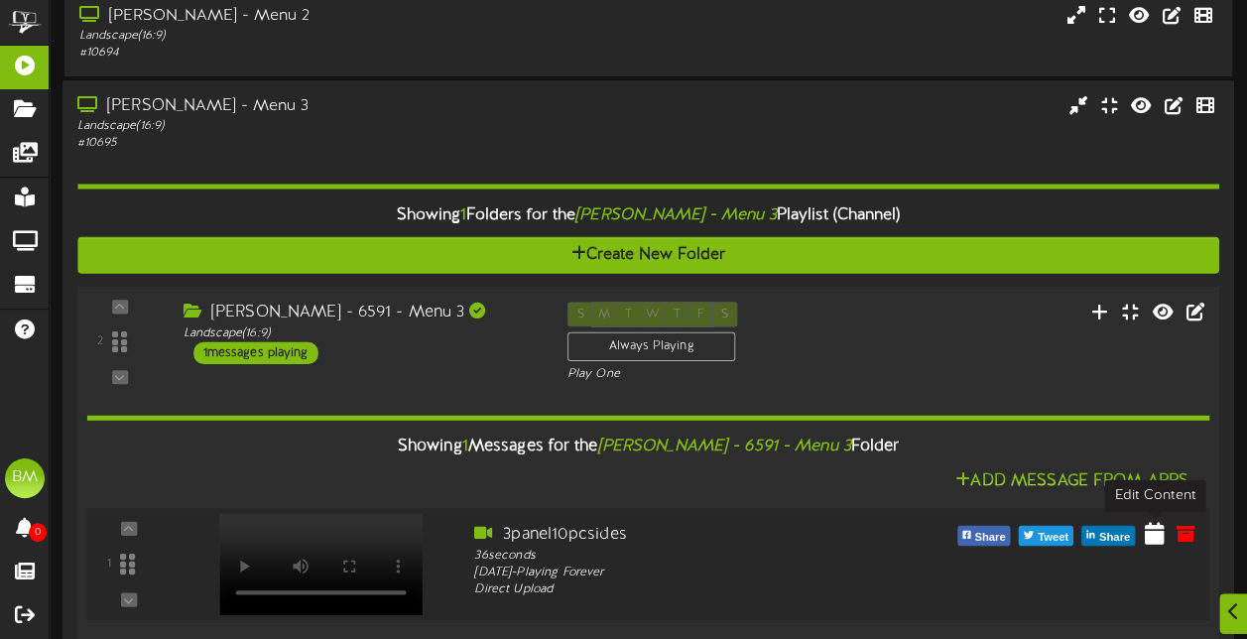
click at [1157, 540] on icon at bounding box center [1155, 533] width 20 height 22
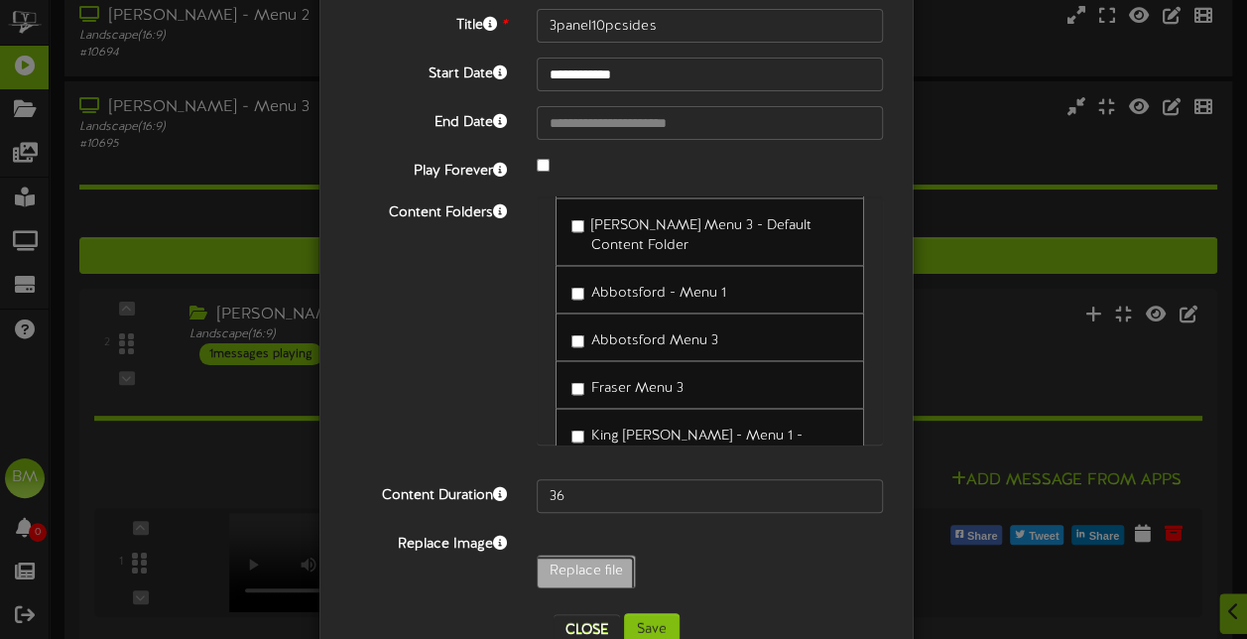
type input "**********"
type input "3panelsidesoct25"
type input "43"
click at [653, 626] on button "Save" at bounding box center [652, 630] width 56 height 34
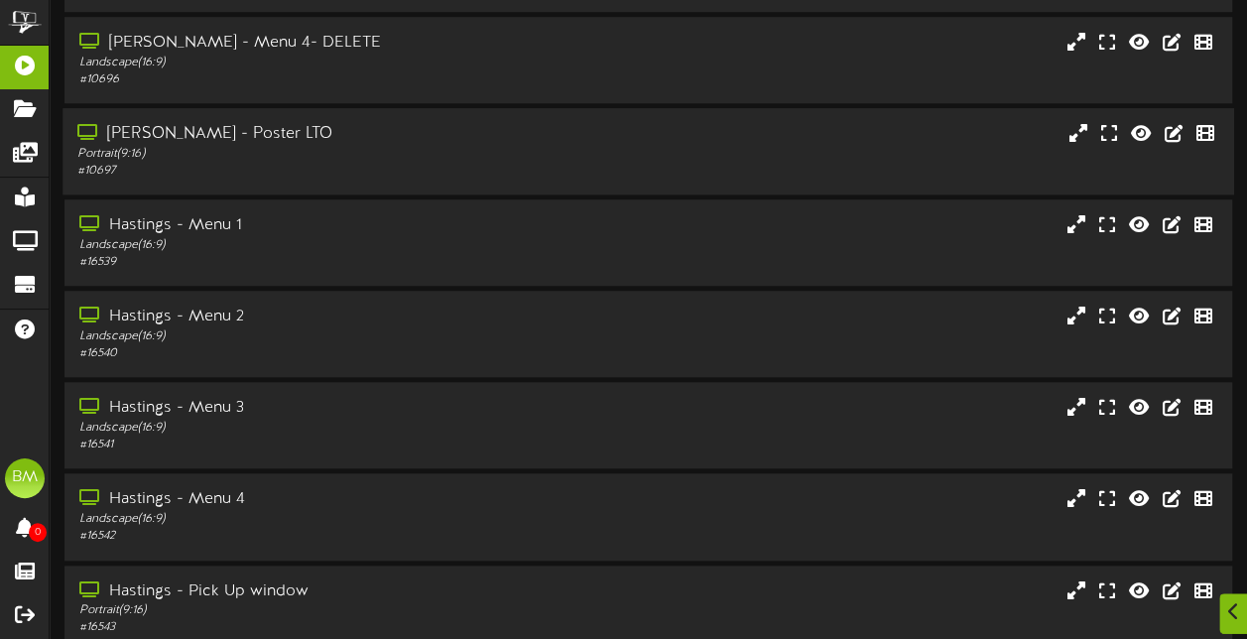
scroll to position [785, 0]
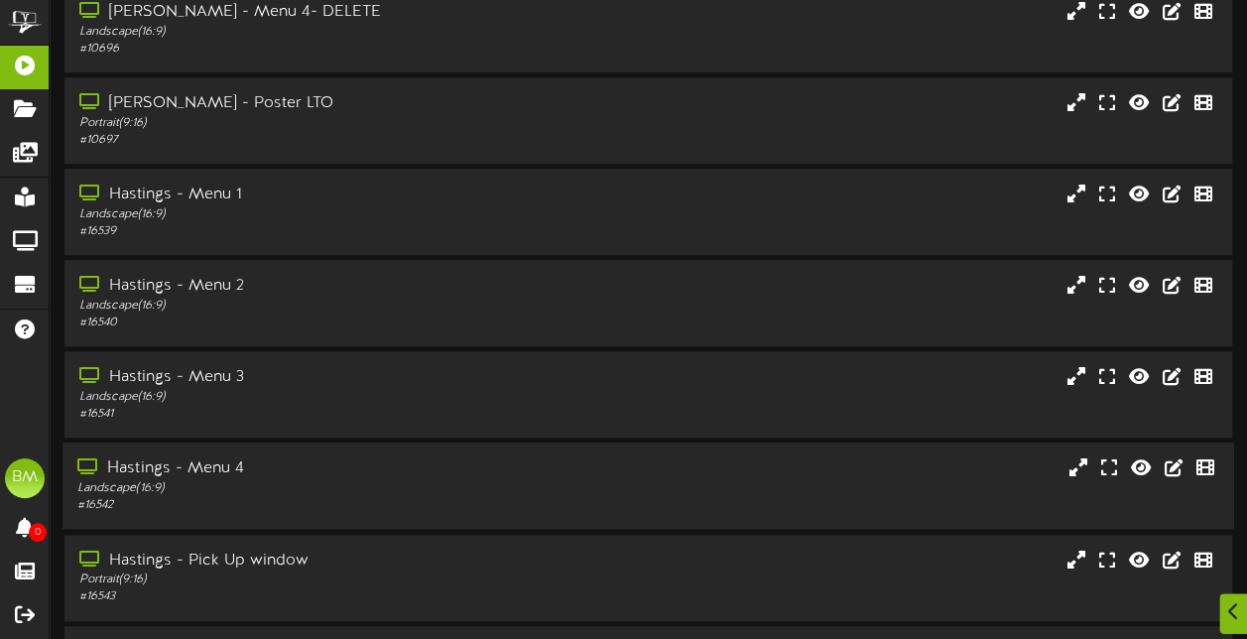
click at [528, 485] on div "Landscape ( 16:9 )" at bounding box center [306, 488] width 458 height 17
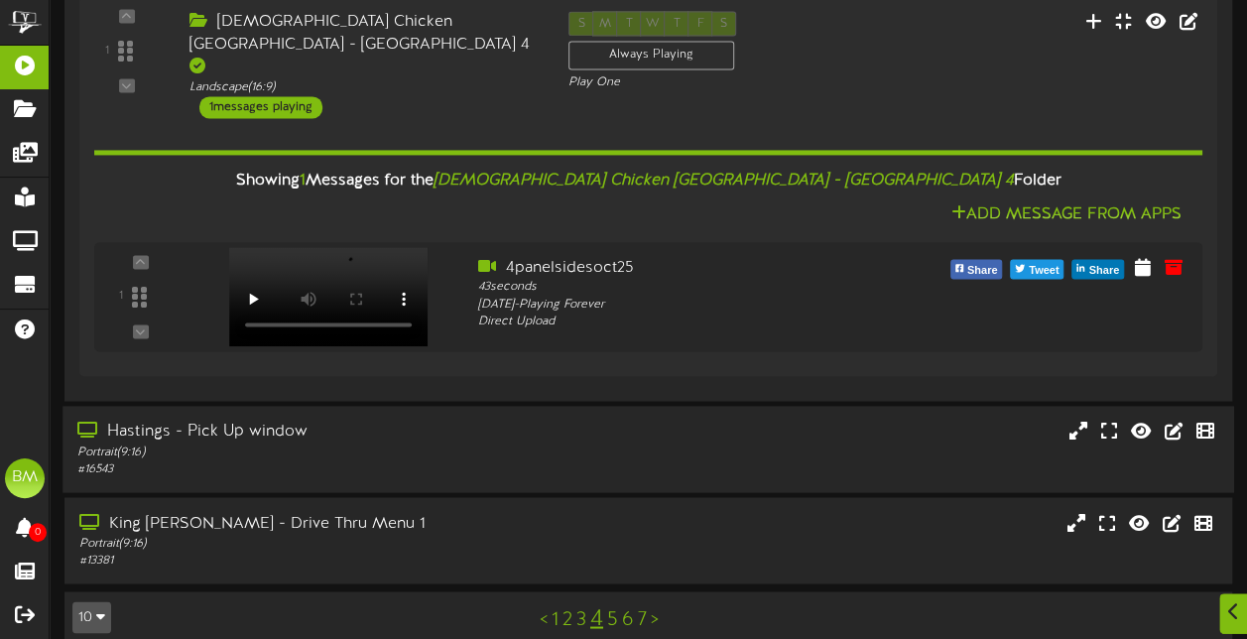
scroll to position [1441, 0]
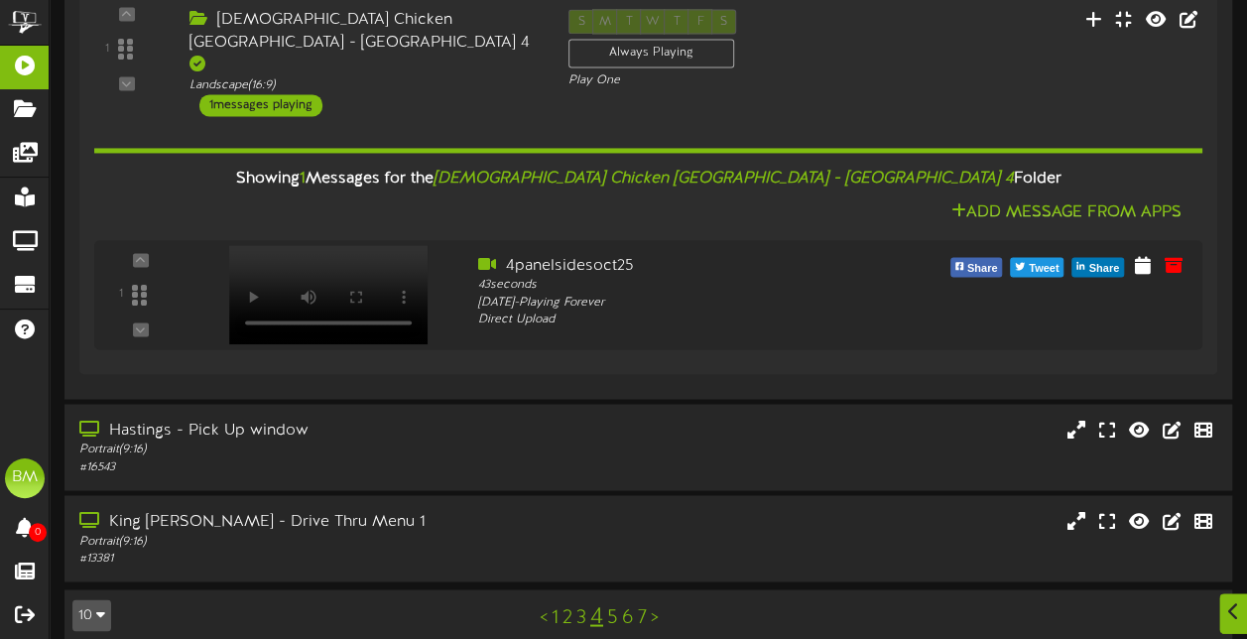
click at [615, 606] on link "5" at bounding box center [612, 617] width 11 height 22
click at [627, 606] on link "6" at bounding box center [628, 617] width 12 height 22
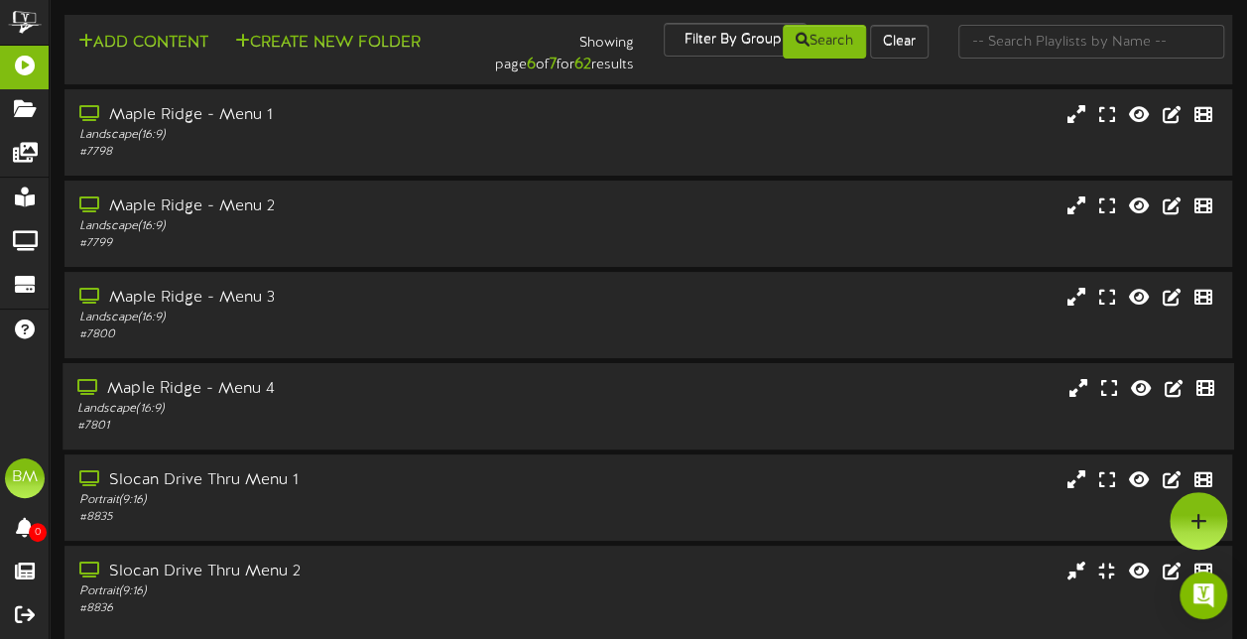
click at [468, 418] on div "Landscape ( 16:9 )" at bounding box center [306, 409] width 458 height 17
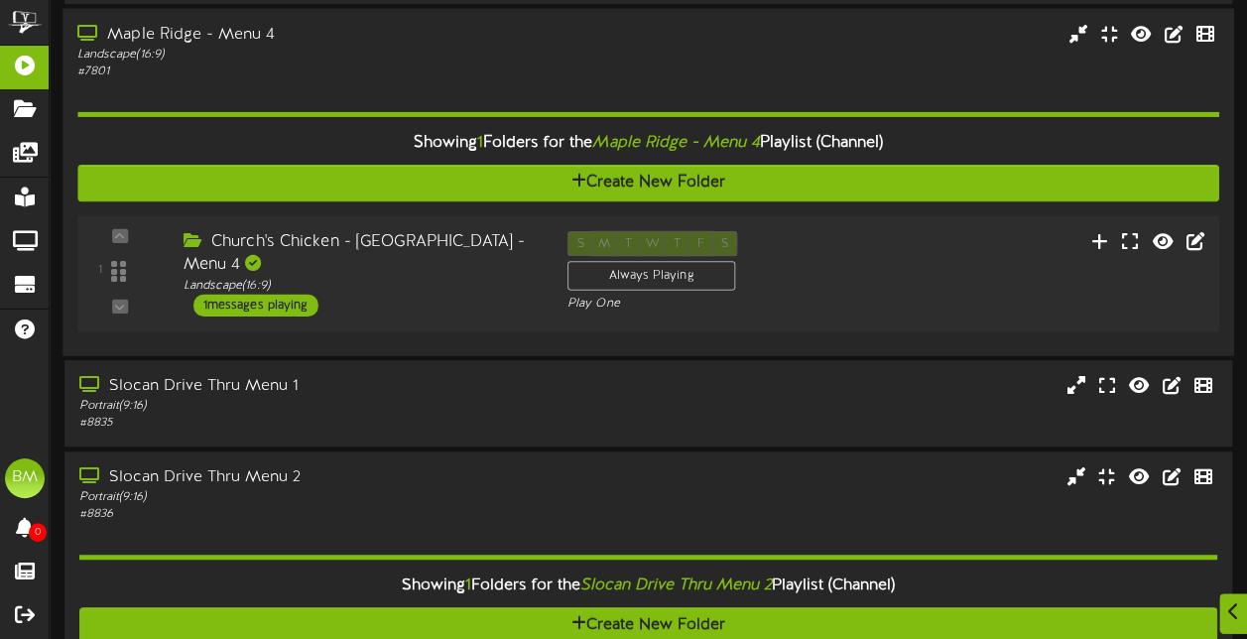
scroll to position [387, 0]
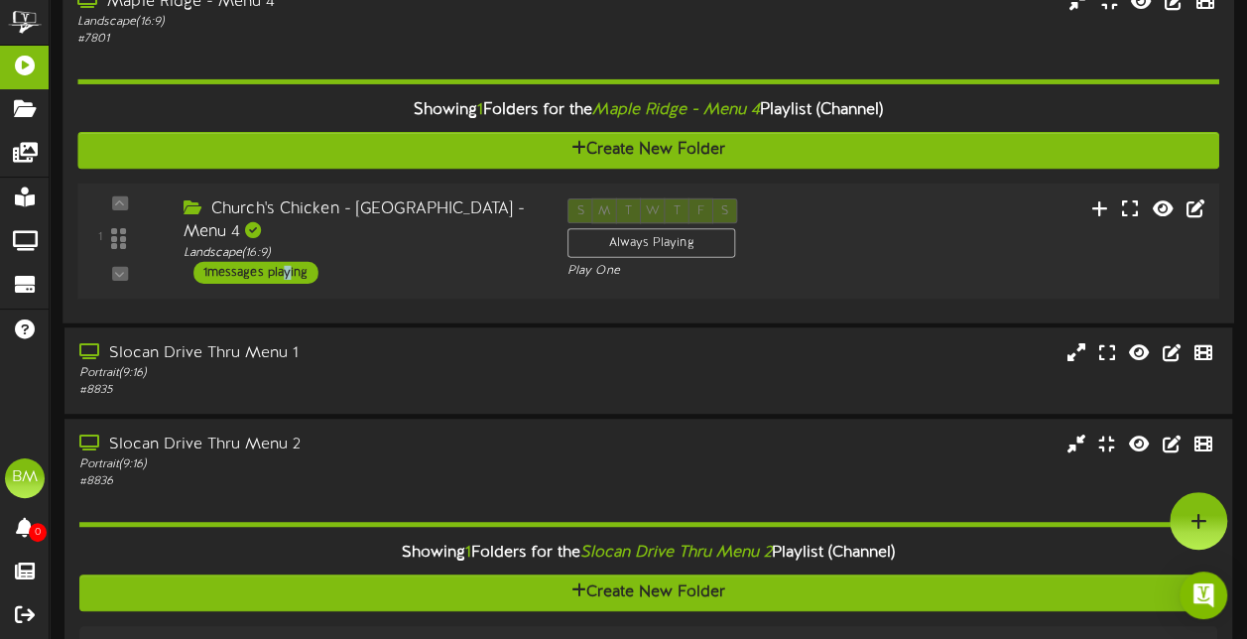
click at [282, 279] on div "1 messages playing" at bounding box center [255, 272] width 125 height 22
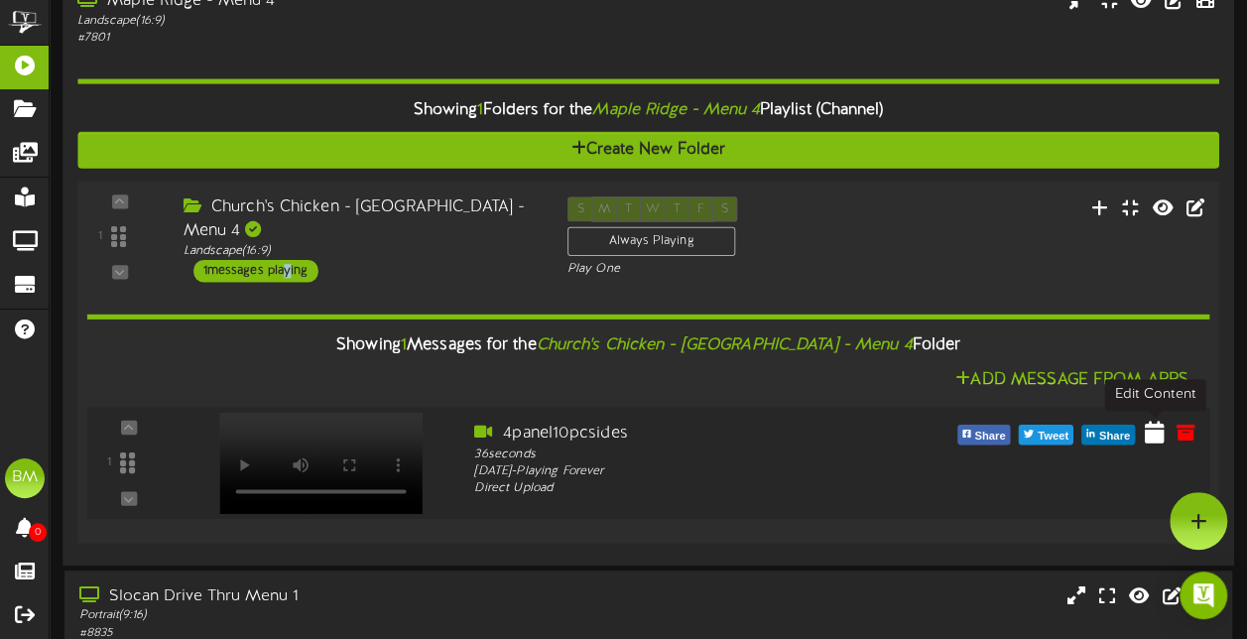
click at [1163, 440] on icon at bounding box center [1155, 432] width 20 height 22
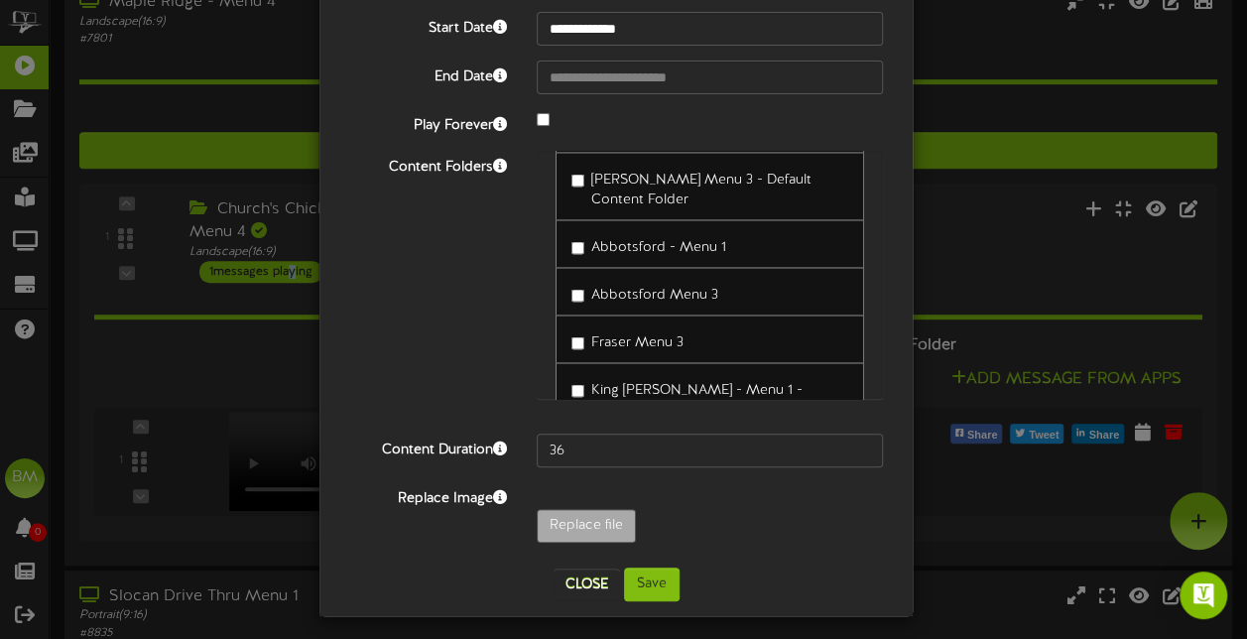
scroll to position [151, 0]
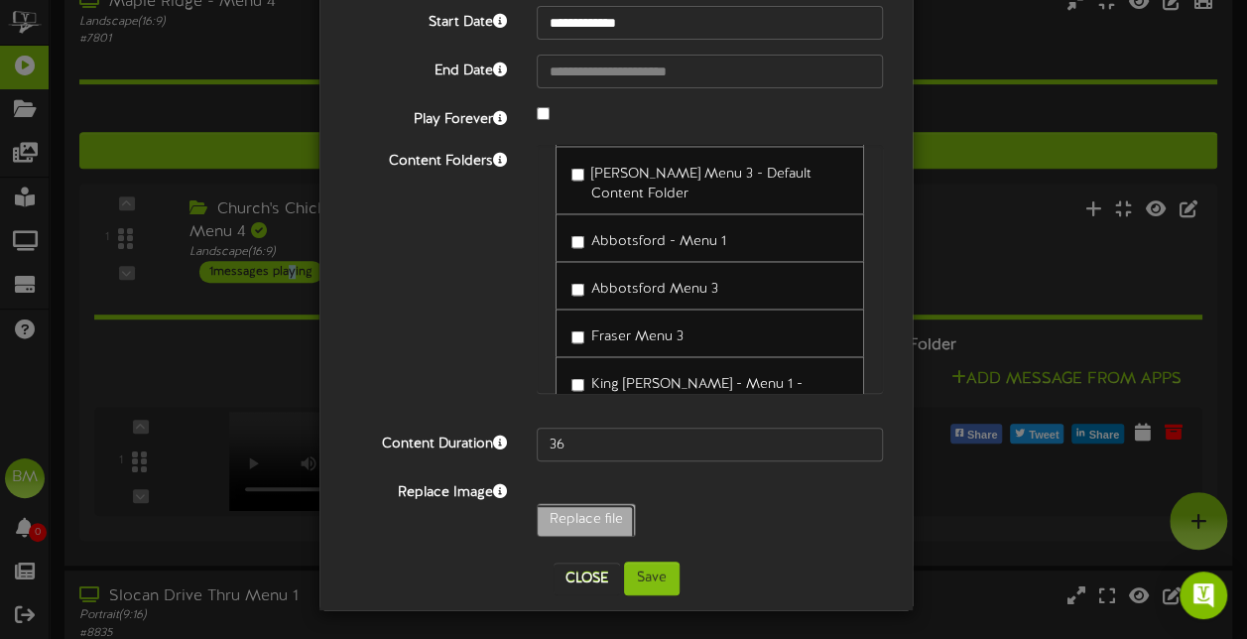
type input "**********"
type input "4panelsidesoct25"
type input "43"
click at [638, 578] on button "Save" at bounding box center [652, 579] width 56 height 34
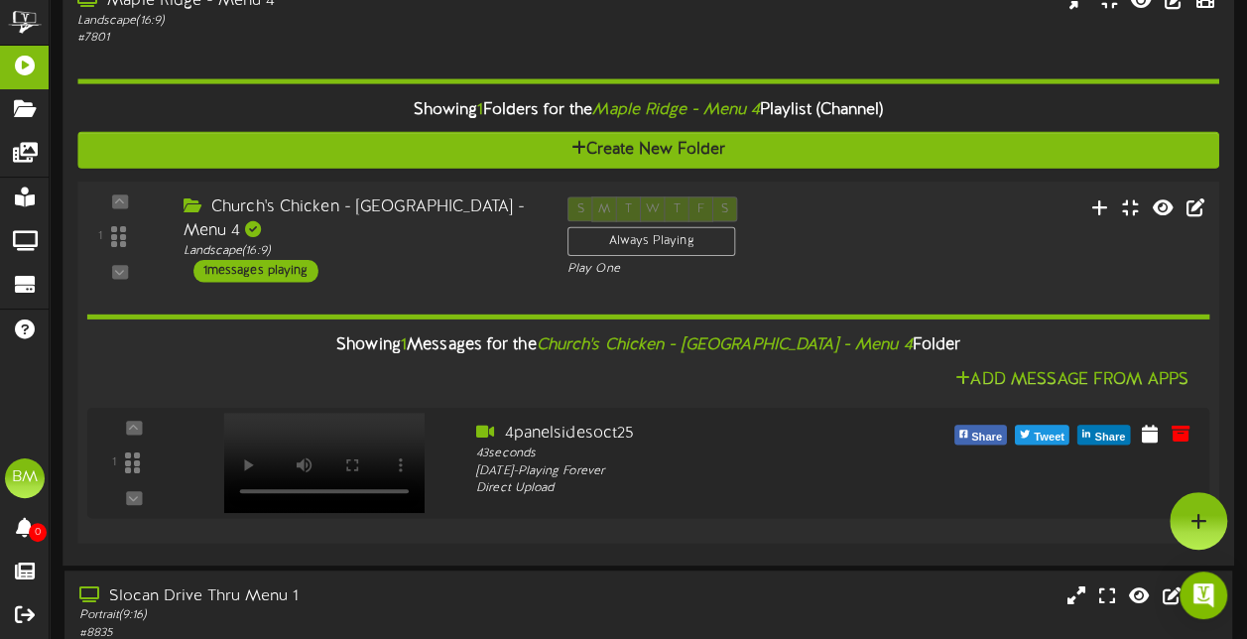
click at [303, 274] on div "1 messages playing" at bounding box center [255, 271] width 125 height 22
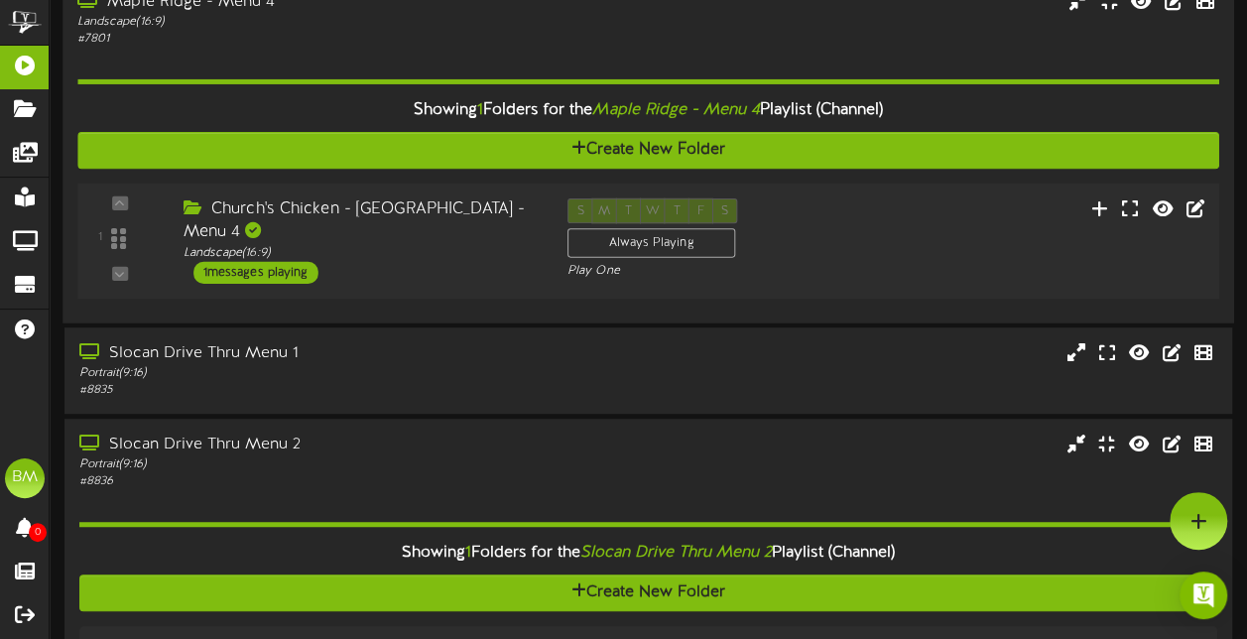
click at [303, 274] on div "1 messages playing" at bounding box center [255, 272] width 125 height 22
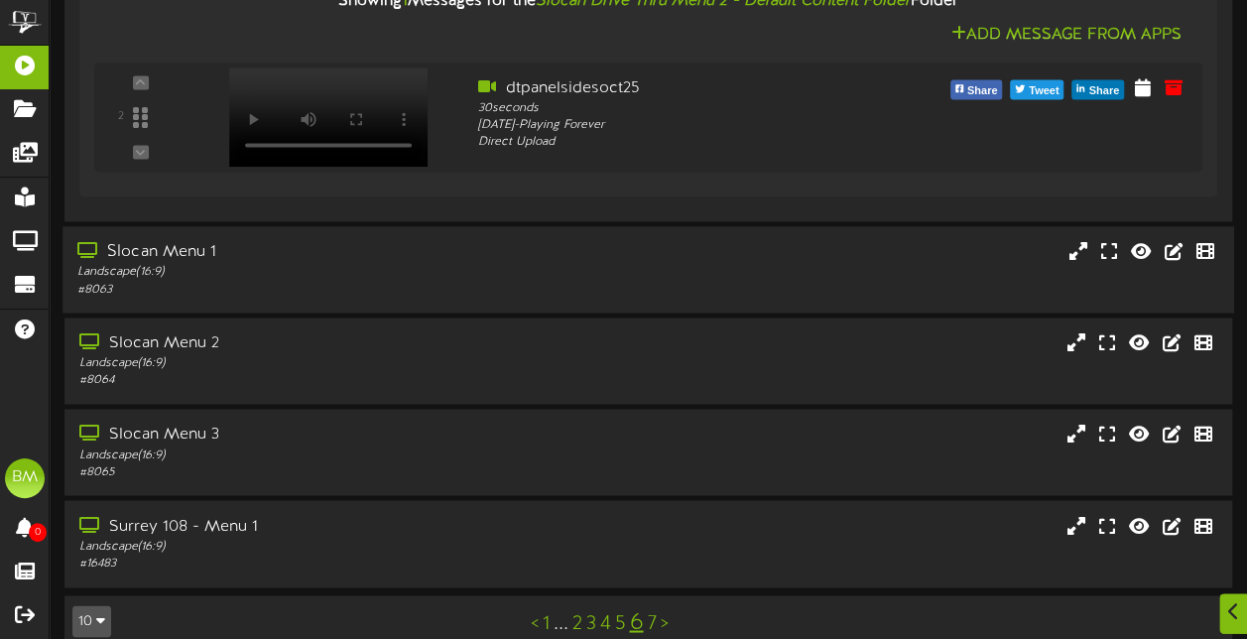
scroll to position [1446, 0]
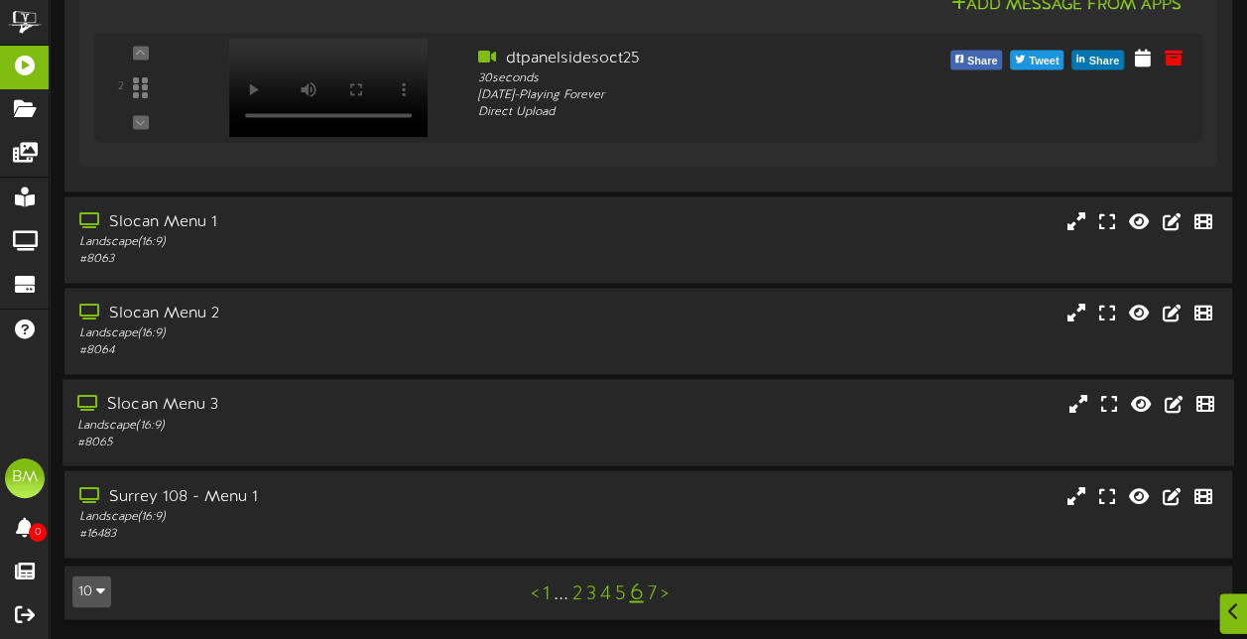
click at [730, 446] on div "Slocan Menu 3 Landscape ( 16:9 ) # 8065" at bounding box center [649, 422] width 1172 height 57
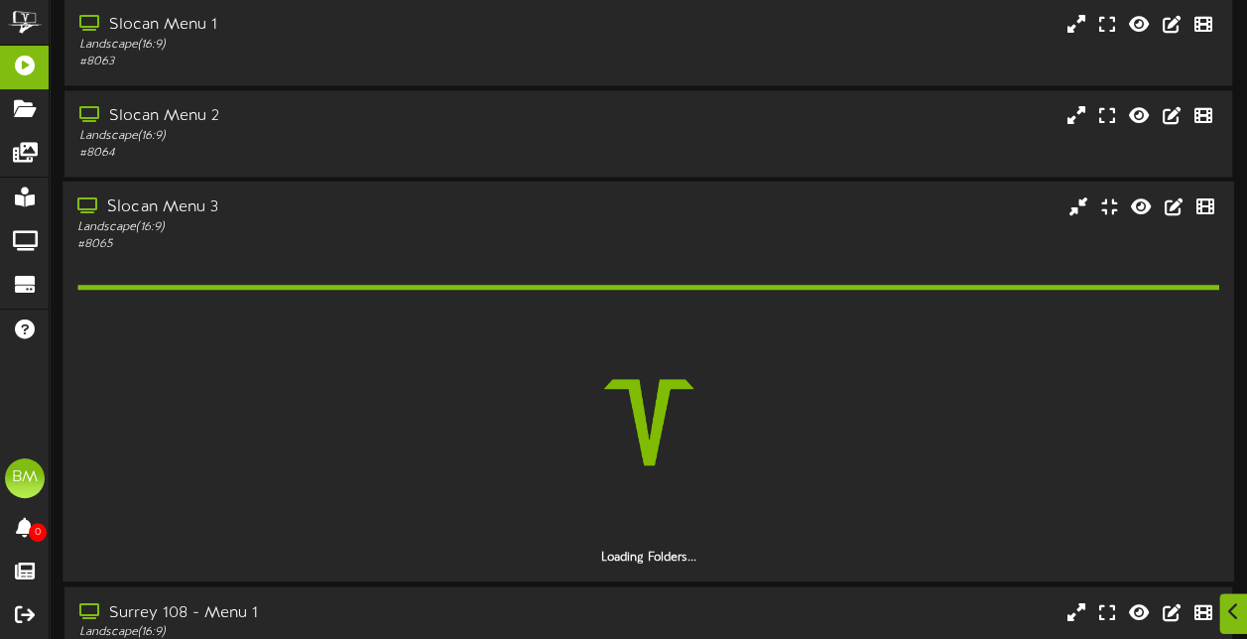
scroll to position [1644, 0]
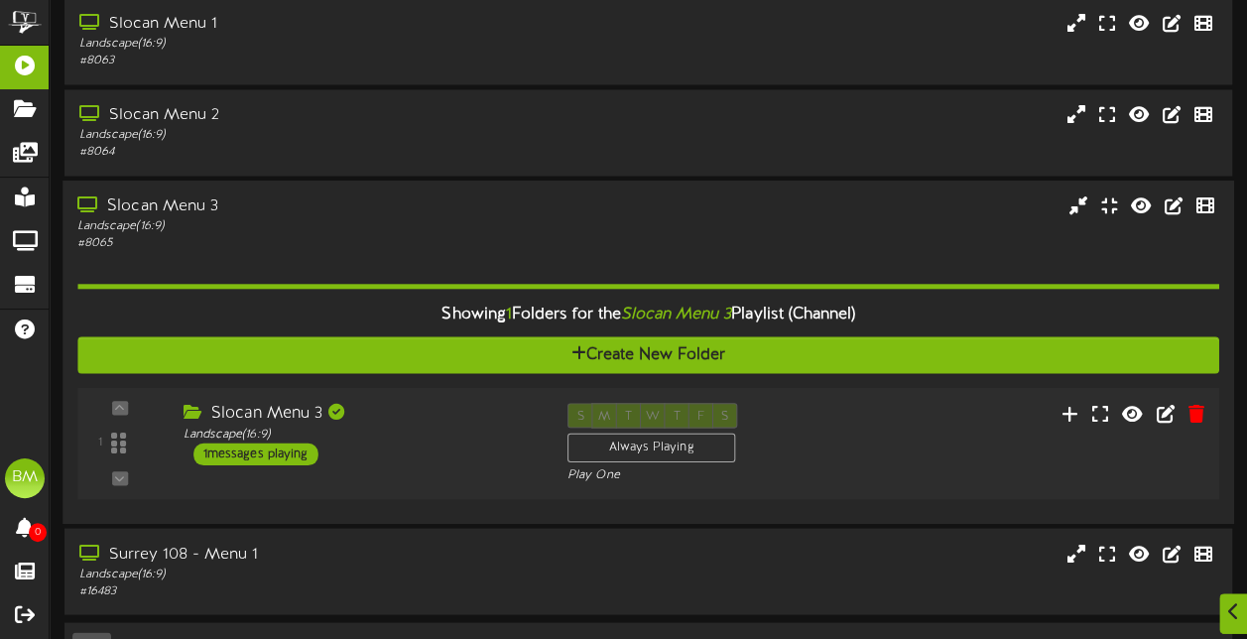
click at [298, 451] on div "1 messages playing" at bounding box center [255, 454] width 125 height 22
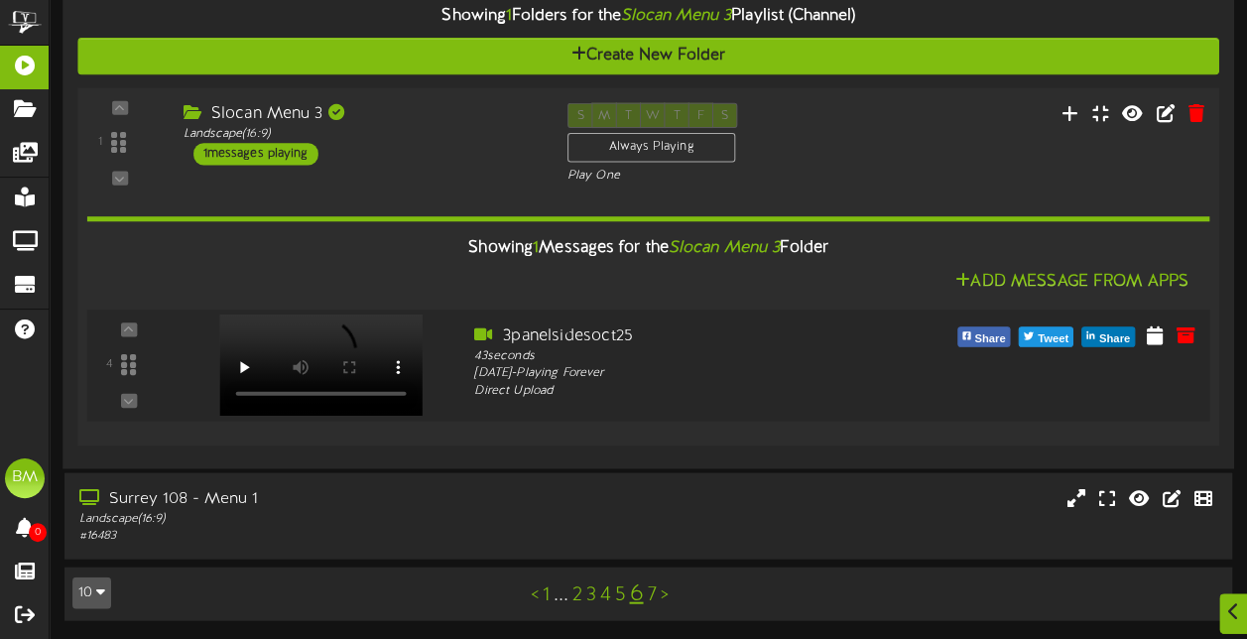
scroll to position [1943, 0]
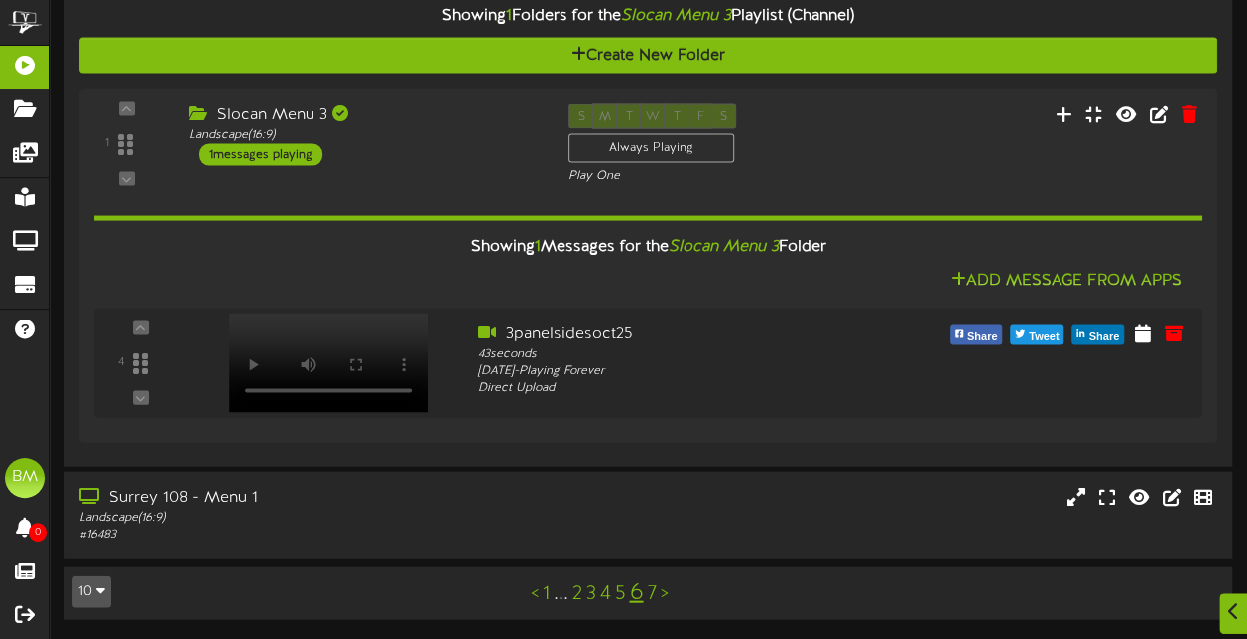
click at [651, 600] on link "7" at bounding box center [651, 594] width 9 height 22
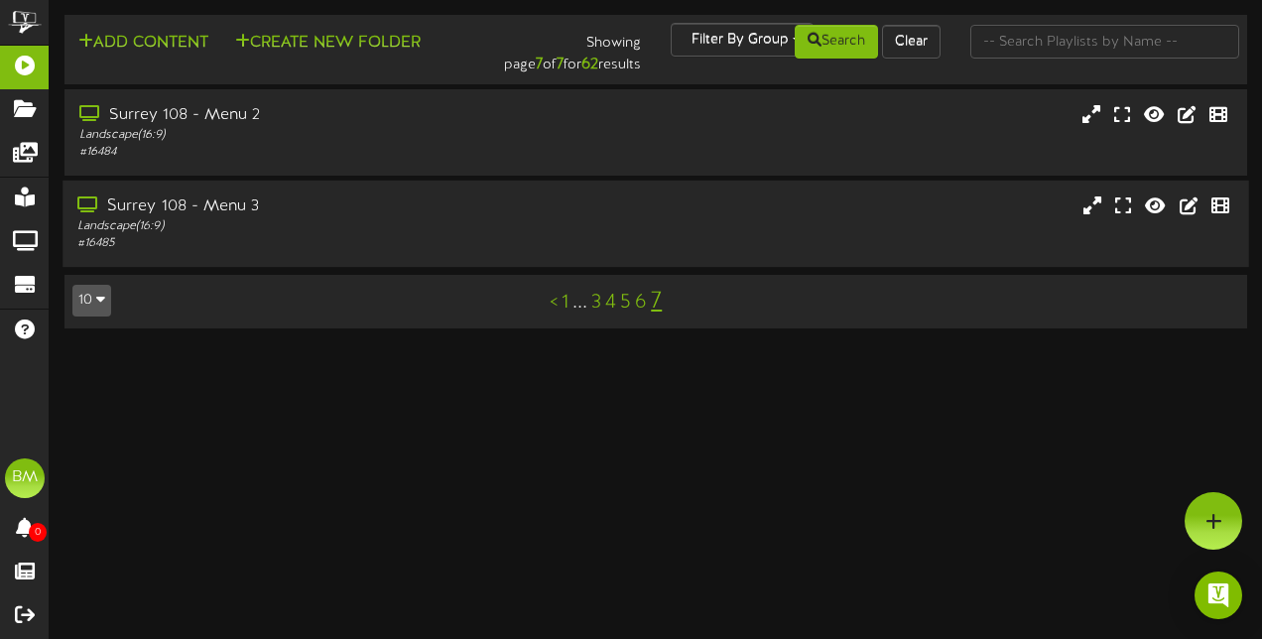
click at [260, 216] on div "Surrey 108 - Menu 3" at bounding box center [309, 206] width 464 height 23
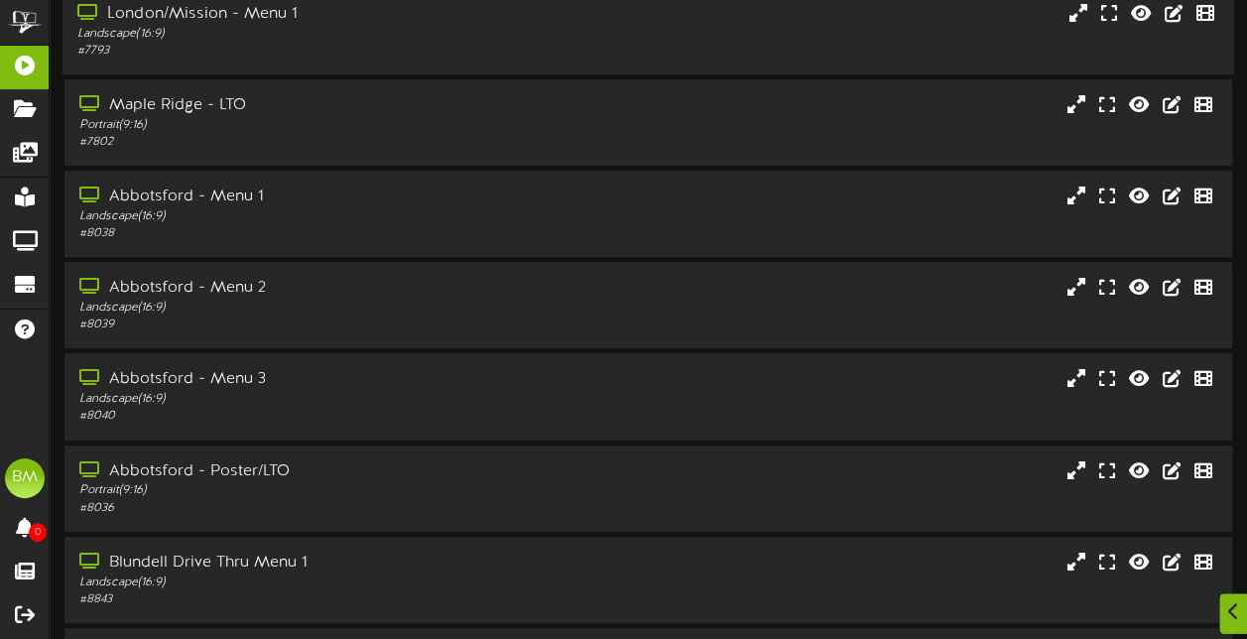
scroll to position [194, 0]
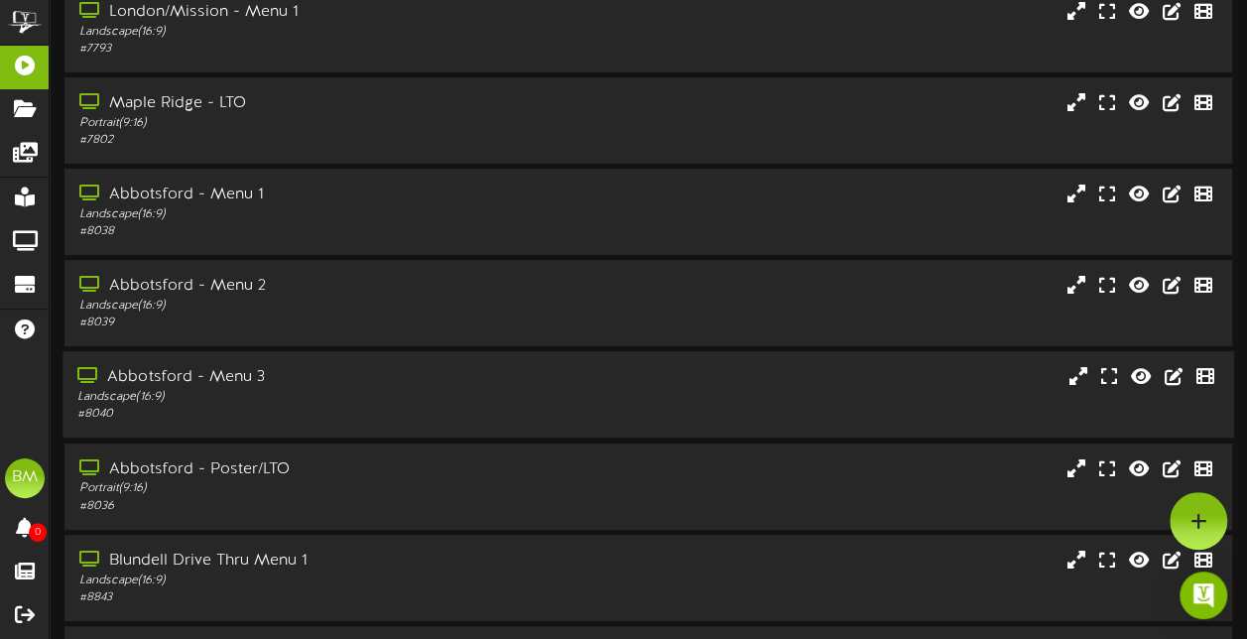
click at [236, 401] on div "Landscape ( 16:9 )" at bounding box center [306, 397] width 458 height 17
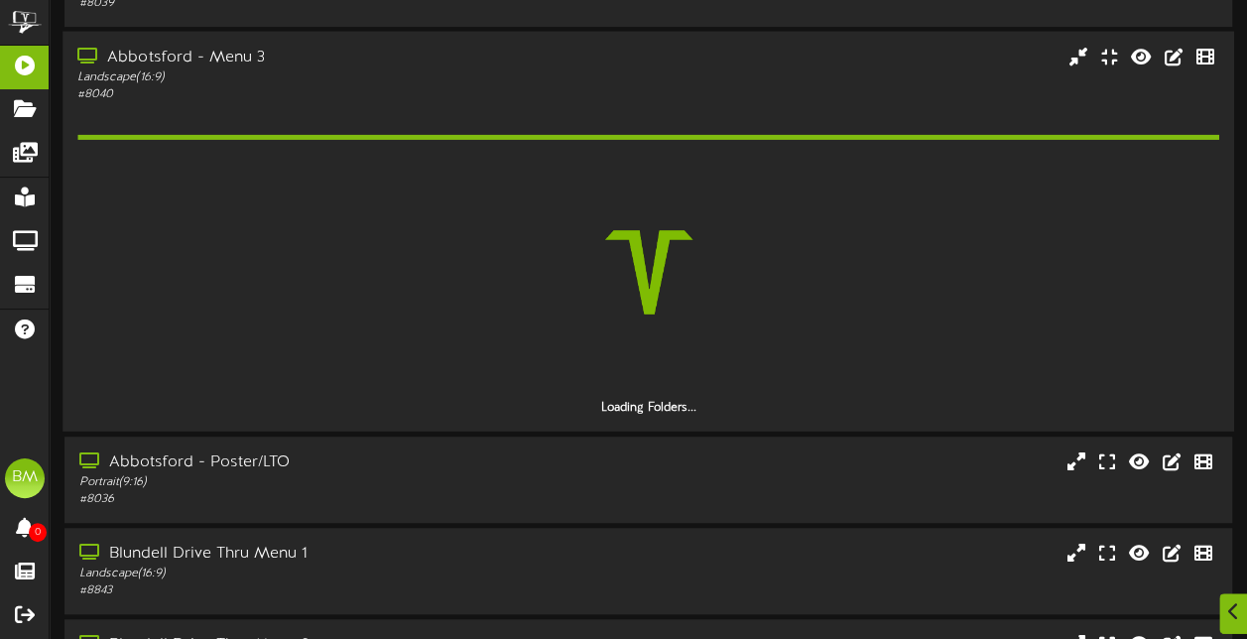
scroll to position [591, 0]
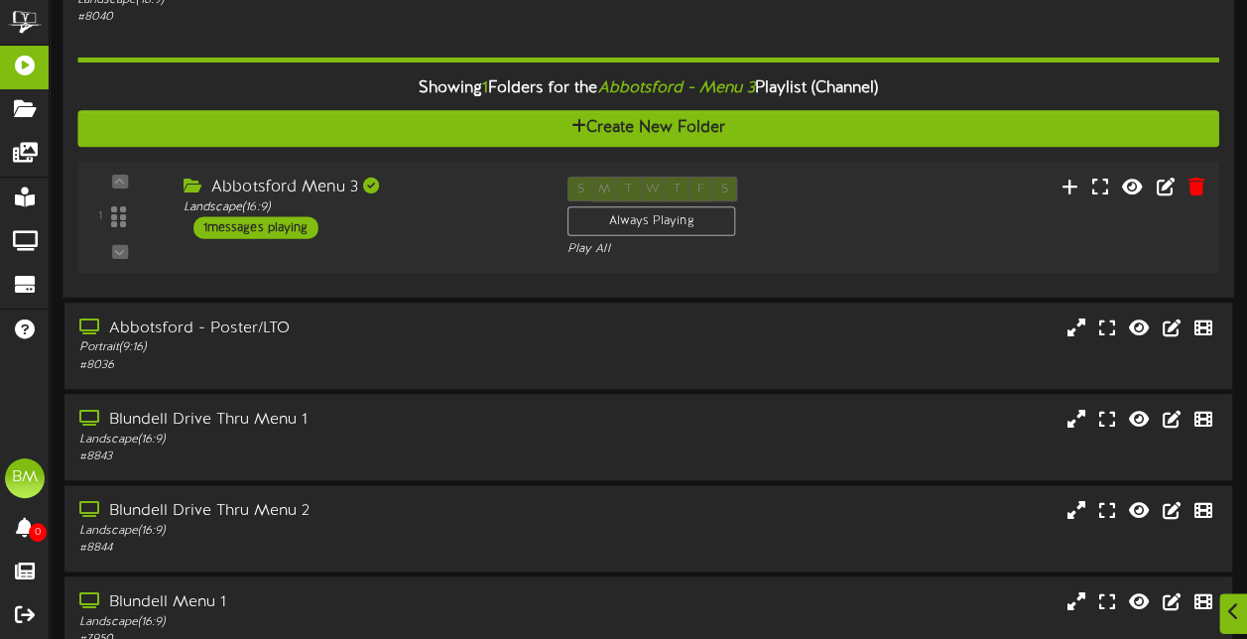
click at [271, 231] on div "1 messages playing" at bounding box center [255, 228] width 125 height 22
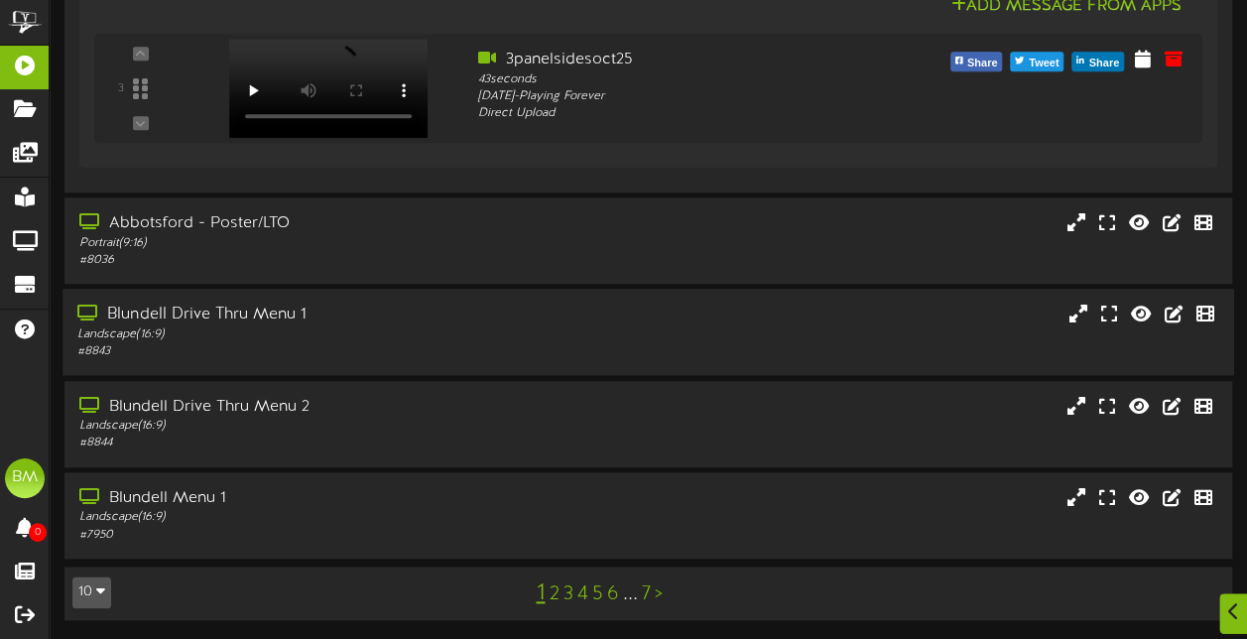
scroll to position [941, 0]
click at [553, 596] on link "2" at bounding box center [554, 593] width 10 height 22
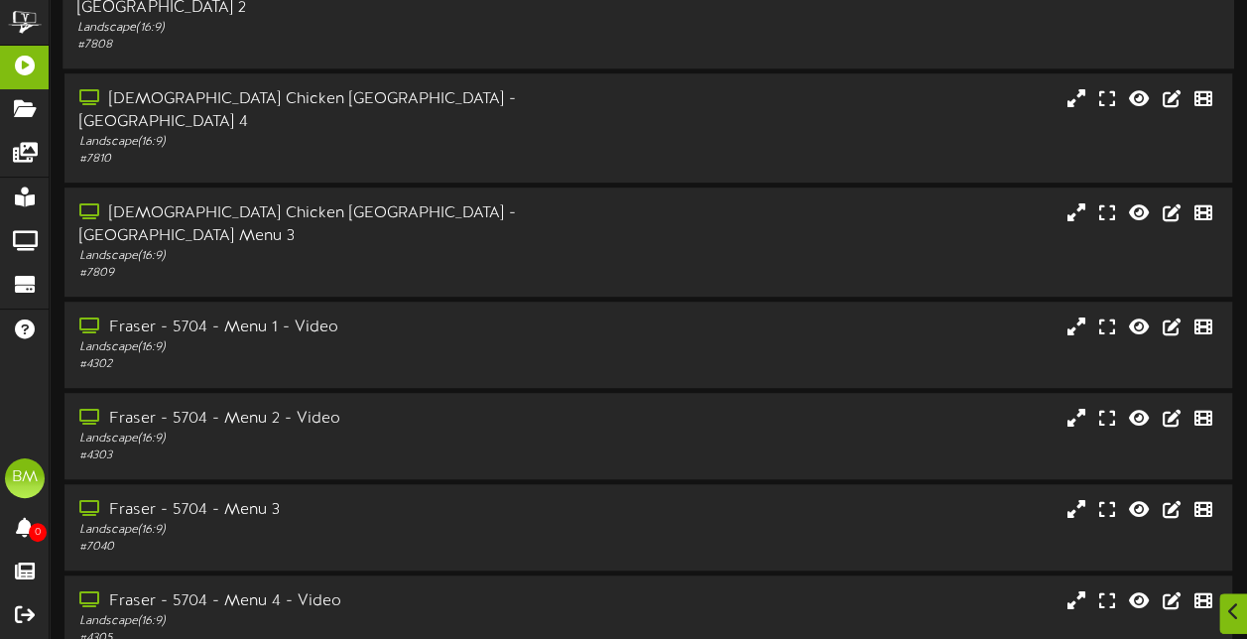
scroll to position [444, 0]
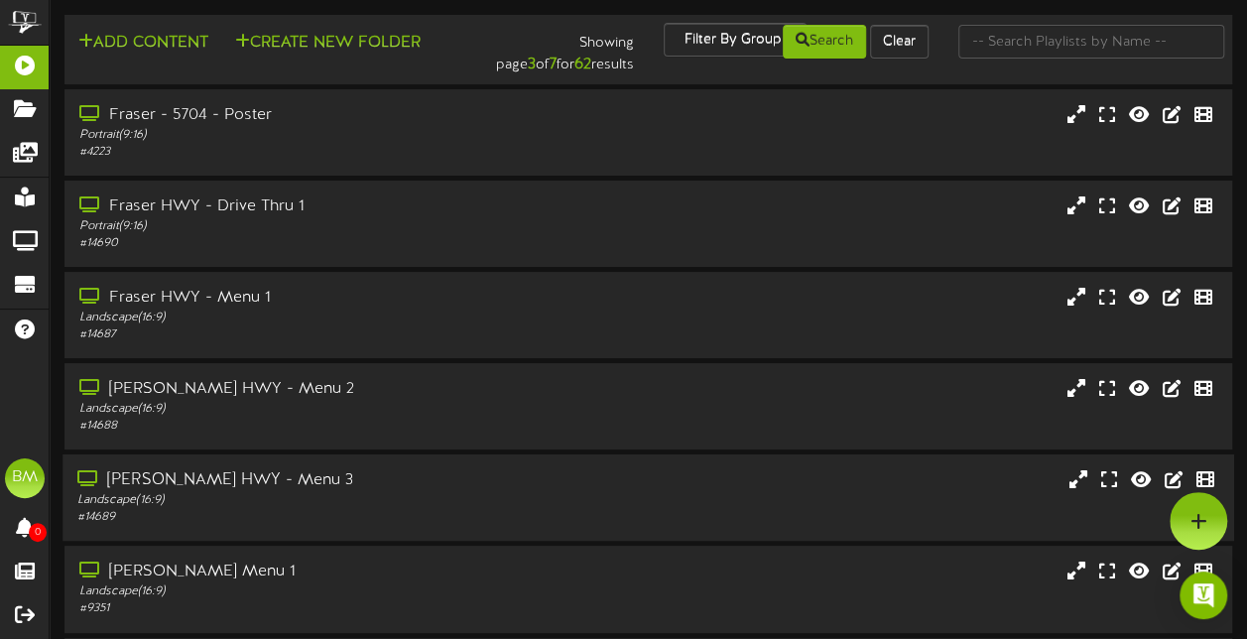
click at [543, 504] on div "Fraser HWY - Menu 3 Landscape ( 16:9 ) # 14689" at bounding box center [307, 497] width 488 height 57
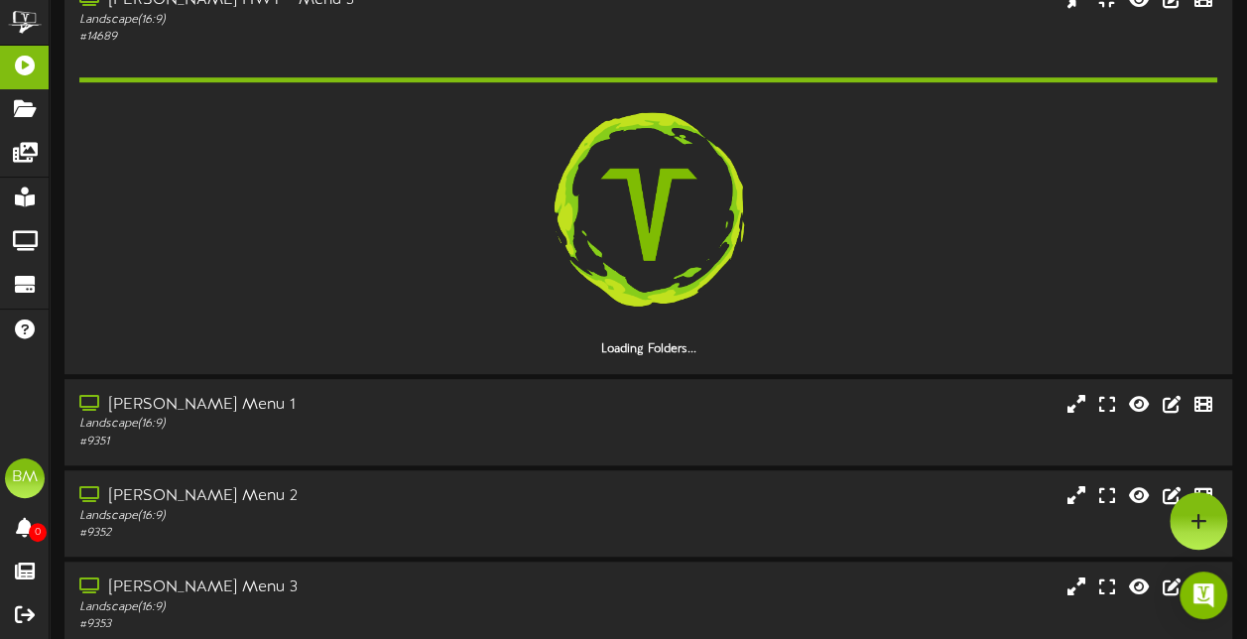
scroll to position [477, 0]
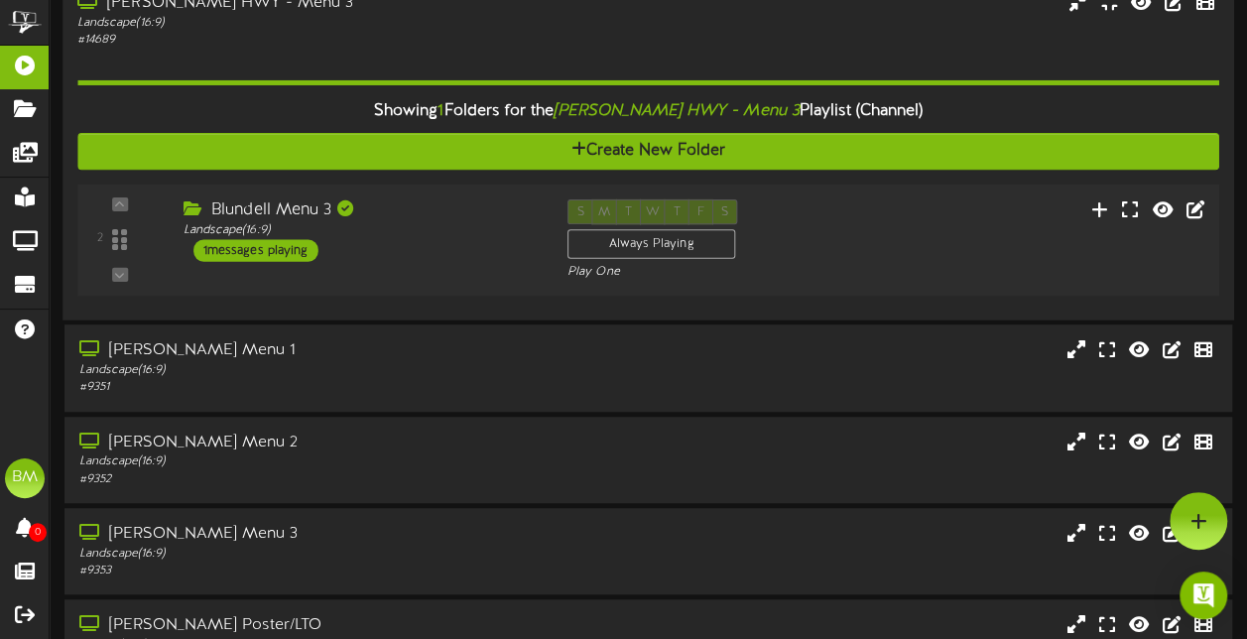
click at [301, 253] on div "1 messages playing" at bounding box center [255, 250] width 125 height 22
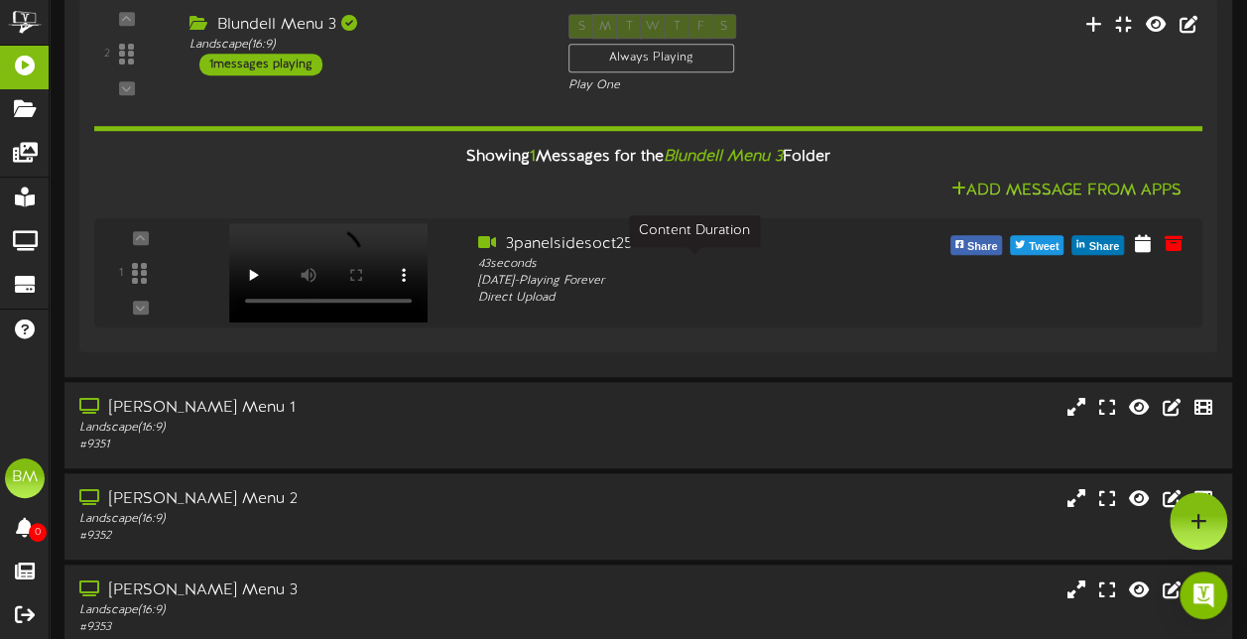
scroll to position [0, 0]
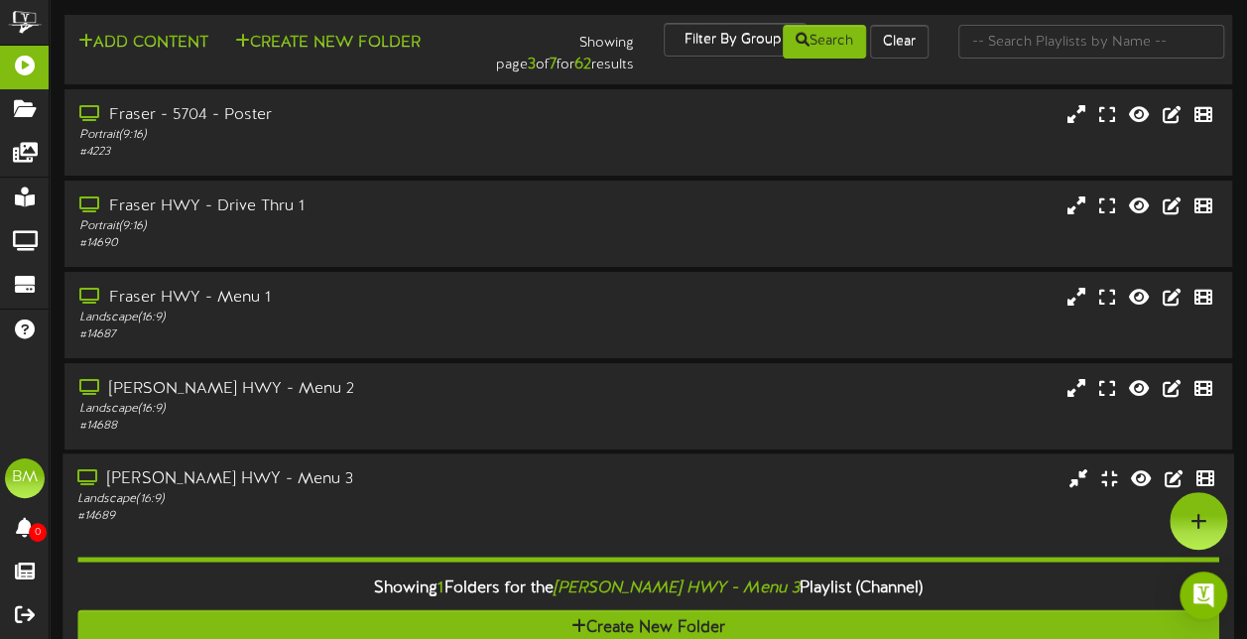
click at [460, 471] on div "Fraser HWY - Menu 3" at bounding box center [306, 480] width 458 height 23
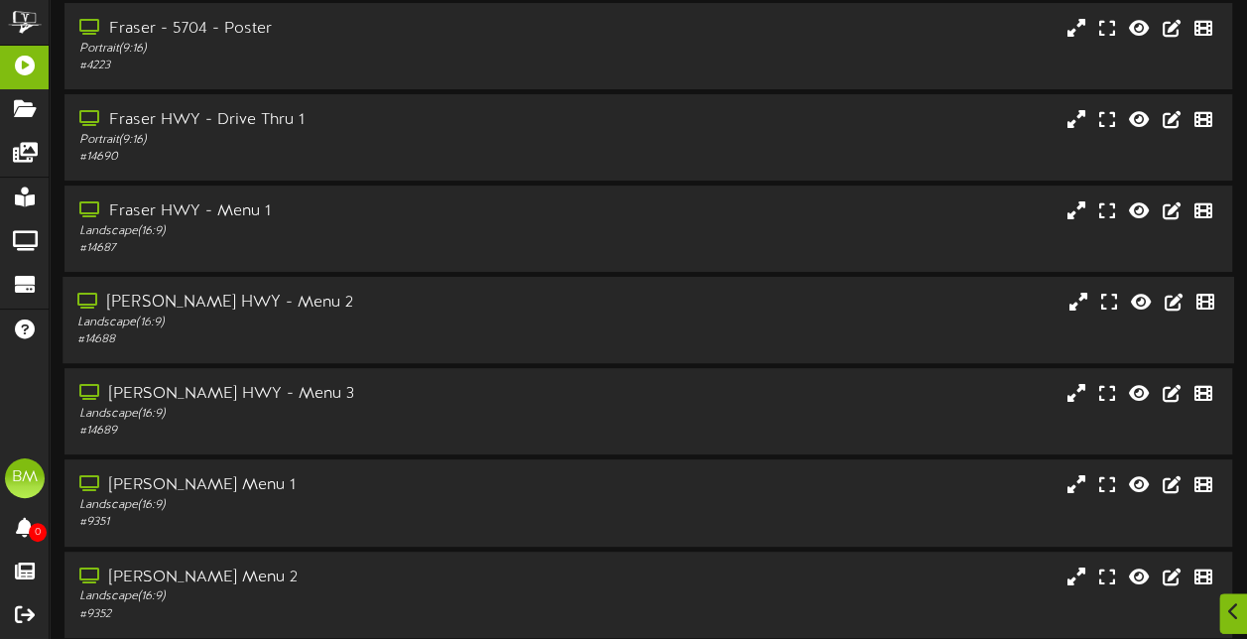
scroll to position [198, 0]
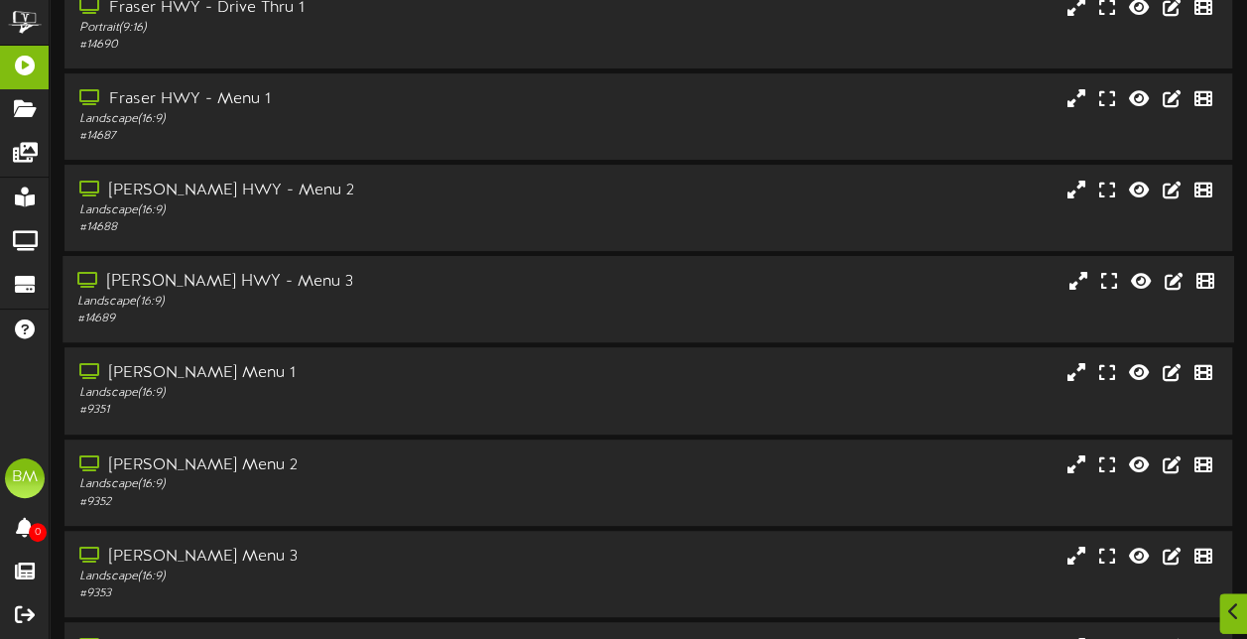
click at [480, 291] on div "Fraser HWY - Menu 3" at bounding box center [306, 282] width 458 height 23
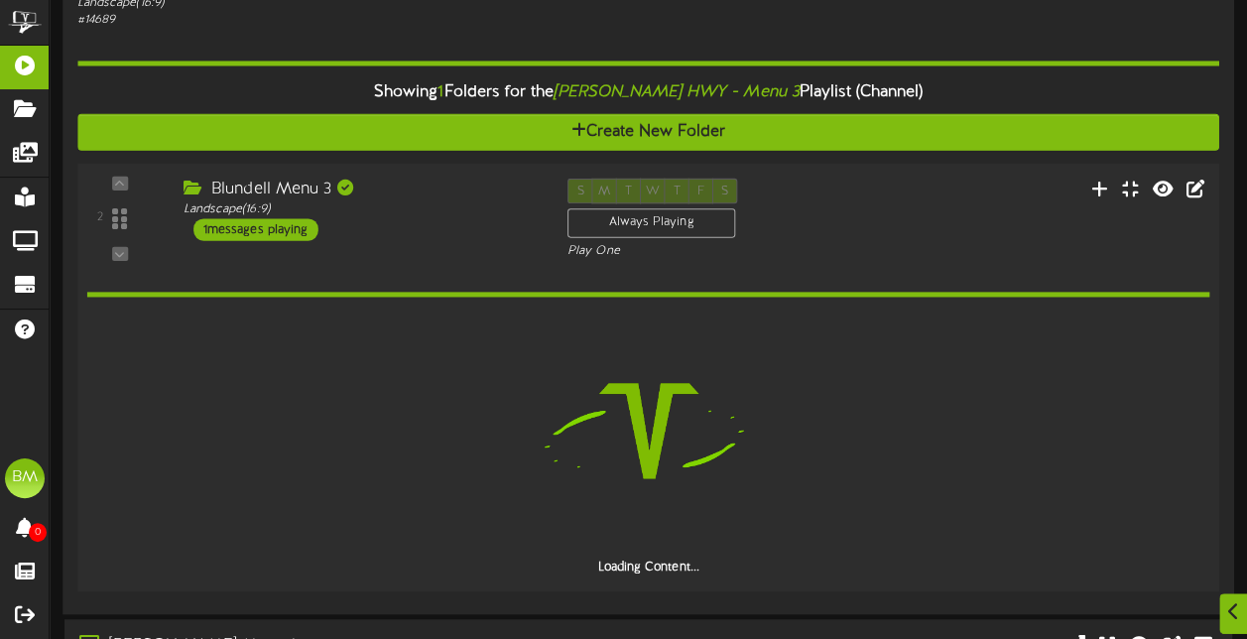
click at [289, 234] on div "1 messages playing" at bounding box center [255, 229] width 125 height 22
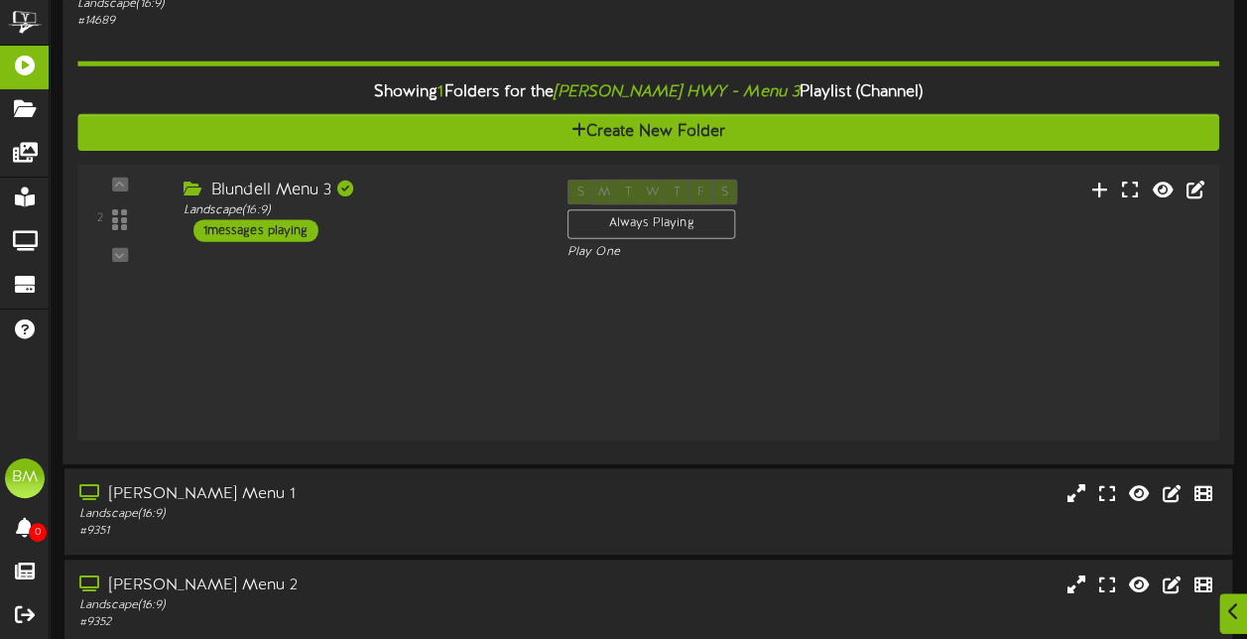
scroll to position [496, 0]
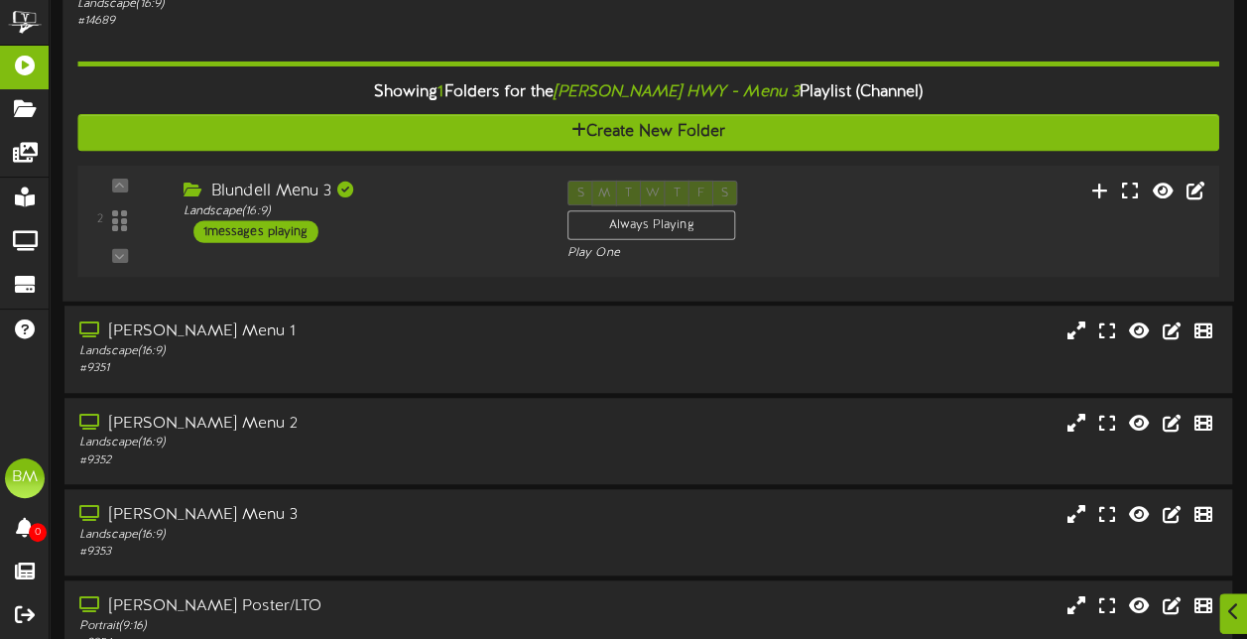
click at [312, 230] on div "1 messages playing" at bounding box center [255, 231] width 125 height 22
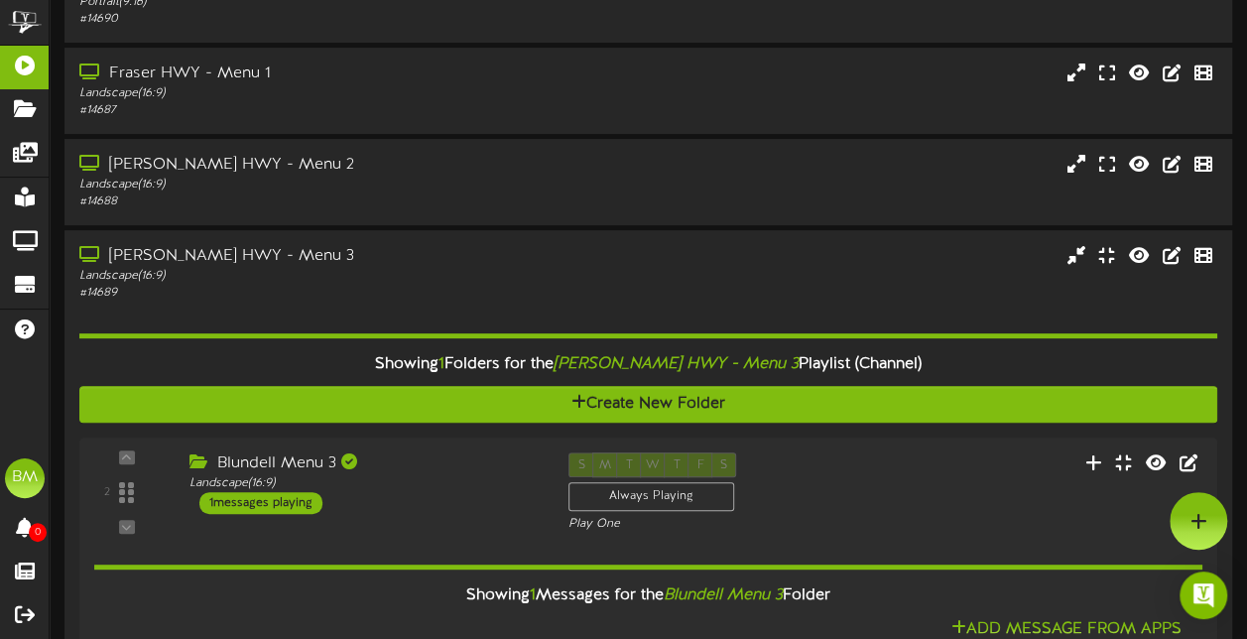
scroll to position [36, 0]
